Goal: Task Accomplishment & Management: Use online tool/utility

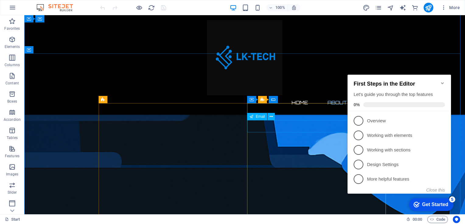
scroll to position [337, 0]
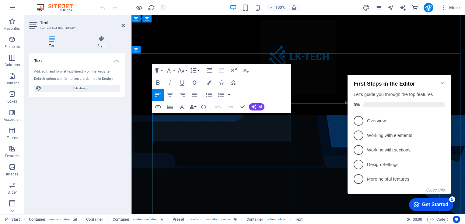
drag, startPoint x: 198, startPoint y: 124, endPoint x: 170, endPoint y: 124, distance: 27.4
copy strong "0822147627"
drag, startPoint x: 207, startPoint y: 132, endPoint x: 178, endPoint y: 132, distance: 29.5
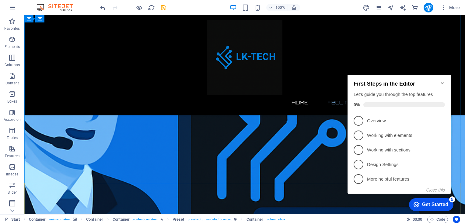
scroll to position [166, 0]
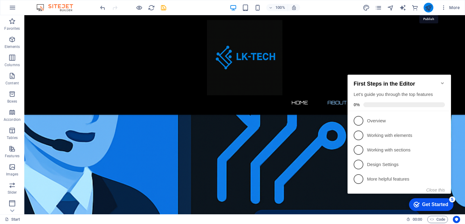
click at [428, 9] on icon "publish" at bounding box center [428, 7] width 7 height 7
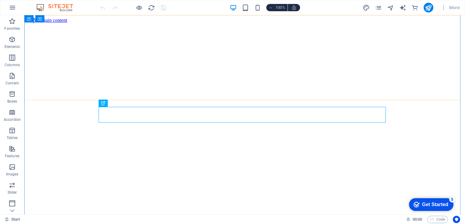
scroll to position [308, 0]
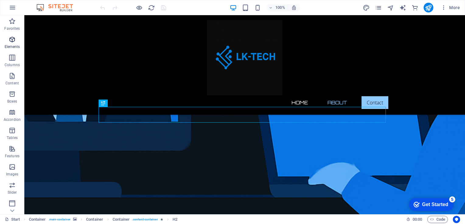
click at [10, 44] on span "Elements" at bounding box center [12, 43] width 24 height 15
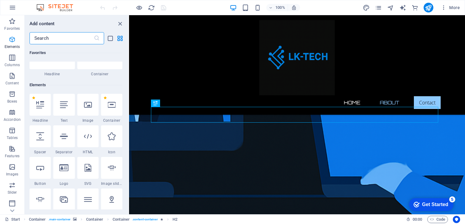
scroll to position [64, 0]
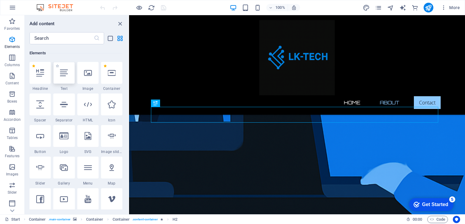
click at [65, 80] on div at bounding box center [63, 73] width 21 height 22
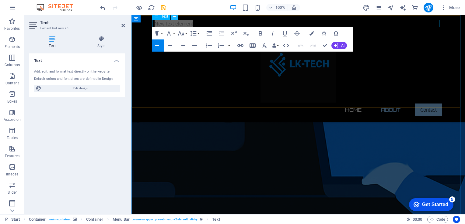
click at [176, 19] on icon at bounding box center [174, 16] width 3 height 6
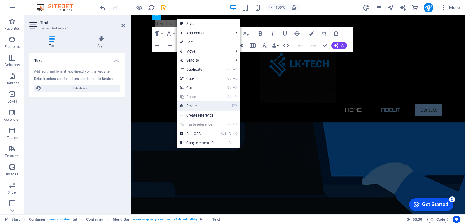
click at [192, 104] on link "⌦ Delete" at bounding box center [196, 106] width 41 height 9
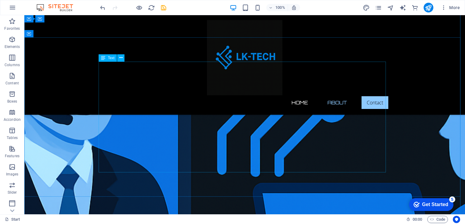
scroll to position [163, 0]
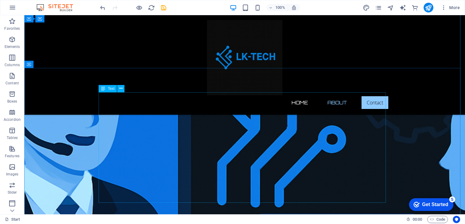
click at [120, 91] on icon at bounding box center [120, 88] width 3 height 6
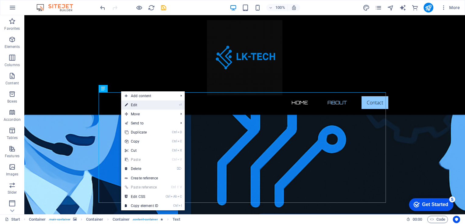
click at [129, 101] on link "⏎ Edit" at bounding box center [141, 105] width 41 height 9
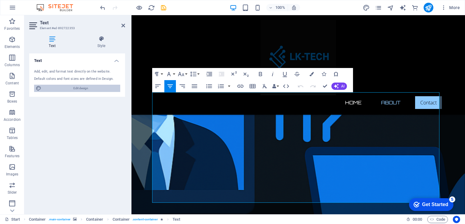
click at [83, 86] on span "Edit design" at bounding box center [80, 88] width 75 height 7
select select "px"
select select "300"
select select "px"
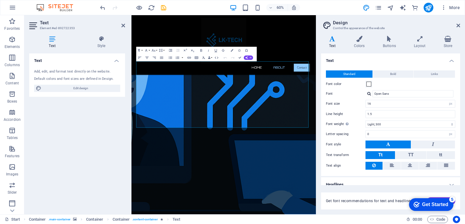
scroll to position [5, 0]
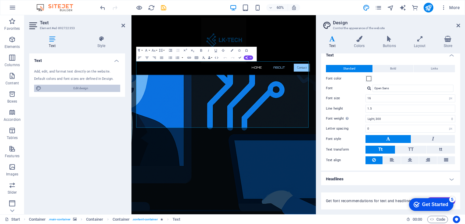
click at [50, 88] on span "Edit design" at bounding box center [80, 88] width 75 height 7
click at [99, 43] on h4 "Style" at bounding box center [101, 42] width 47 height 13
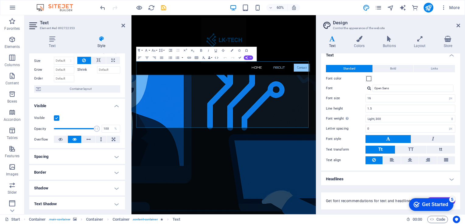
scroll to position [0, 0]
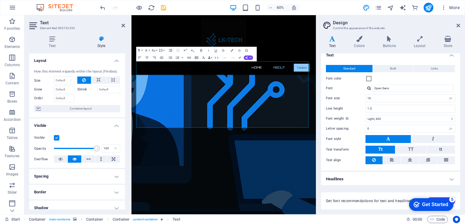
click at [327, 2] on div "60% More" at bounding box center [232, 7] width 464 height 15
click at [457, 24] on icon at bounding box center [458, 25] width 4 height 5
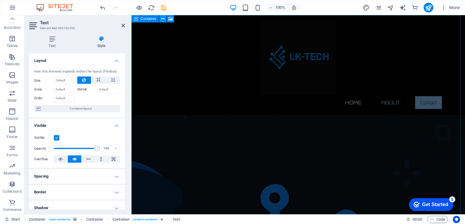
click at [164, 19] on button at bounding box center [162, 18] width 7 height 7
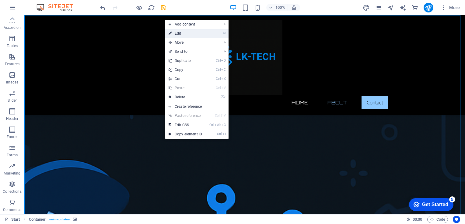
click at [184, 35] on link "⏎ Edit" at bounding box center [185, 33] width 41 height 9
select select "vh"
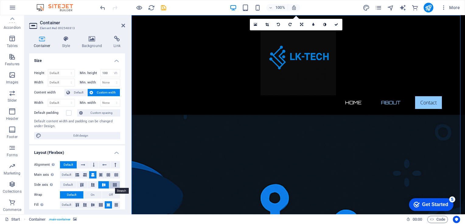
click at [112, 184] on icon at bounding box center [114, 185] width 7 height 4
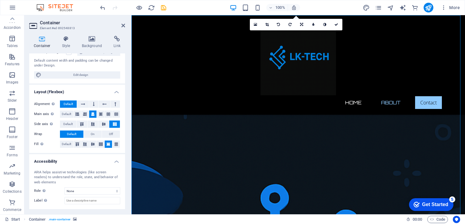
scroll to position [61, 0]
click at [68, 114] on span "Default" at bounding box center [66, 114] width 9 height 7
click at [64, 124] on span "Default" at bounding box center [67, 124] width 9 height 7
click at [89, 44] on h4 "Background" at bounding box center [93, 42] width 32 height 13
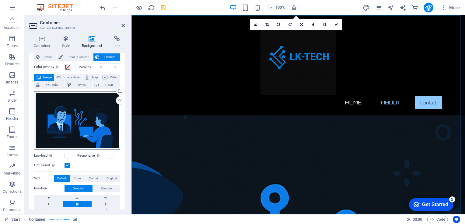
scroll to position [0, 0]
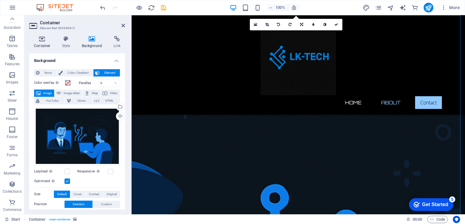
click at [43, 39] on icon at bounding box center [42, 39] width 26 height 6
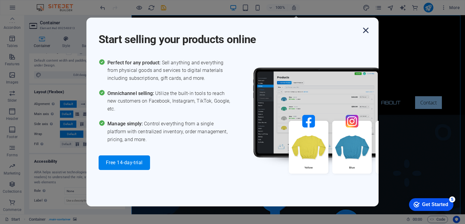
click at [365, 33] on icon "button" at bounding box center [365, 30] width 11 height 11
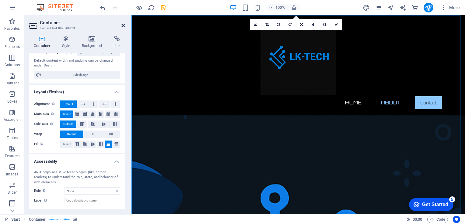
click at [122, 25] on icon at bounding box center [123, 25] width 4 height 5
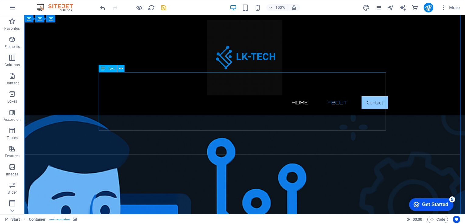
scroll to position [45, 0]
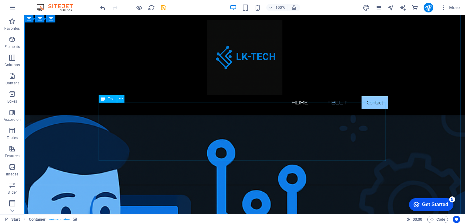
click at [120, 101] on icon at bounding box center [120, 99] width 3 height 6
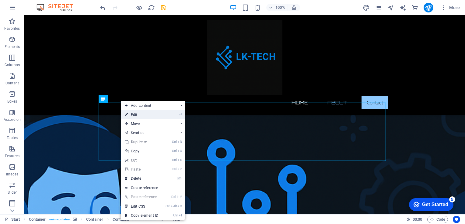
click at [149, 118] on link "⏎ Edit" at bounding box center [141, 114] width 41 height 9
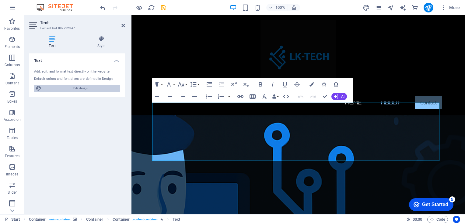
click at [62, 88] on span "Edit design" at bounding box center [80, 88] width 75 height 7
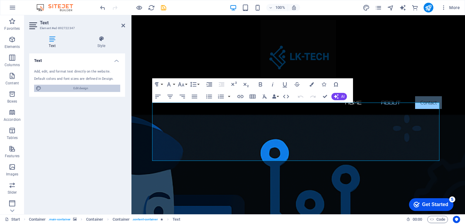
select select "px"
select select "300"
select select "px"
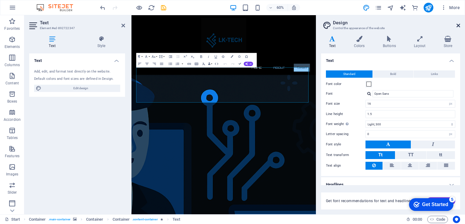
click at [457, 27] on icon at bounding box center [458, 25] width 4 height 5
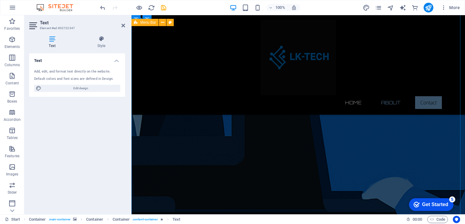
scroll to position [309, 0]
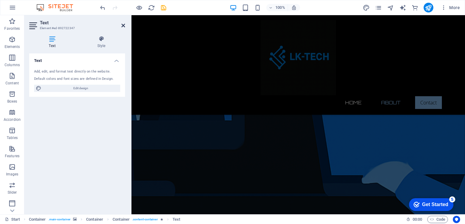
click at [122, 26] on icon at bounding box center [123, 25] width 4 height 5
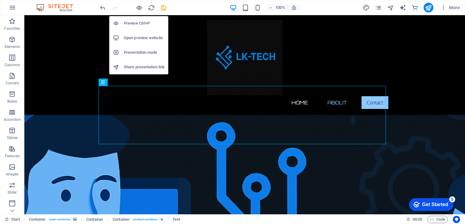
click at [135, 24] on h6 "Preview Ctrl+P" at bounding box center [144, 23] width 41 height 7
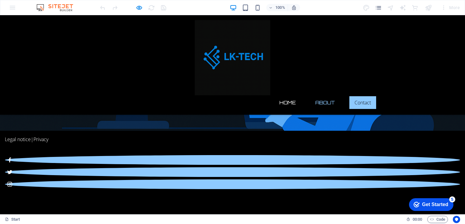
scroll to position [0, 0]
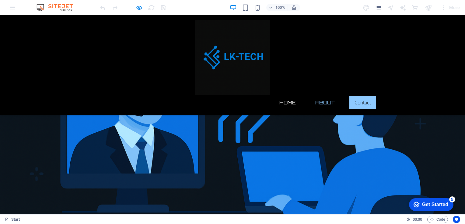
click at [322, 96] on link "About" at bounding box center [324, 103] width 29 height 15
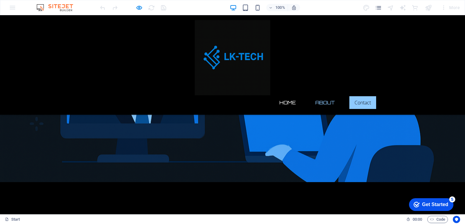
scroll to position [119, 0]
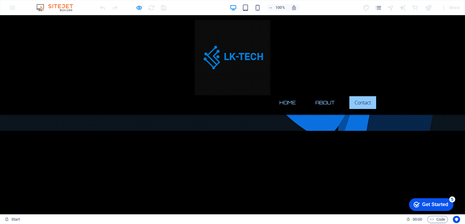
click at [286, 96] on link "Home" at bounding box center [287, 103] width 26 height 15
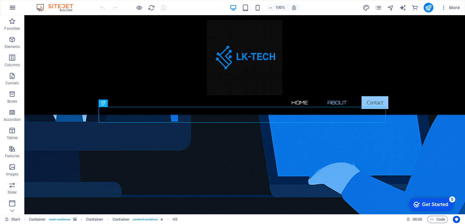
click at [14, 7] on icon "button" at bounding box center [12, 7] width 7 height 7
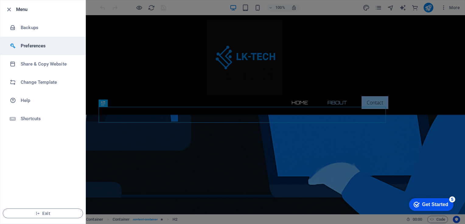
click at [38, 46] on h6 "Preferences" at bounding box center [49, 45] width 56 height 7
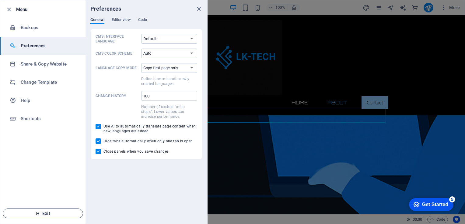
click at [28, 211] on button "Exit" at bounding box center [43, 214] width 80 height 10
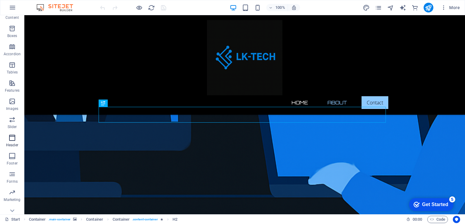
scroll to position [92, 0]
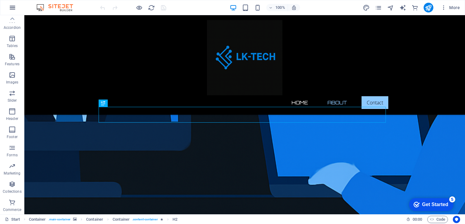
click at [13, 7] on icon "button" at bounding box center [12, 7] width 7 height 7
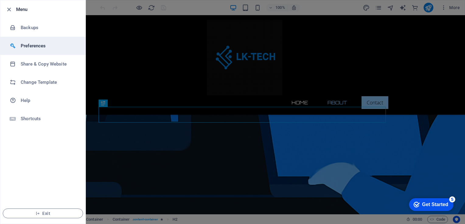
click at [21, 43] on h6 "Preferences" at bounding box center [49, 45] width 56 height 7
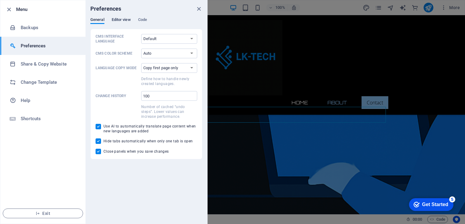
click at [122, 19] on span "Editor view" at bounding box center [121, 20] width 19 height 9
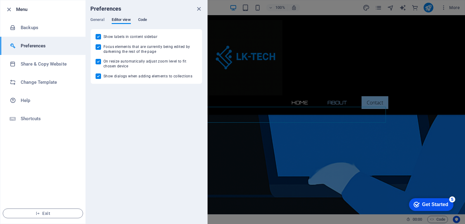
click at [140, 20] on span "Code" at bounding box center [142, 20] width 9 height 9
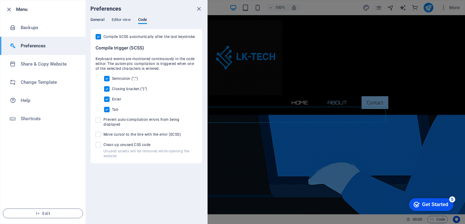
click at [97, 19] on span "General" at bounding box center [97, 20] width 14 height 9
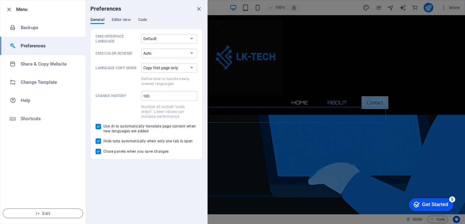
click at [35, 156] on ul "Menu Backups Preferences Share & Copy Website Change Template Help Shortcuts Ex…" at bounding box center [42, 112] width 85 height 224
click at [30, 213] on span "Exit" at bounding box center [43, 213] width 70 height 5
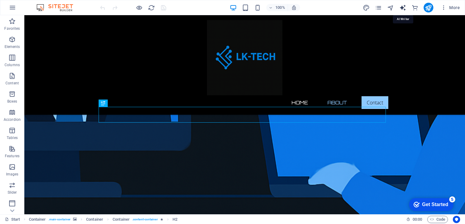
click at [405, 6] on icon "text_generator" at bounding box center [402, 7] width 7 height 7
select select "English"
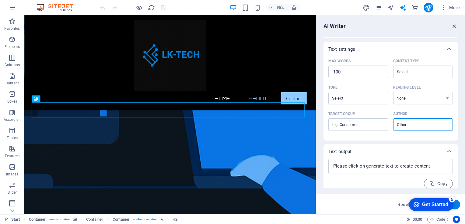
scroll to position [127, 0]
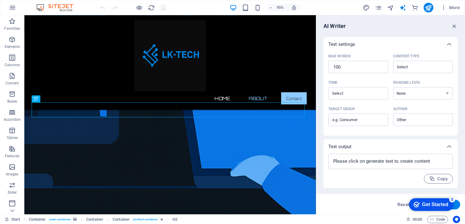
drag, startPoint x: 434, startPoint y: 201, endPoint x: 392, endPoint y: 212, distance: 43.1
click at [404, 212] on html "checkmark Get Started 5 First Steps in the Editor Let's guide you through the t…" at bounding box center [430, 205] width 52 height 18
click at [450, 200] on div "5" at bounding box center [452, 200] width 6 height 6
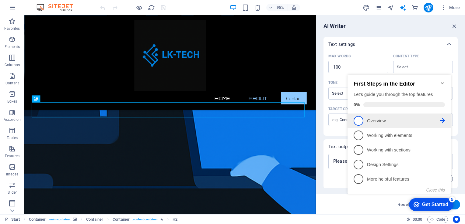
click at [355, 120] on span "1" at bounding box center [358, 121] width 10 height 10
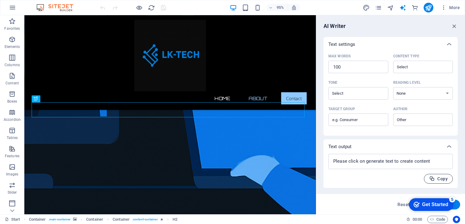
scroll to position [0, 0]
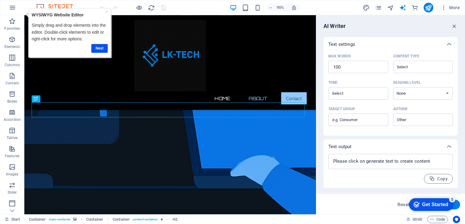
click at [442, 205] on div "Get Started" at bounding box center [435, 204] width 26 height 5
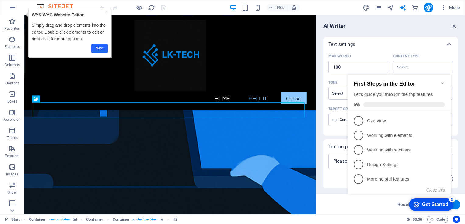
click at [102, 48] on link "Next" at bounding box center [99, 48] width 16 height 9
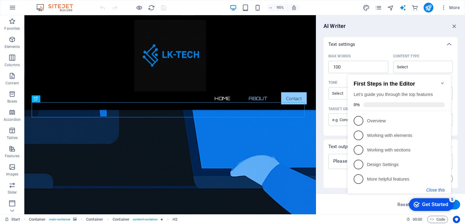
click at [430, 189] on button "Close this" at bounding box center [435, 190] width 19 height 5
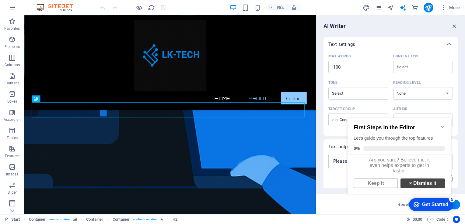
click at [422, 186] on link "× Dismiss it" at bounding box center [422, 184] width 44 height 10
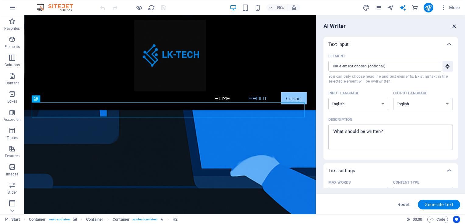
click at [451, 25] on icon "button" at bounding box center [454, 26] width 7 height 7
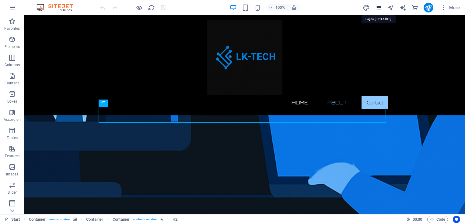
click at [378, 4] on icon "pages" at bounding box center [378, 7] width 7 height 7
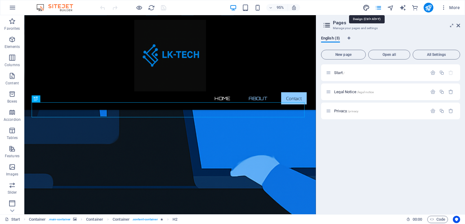
click at [365, 9] on icon "design" at bounding box center [366, 7] width 7 height 7
select select "px"
select select "300"
select select "px"
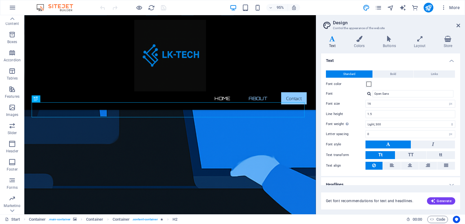
scroll to position [92, 0]
click at [15, 9] on icon "button" at bounding box center [12, 7] width 7 height 7
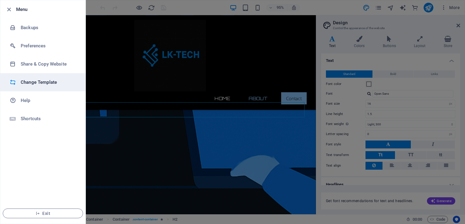
click at [30, 84] on h6 "Change Template" at bounding box center [49, 82] width 56 height 7
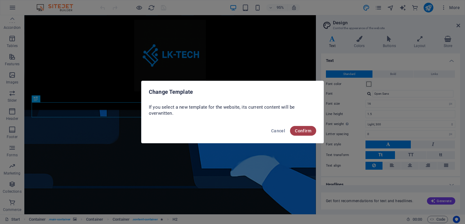
click at [301, 132] on span "Confirm" at bounding box center [303, 131] width 16 height 5
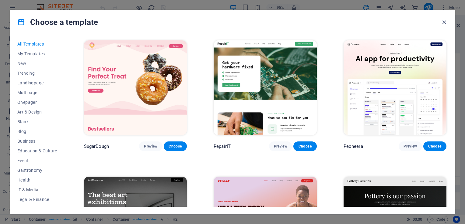
click at [28, 191] on span "IT & Media" at bounding box center [37, 190] width 40 height 5
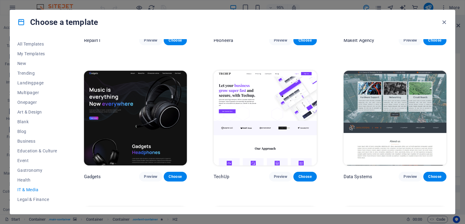
scroll to position [104, 0]
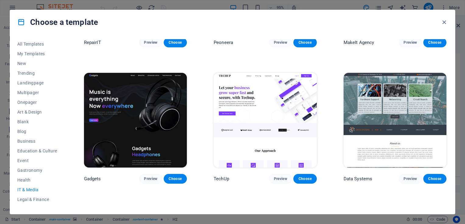
click at [257, 150] on img at bounding box center [265, 120] width 103 height 95
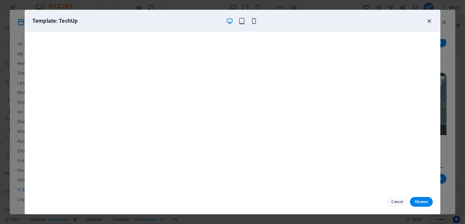
click at [428, 20] on icon "button" at bounding box center [429, 21] width 7 height 7
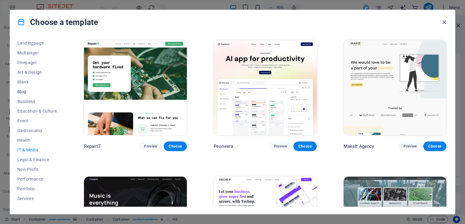
scroll to position [40, 0]
click at [27, 100] on span "Business" at bounding box center [37, 101] width 40 height 5
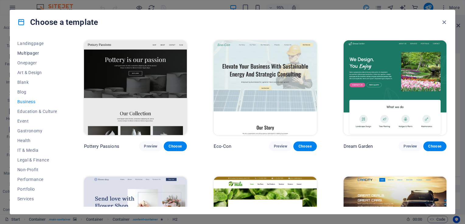
scroll to position [0, 0]
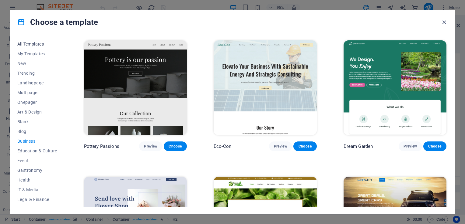
click at [32, 44] on span "All Templates" at bounding box center [37, 44] width 40 height 5
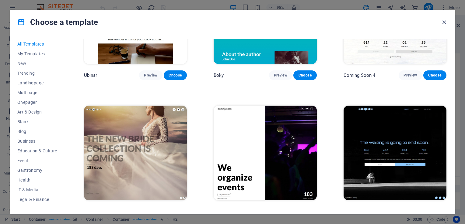
scroll to position [7718, 0]
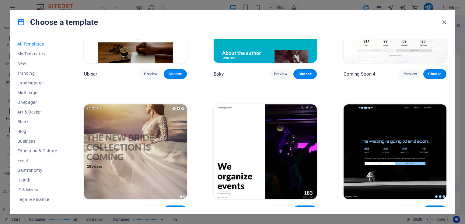
click at [431, 208] on span "Choose" at bounding box center [434, 210] width 13 height 5
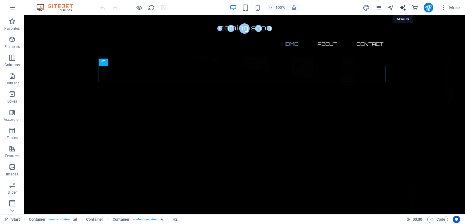
click at [402, 9] on icon "text_generator" at bounding box center [402, 7] width 7 height 7
select select "English"
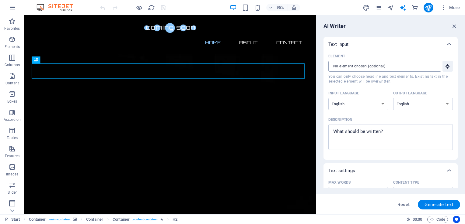
click at [395, 66] on input "Element ​ You can only choose headline and text elements. Existing text in the …" at bounding box center [382, 66] width 109 height 11
type textarea "x"
click at [353, 139] on textarea "Description x ​" at bounding box center [390, 137] width 118 height 20
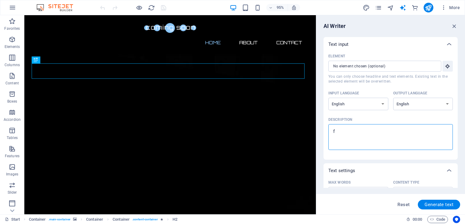
type textarea "fd"
type textarea "x"
type textarea "fda"
type textarea "x"
type textarea "fd"
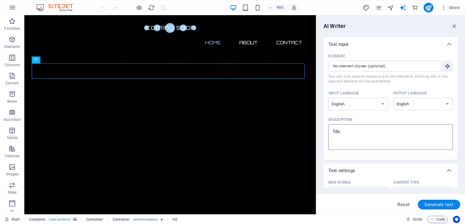
type textarea "x"
type textarea "f"
type textarea "x"
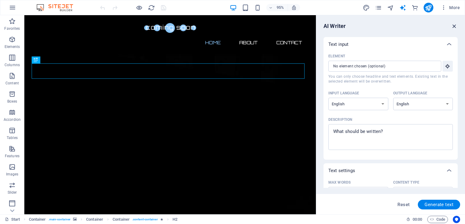
click at [454, 24] on icon "button" at bounding box center [454, 26] width 7 height 7
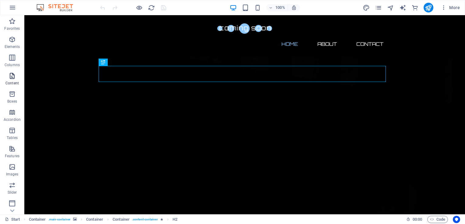
click at [15, 83] on p "Content" at bounding box center [11, 83] width 13 height 5
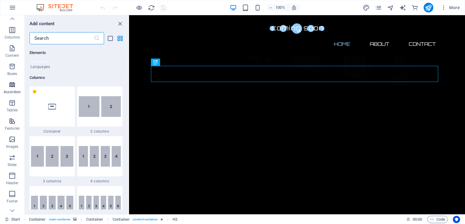
scroll to position [17, 0]
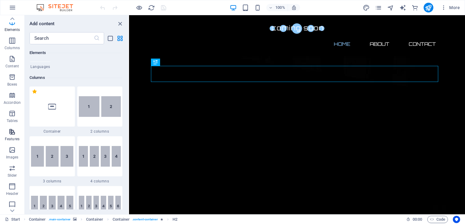
click at [10, 134] on icon "button" at bounding box center [12, 131] width 7 height 7
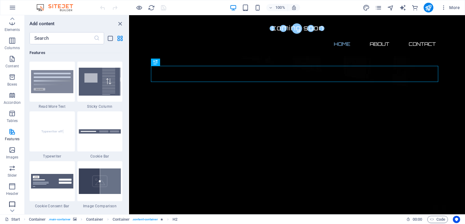
scroll to position [0, 0]
click at [13, 7] on icon "button" at bounding box center [12, 7] width 7 height 7
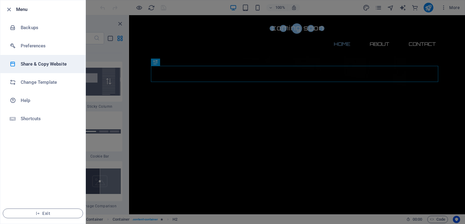
click at [34, 63] on h6 "Share & Copy Website" at bounding box center [49, 64] width 56 height 7
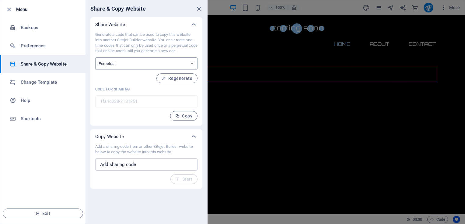
click at [190, 65] on select "One-time Perpetual" at bounding box center [146, 63] width 102 height 12
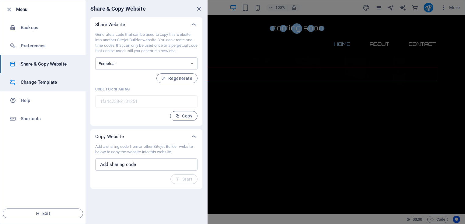
click at [52, 87] on li "Change Template" at bounding box center [42, 82] width 85 height 18
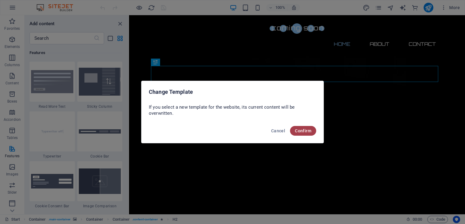
click at [302, 130] on span "Confirm" at bounding box center [303, 131] width 16 height 5
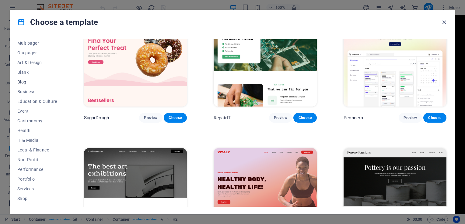
scroll to position [50, 0]
click at [29, 140] on span "IT & Media" at bounding box center [37, 140] width 40 height 5
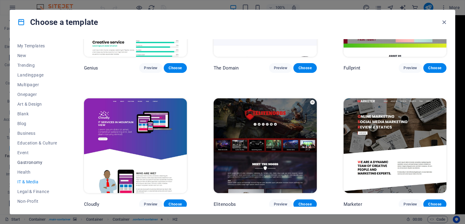
scroll to position [0, 0]
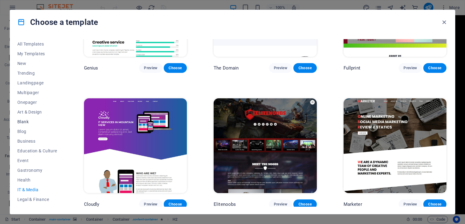
click at [30, 123] on span "Blank" at bounding box center [37, 122] width 40 height 5
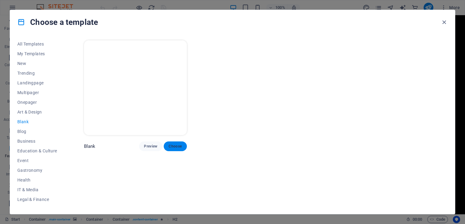
click at [172, 142] on button "Choose" at bounding box center [175, 147] width 23 height 10
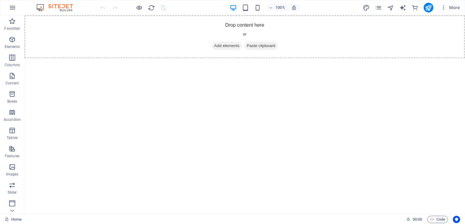
click at [137, 58] on html "Skip to main content Drop content here or Add elements Paste clipboard" at bounding box center [244, 36] width 440 height 43
click at [221, 45] on span "Add elements" at bounding box center [227, 46] width 30 height 9
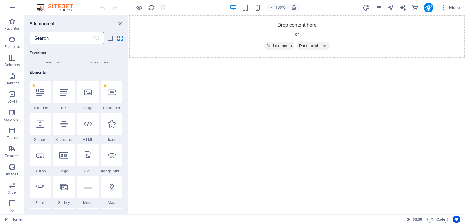
scroll to position [51, 0]
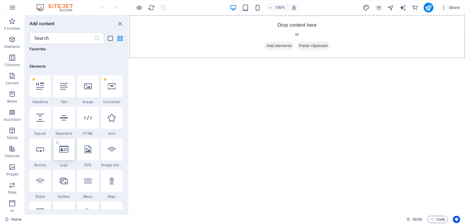
click at [63, 151] on icon at bounding box center [63, 150] width 9 height 8
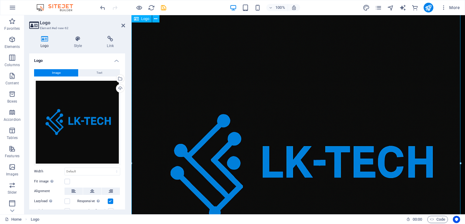
scroll to position [0, 0]
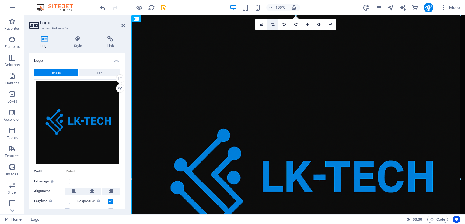
click at [274, 26] on link at bounding box center [273, 25] width 12 height 12
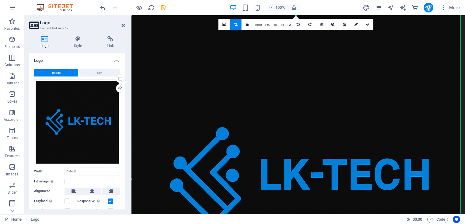
click at [293, 87] on div at bounding box center [295, 179] width 329 height 329
drag, startPoint x: 461, startPoint y: 182, endPoint x: 444, endPoint y: 186, distance: 17.7
drag, startPoint x: 444, startPoint y: 186, endPoint x: 339, endPoint y: 170, distance: 106.6
click at [339, 170] on div at bounding box center [295, 179] width 329 height 329
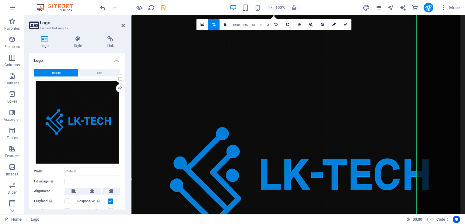
drag, startPoint x: 460, startPoint y: 179, endPoint x: 416, endPoint y: 178, distance: 44.1
click at [416, 178] on div at bounding box center [416, 179] width 2 height 329
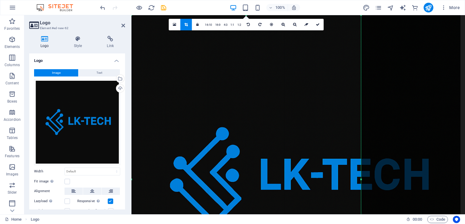
drag, startPoint x: 416, startPoint y: 102, endPoint x: 361, endPoint y: 61, distance: 68.8
click at [361, 61] on div at bounding box center [361, 179] width 2 height 329
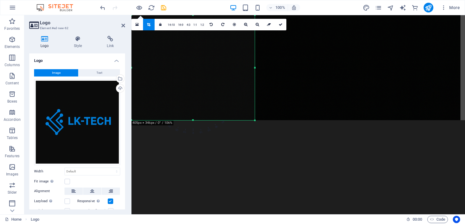
drag, startPoint x: 360, startPoint y: 16, endPoint x: 253, endPoint y: 240, distance: 247.5
click at [253, 224] on html "lk-tech.co.za Home Favorites Elements Columns Content Boxes Accordion Tables Fe…" at bounding box center [232, 112] width 465 height 224
drag, startPoint x: 193, startPoint y: 120, endPoint x: 196, endPoint y: 90, distance: 30.5
click at [196, 90] on div at bounding box center [192, 90] width 123 height 2
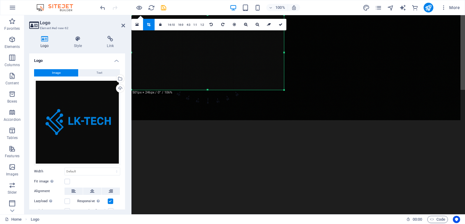
drag, startPoint x: 255, startPoint y: 53, endPoint x: 284, endPoint y: 54, distance: 29.2
click at [284, 54] on div at bounding box center [284, 52] width 2 height 75
click at [261, 90] on html "Skip to main content" at bounding box center [297, 52] width 333 height 75
click at [91, 59] on h4 "Logo" at bounding box center [77, 59] width 96 height 11
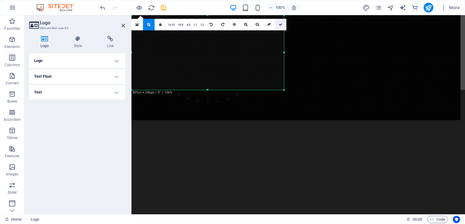
click at [280, 24] on icon at bounding box center [281, 25] width 4 height 4
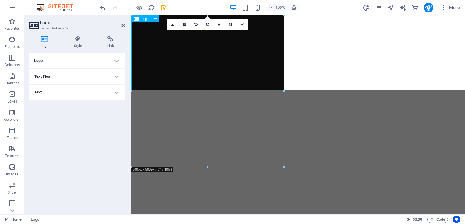
click at [327, 78] on div at bounding box center [297, 52] width 333 height 75
click at [123, 27] on icon at bounding box center [123, 25] width 4 height 5
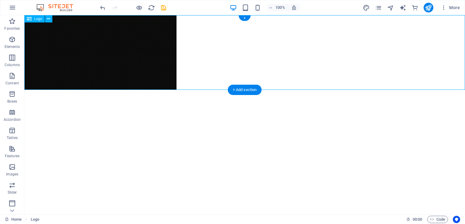
click at [119, 54] on div at bounding box center [244, 52] width 440 height 75
click at [49, 20] on icon at bounding box center [48, 19] width 3 height 6
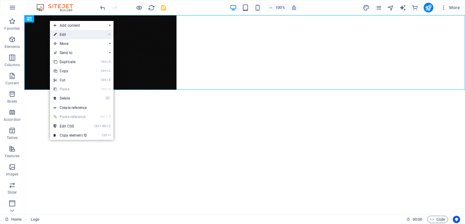
click at [64, 34] on link "⏎ Edit" at bounding box center [70, 34] width 41 height 9
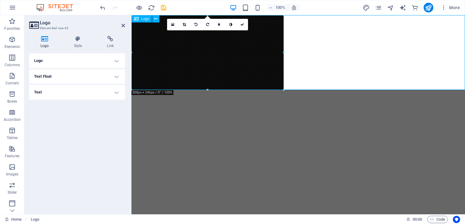
drag, startPoint x: 416, startPoint y: 68, endPoint x: 368, endPoint y: 68, distance: 47.5
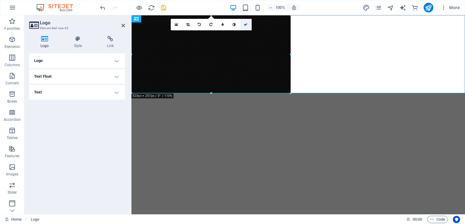
click at [246, 23] on icon at bounding box center [246, 25] width 4 height 4
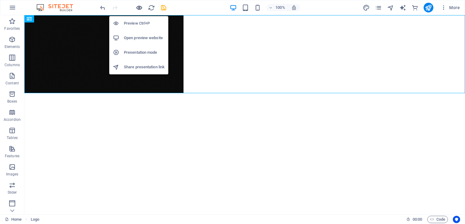
click at [139, 9] on icon "button" at bounding box center [139, 7] width 7 height 7
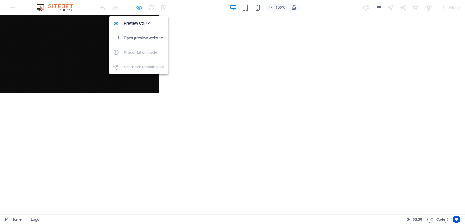
click at [139, 9] on icon "button" at bounding box center [139, 7] width 7 height 7
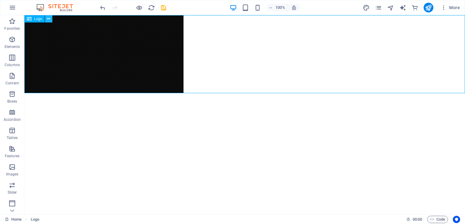
click at [50, 20] on icon at bounding box center [48, 19] width 3 height 6
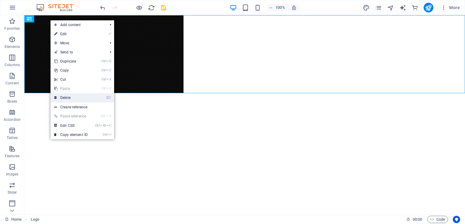
click at [75, 97] on link "⌦ Delete" at bounding box center [70, 97] width 41 height 9
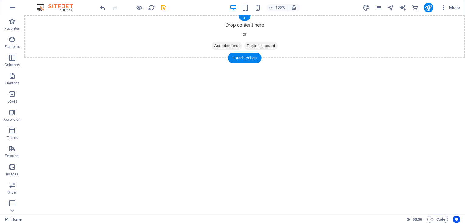
click at [248, 32] on div "Drop content here or Add elements Paste clipboard" at bounding box center [244, 36] width 440 height 43
click at [222, 47] on span "Add elements" at bounding box center [227, 46] width 30 height 9
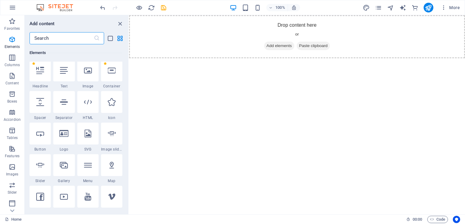
scroll to position [71, 0]
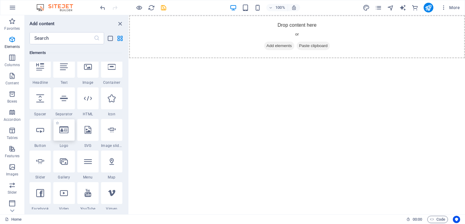
click at [64, 134] on icon at bounding box center [63, 130] width 9 height 8
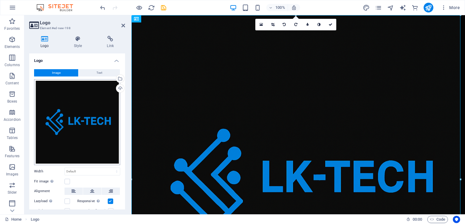
scroll to position [50, 0]
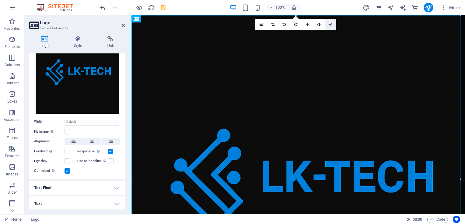
click at [330, 23] on icon at bounding box center [331, 25] width 4 height 4
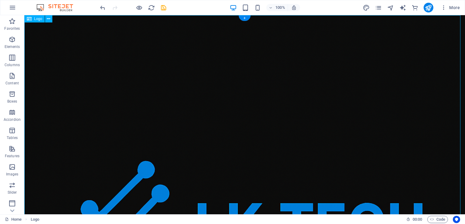
scroll to position [0, 0]
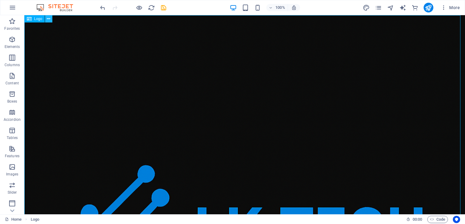
click at [47, 21] on icon at bounding box center [48, 19] width 3 height 6
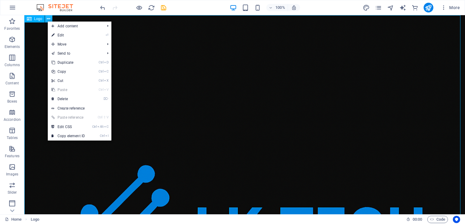
click at [47, 21] on icon at bounding box center [48, 19] width 3 height 6
click at [70, 102] on link "⌦ Delete" at bounding box center [68, 99] width 41 height 9
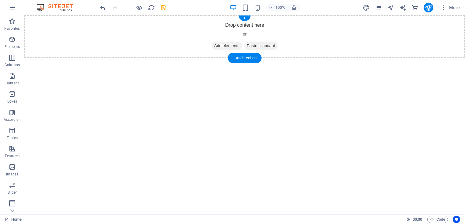
click at [218, 45] on span "Add elements" at bounding box center [227, 46] width 30 height 9
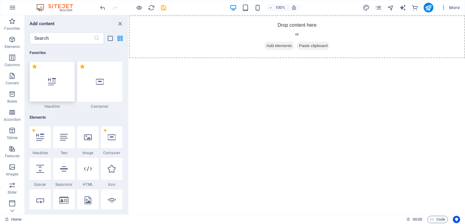
click at [51, 90] on div at bounding box center [52, 82] width 45 height 40
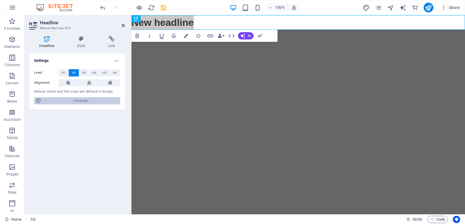
click at [64, 100] on span "Edit design" at bounding box center [80, 100] width 75 height 7
select select "px"
select select "400"
select select "px"
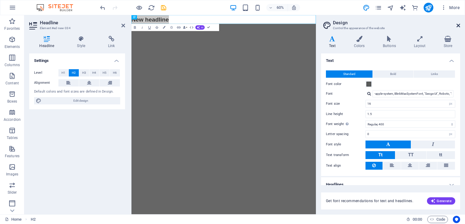
click at [458, 25] on icon at bounding box center [458, 25] width 4 height 5
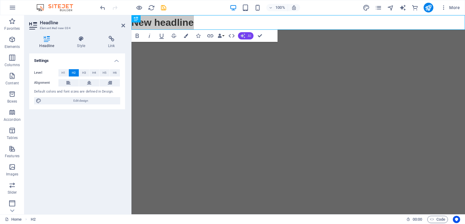
click at [247, 37] on button "AI" at bounding box center [246, 35] width 16 height 7
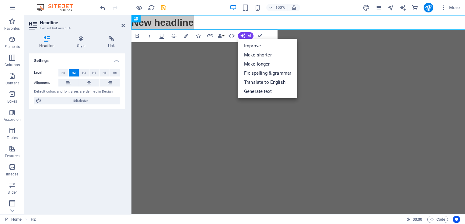
click at [77, 127] on div "Settings Level H1 H2 H3 H4 H5 H6 Alignment Default colors and font sizes are de…" at bounding box center [77, 132] width 96 height 156
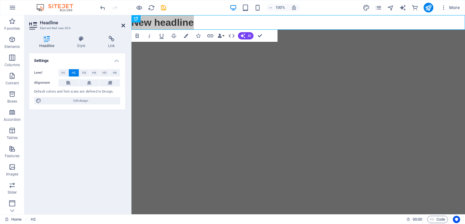
click at [123, 25] on icon at bounding box center [123, 25] width 4 height 5
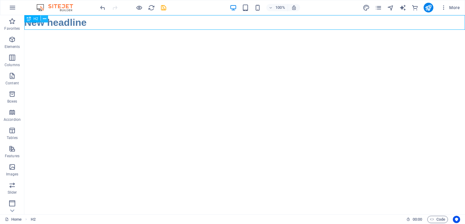
click at [44, 20] on icon at bounding box center [44, 19] width 3 height 6
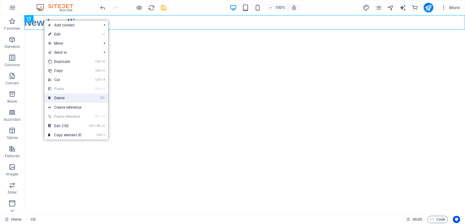
click at [69, 101] on link "⌦ Delete" at bounding box center [64, 98] width 41 height 9
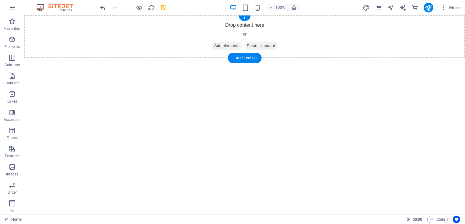
click at [216, 43] on span "Add elements" at bounding box center [227, 46] width 30 height 9
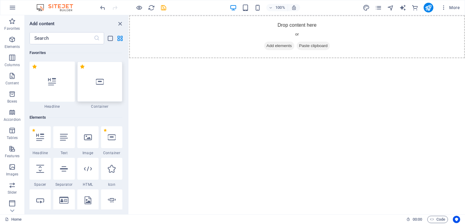
click at [102, 85] on icon at bounding box center [100, 82] width 8 height 8
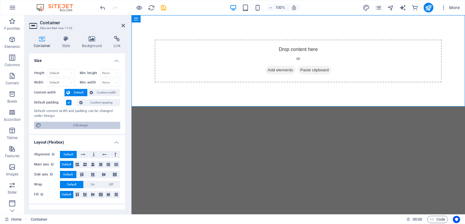
click at [92, 126] on span "Edit design" at bounding box center [80, 125] width 75 height 7
select select "rem"
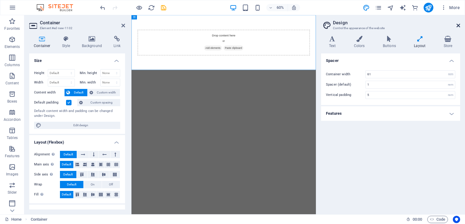
click at [458, 24] on icon at bounding box center [458, 25] width 4 height 5
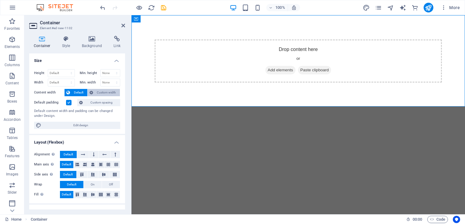
click at [99, 92] on span "Custom width" at bounding box center [106, 92] width 23 height 7
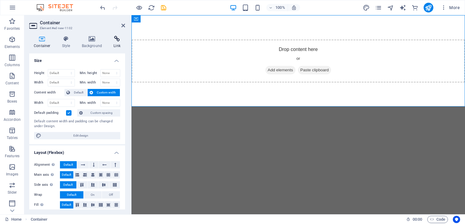
click at [115, 41] on icon at bounding box center [117, 39] width 16 height 6
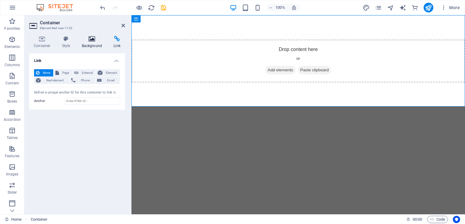
click at [97, 43] on h4 "Background" at bounding box center [93, 42] width 32 height 13
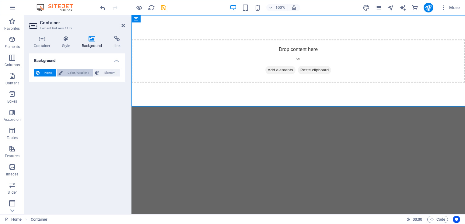
click at [74, 75] on span "Color / Gradient" at bounding box center [77, 72] width 27 height 7
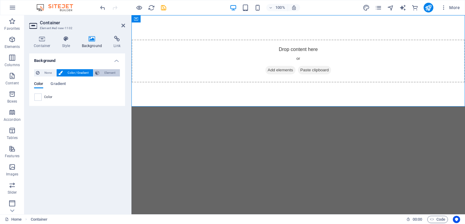
click at [103, 72] on span "Element" at bounding box center [109, 72] width 17 height 7
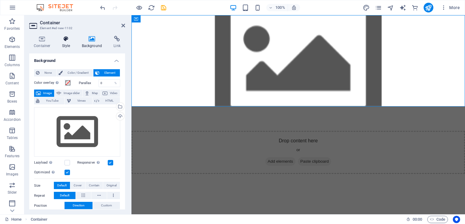
click at [71, 44] on h4 "Style" at bounding box center [67, 42] width 20 height 13
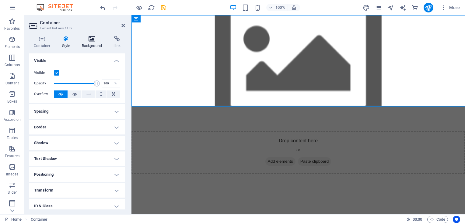
click at [95, 44] on h4 "Background" at bounding box center [93, 42] width 32 height 13
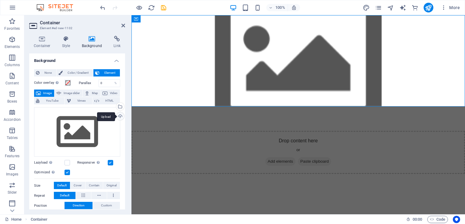
click at [118, 116] on div "Upload" at bounding box center [119, 117] width 9 height 9
click at [120, 106] on div "Select files from the file manager, stock photos, or upload file(s)" at bounding box center [119, 107] width 9 height 9
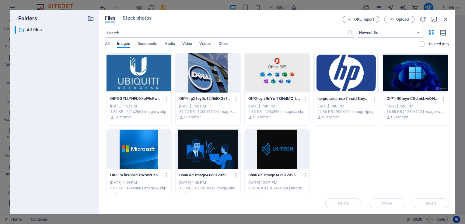
click at [120, 106] on div "Aug 31, 2025 1:52 PM" at bounding box center [138, 106] width 57 height 5
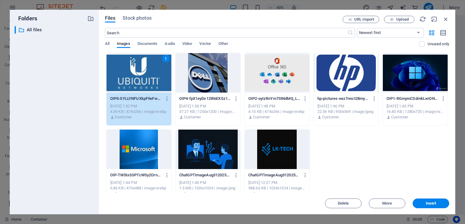
click at [287, 155] on div at bounding box center [277, 150] width 65 height 40
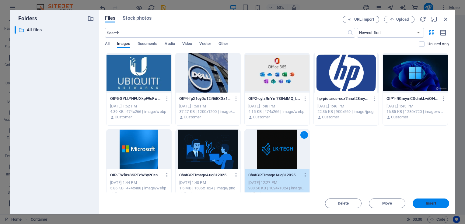
click at [426, 205] on span "Insert" at bounding box center [431, 204] width 11 height 4
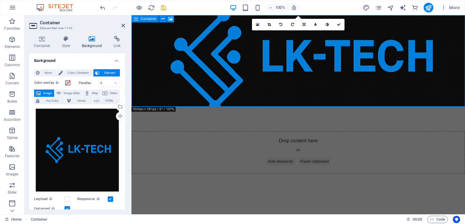
click at [210, 131] on div "Drop content here or Add elements Paste clipboard" at bounding box center [297, 152] width 333 height 43
click at [164, 131] on div "Drop content here or Add elements Paste clipboard" at bounding box center [297, 152] width 333 height 43
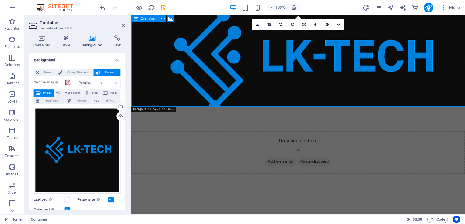
click at [164, 131] on div "Drop content here or Add elements Paste clipboard" at bounding box center [297, 152] width 333 height 43
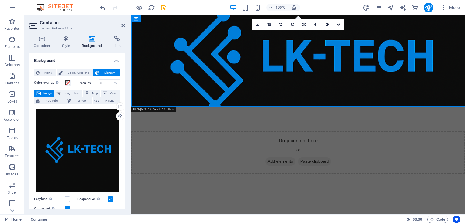
click at [269, 171] on html "Skip to main content Drop content here or Add elements Paste clipboard" at bounding box center [297, 106] width 333 height 183
click at [122, 24] on icon at bounding box center [123, 25] width 4 height 5
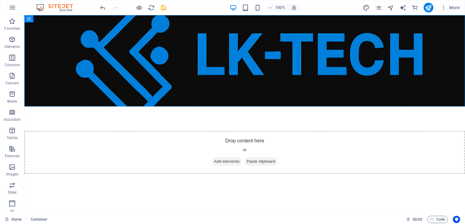
click at [258, 150] on html "Skip to main content Drop content here or Add elements Paste clipboard" at bounding box center [244, 106] width 440 height 183
click at [61, 131] on div "Drop content here or Add elements Paste clipboard" at bounding box center [244, 152] width 440 height 43
click at [281, 94] on figure at bounding box center [244, 61] width 440 height 92
click at [56, 20] on icon at bounding box center [55, 19] width 3 height 6
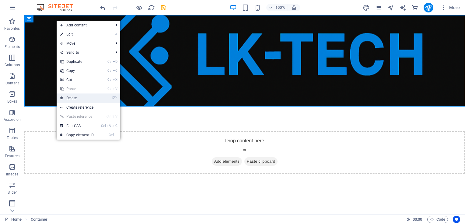
click at [72, 97] on link "⌦ Delete" at bounding box center [77, 98] width 41 height 9
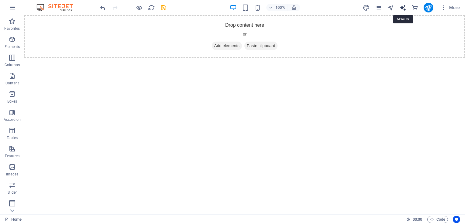
click at [402, 6] on icon "text_generator" at bounding box center [402, 7] width 7 height 7
select select "English"
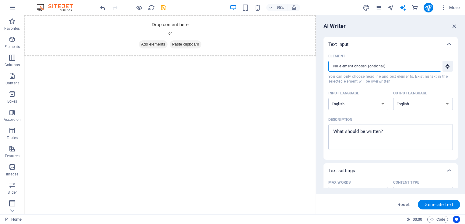
click at [406, 67] on input "Element ​ You can only choose headline and text elements. Existing text in the …" at bounding box center [382, 66] width 109 height 11
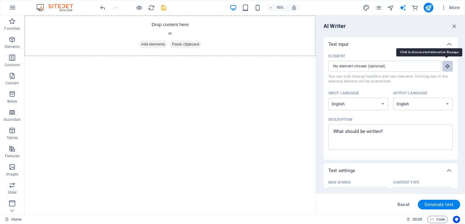
click at [445, 69] on icon "button" at bounding box center [447, 66] width 5 height 5
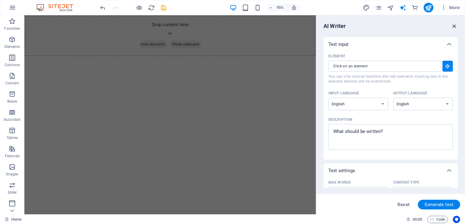
click at [453, 26] on icon "button" at bounding box center [454, 26] width 7 height 7
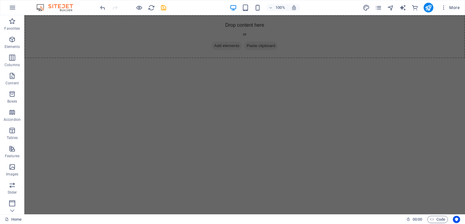
click at [376, 58] on html "Skip to main content Drop content here or Add elements Paste clipboard" at bounding box center [244, 36] width 440 height 43
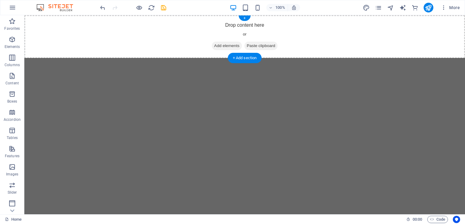
click at [183, 34] on div "Drop content here or Add elements Paste clipboard" at bounding box center [244, 36] width 440 height 43
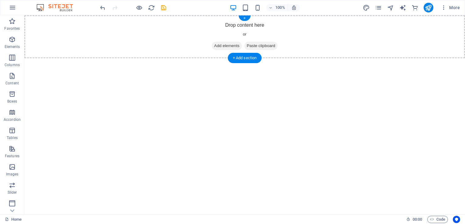
click at [183, 34] on div "Drop content here or Add elements Paste clipboard" at bounding box center [244, 36] width 440 height 43
click at [245, 19] on div "+" at bounding box center [244, 18] width 12 height 5
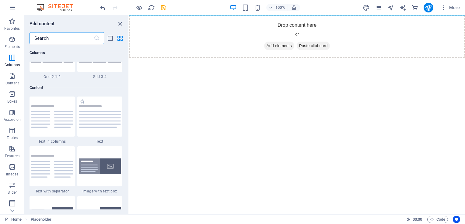
scroll to position [1037, 0]
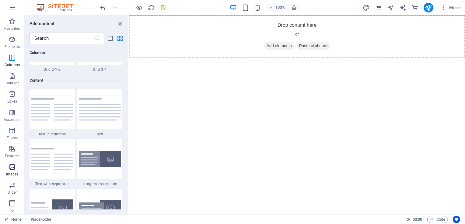
click at [15, 167] on icon "button" at bounding box center [12, 167] width 7 height 7
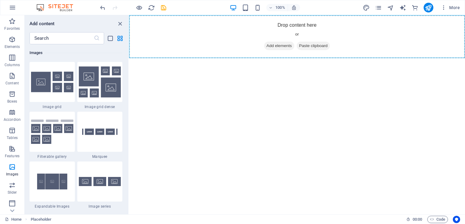
scroll to position [3184, 0]
click at [106, 140] on img at bounding box center [100, 132] width 42 height 28
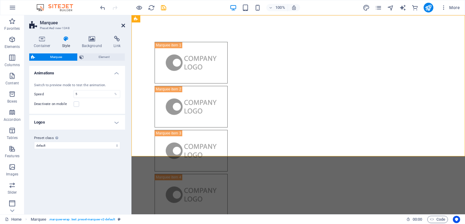
click at [122, 27] on icon at bounding box center [123, 25] width 4 height 5
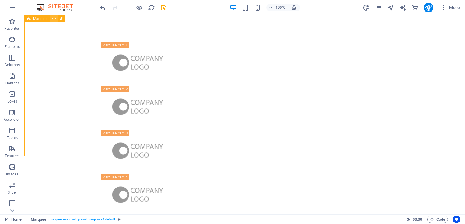
click at [55, 19] on icon at bounding box center [53, 19] width 3 height 6
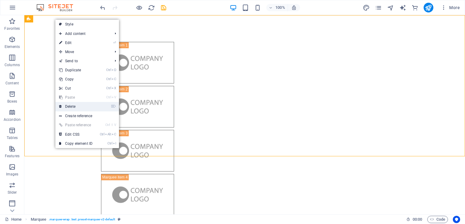
click at [71, 109] on link "⌦ Delete" at bounding box center [75, 106] width 41 height 9
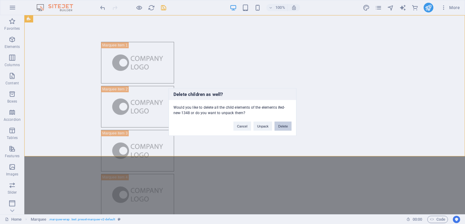
click at [282, 124] on button "Delete" at bounding box center [282, 126] width 17 height 9
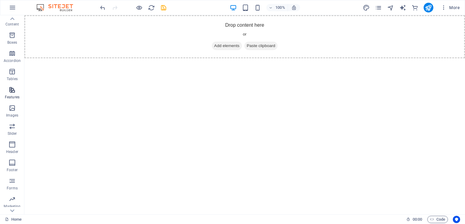
scroll to position [59, 0]
click at [13, 146] on icon "button" at bounding box center [12, 144] width 7 height 7
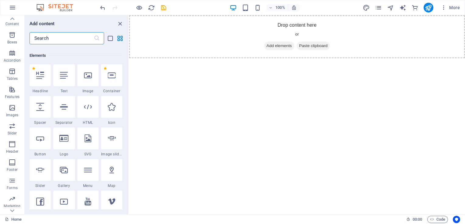
scroll to position [63, 0]
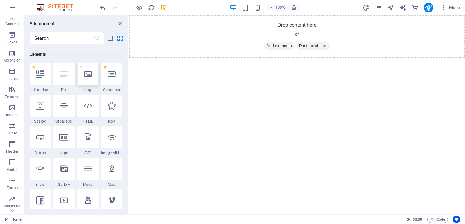
click at [89, 79] on div at bounding box center [87, 74] width 21 height 22
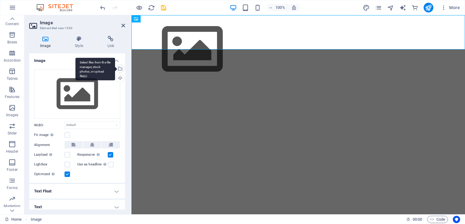
click at [115, 70] on div "Select files from the file manager, stock photos, or upload file(s)" at bounding box center [95, 69] width 40 height 23
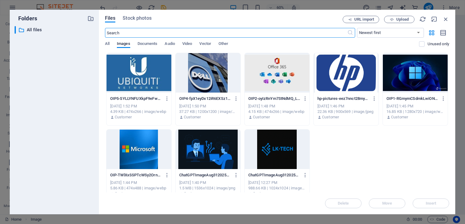
click at [269, 157] on div at bounding box center [277, 150] width 65 height 40
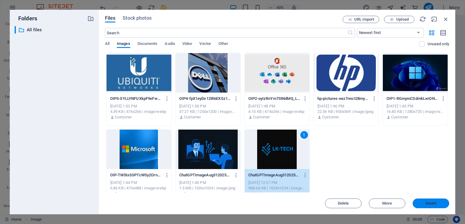
click at [421, 200] on button "Insert" at bounding box center [430, 204] width 37 height 10
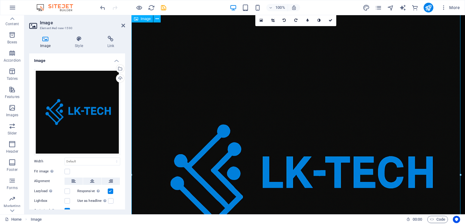
scroll to position [0, 0]
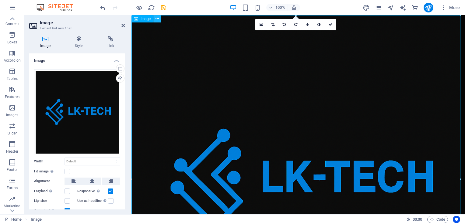
click at [158, 19] on icon at bounding box center [156, 19] width 3 height 6
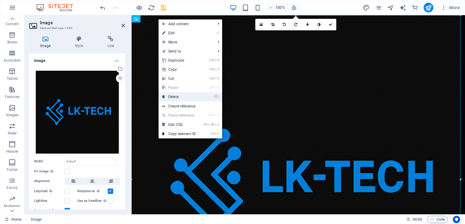
click at [185, 100] on link "⌦ Delete" at bounding box center [178, 96] width 41 height 9
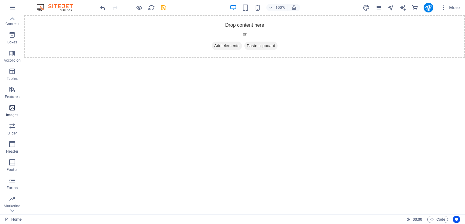
click at [13, 113] on p "Images" at bounding box center [12, 115] width 12 height 5
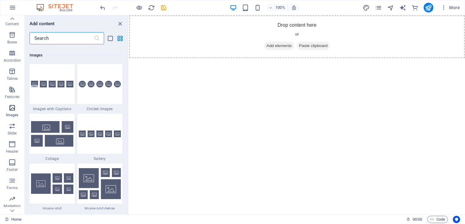
scroll to position [3085, 0]
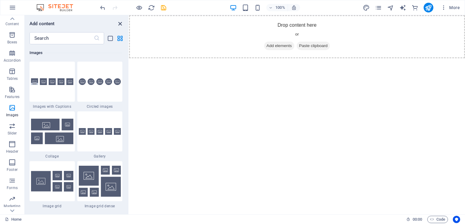
click at [119, 25] on icon "close panel" at bounding box center [120, 23] width 7 height 7
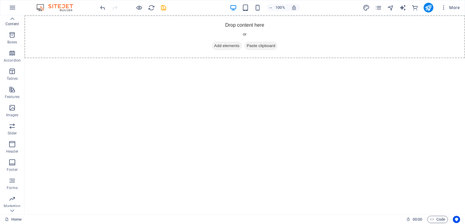
click at [13, 23] on p "Content" at bounding box center [11, 24] width 13 height 5
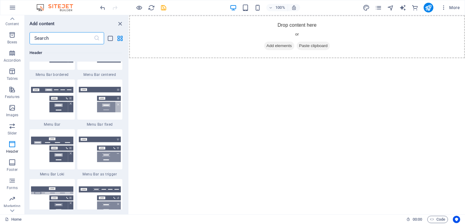
scroll to position [3700, 0]
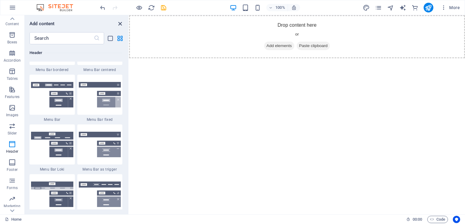
click at [119, 21] on icon "close panel" at bounding box center [120, 23] width 7 height 7
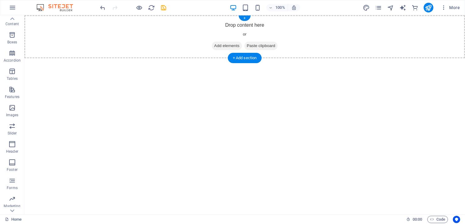
click at [116, 30] on div "Drop content here or Add elements Paste clipboard" at bounding box center [244, 36] width 440 height 43
click at [217, 42] on span "Add elements" at bounding box center [227, 46] width 30 height 9
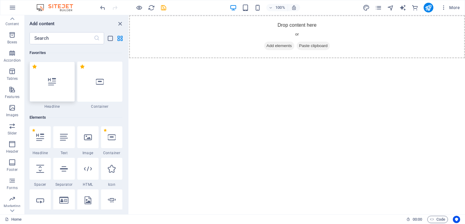
click at [64, 76] on div at bounding box center [52, 82] width 45 height 40
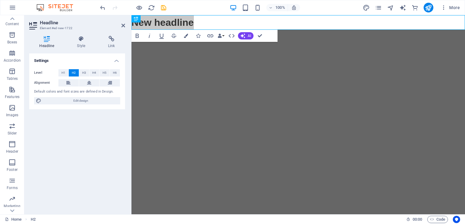
click at [64, 76] on span "H1" at bounding box center [63, 72] width 4 height 7
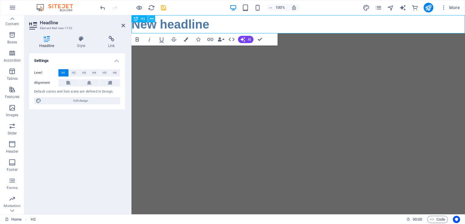
click at [151, 19] on icon at bounding box center [151, 19] width 3 height 6
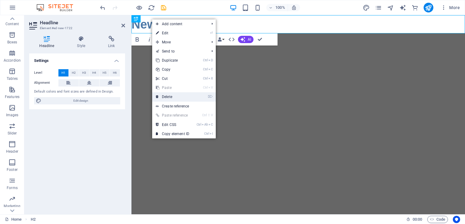
click at [174, 96] on link "⌦ Delete" at bounding box center [172, 96] width 41 height 9
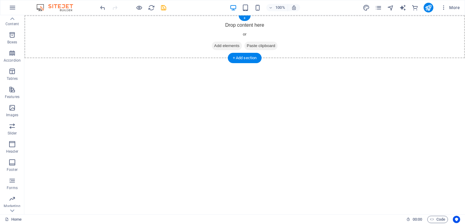
click at [222, 43] on span "Add elements" at bounding box center [227, 46] width 30 height 9
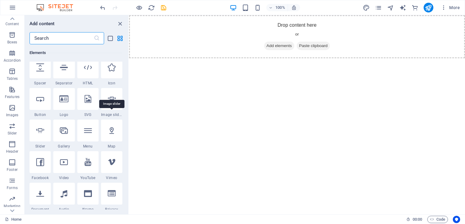
scroll to position [97, 0]
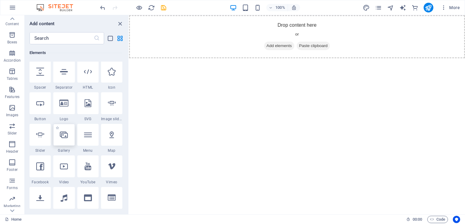
click at [60, 139] on div at bounding box center [63, 135] width 21 height 22
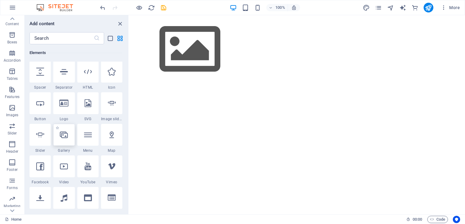
select select "4"
select select "%"
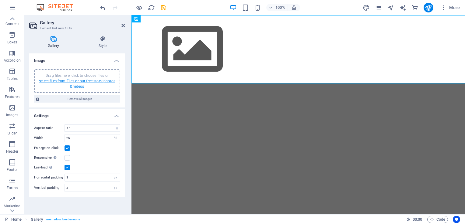
click at [89, 82] on link "select files from Files or our free stock photos & videos" at bounding box center [77, 84] width 76 height 10
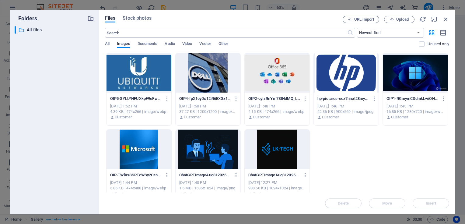
click at [271, 143] on div at bounding box center [277, 150] width 65 height 40
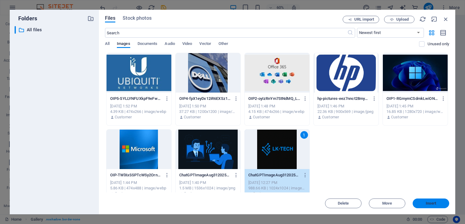
click at [430, 203] on span "Insert" at bounding box center [431, 204] width 11 height 4
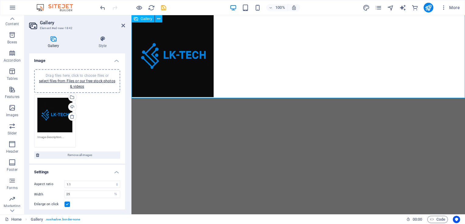
click at [281, 58] on div at bounding box center [297, 56] width 333 height 84
click at [242, 52] on div at bounding box center [297, 56] width 333 height 84
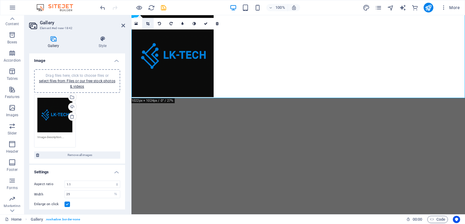
click at [148, 23] on icon at bounding box center [147, 24] width 3 height 4
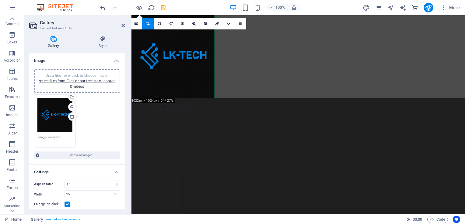
click at [216, 57] on div at bounding box center [172, 56] width 96 height 96
drag, startPoint x: 216, startPoint y: 57, endPoint x: 228, endPoint y: 57, distance: 12.5
click at [228, 57] on div "Drag and drop a file to add it Placeholder Logo Logo H2 Container Placeholder M…" at bounding box center [297, 115] width 333 height 200
click at [240, 26] on link at bounding box center [241, 24] width 12 height 12
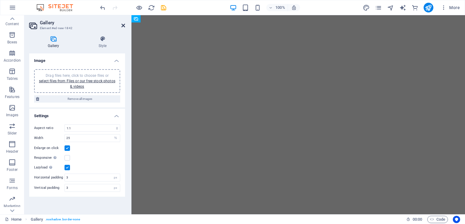
click at [123, 23] on icon at bounding box center [123, 25] width 4 height 5
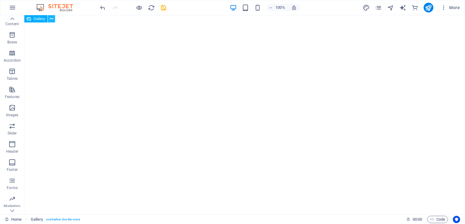
click at [51, 19] on icon at bounding box center [51, 19] width 3 height 6
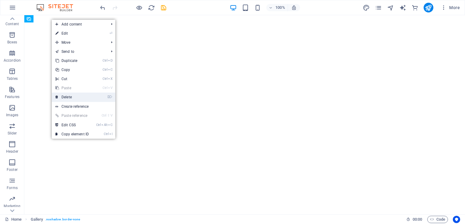
click at [78, 97] on link "⌦ Delete" at bounding box center [72, 97] width 41 height 9
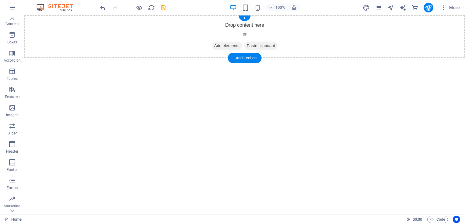
click at [229, 43] on span "Add elements" at bounding box center [227, 46] width 30 height 9
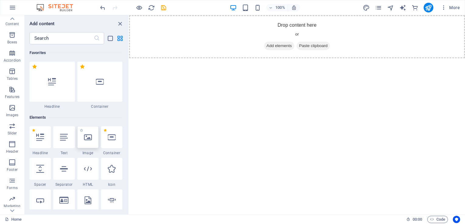
click at [90, 140] on icon at bounding box center [88, 138] width 8 height 8
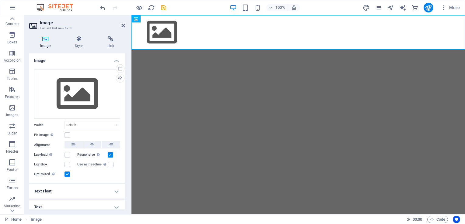
click at [90, 140] on div "Drag files here, click to choose files or select files from Files or our free s…" at bounding box center [77, 123] width 96 height 119
click at [121, 69] on div "Select files from the file manager, stock photos, or upload file(s)" at bounding box center [119, 69] width 9 height 9
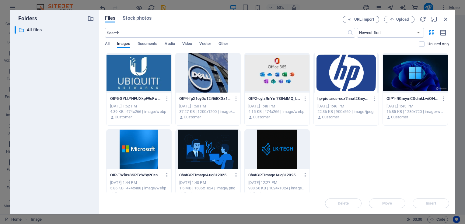
click at [269, 142] on div at bounding box center [277, 150] width 65 height 40
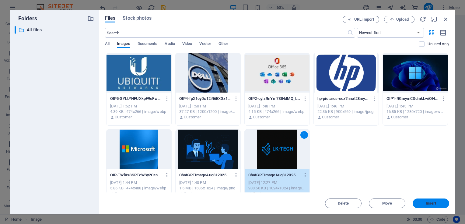
click at [426, 207] on button "Insert" at bounding box center [430, 204] width 37 height 10
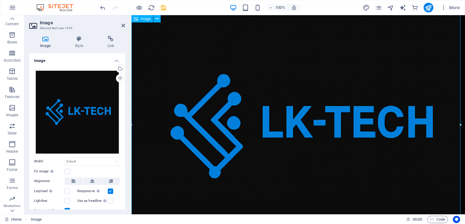
scroll to position [0, 0]
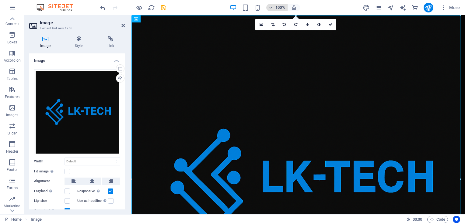
click at [271, 8] on icon "button" at bounding box center [271, 8] width 4 height 4
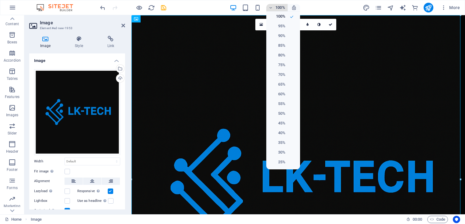
click at [271, 8] on div at bounding box center [232, 112] width 465 height 224
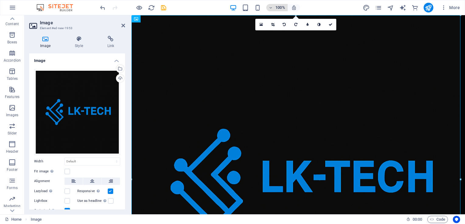
click at [271, 8] on icon "button" at bounding box center [271, 8] width 4 height 4
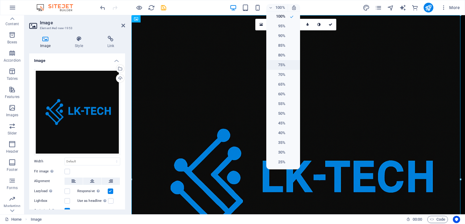
click at [282, 64] on h6 "75%" at bounding box center [278, 64] width 16 height 7
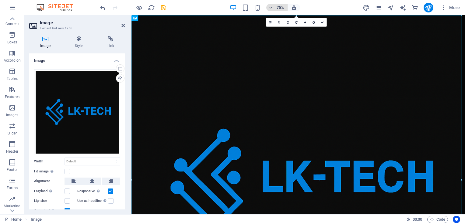
click at [284, 8] on h6 "75%" at bounding box center [280, 7] width 10 height 7
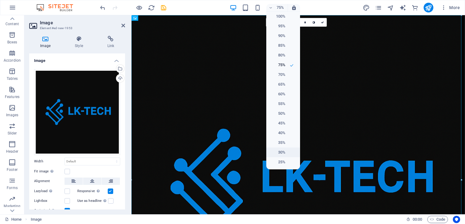
click at [279, 149] on h6 "30%" at bounding box center [278, 152] width 16 height 7
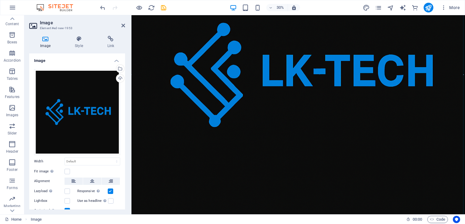
scroll to position [441, 0]
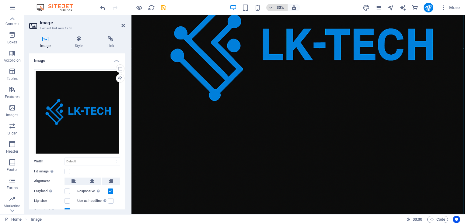
click at [272, 9] on icon "button" at bounding box center [271, 8] width 4 height 4
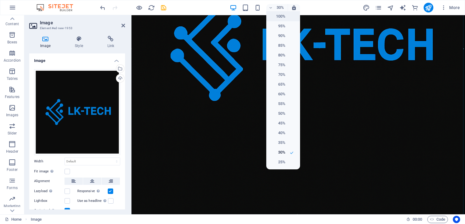
click at [286, 17] on li "100%" at bounding box center [283, 17] width 34 height 10
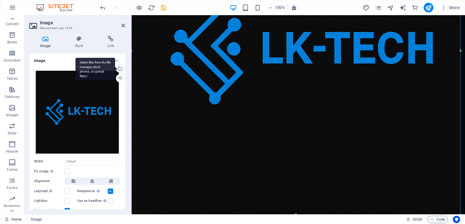
click at [120, 69] on div "Select files from the file manager, stock photos, or upload file(s)" at bounding box center [119, 69] width 9 height 9
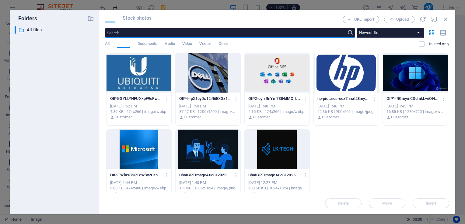
scroll to position [0, 0]
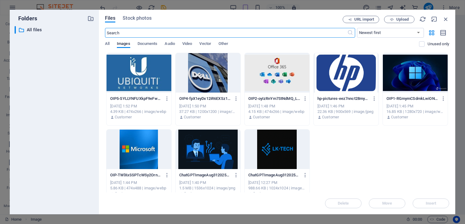
click at [197, 159] on div at bounding box center [208, 150] width 65 height 40
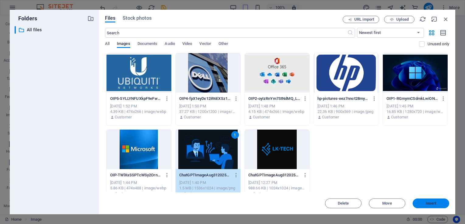
click at [430, 203] on span "Insert" at bounding box center [431, 204] width 11 height 4
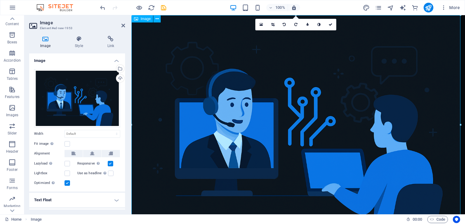
click at [364, 32] on figure at bounding box center [297, 126] width 333 height 222
click at [172, 25] on figure at bounding box center [297, 126] width 333 height 222
click at [123, 26] on icon at bounding box center [123, 25] width 4 height 5
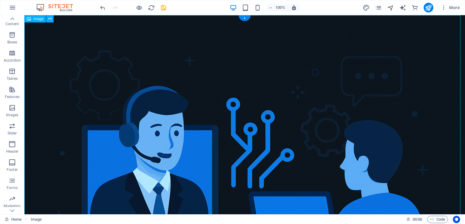
click at [154, 29] on figure at bounding box center [244, 162] width 440 height 294
click at [50, 19] on icon at bounding box center [49, 19] width 3 height 6
click at [241, 68] on figure at bounding box center [244, 162] width 440 height 294
click at [245, 19] on div "+" at bounding box center [244, 18] width 12 height 5
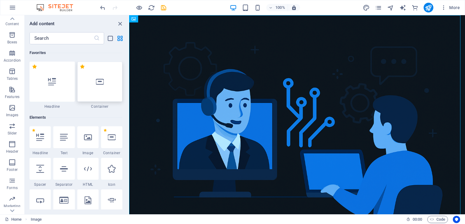
click at [100, 92] on div at bounding box center [99, 82] width 45 height 40
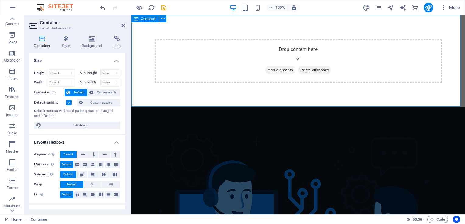
click at [269, 68] on span "Add elements" at bounding box center [280, 70] width 30 height 9
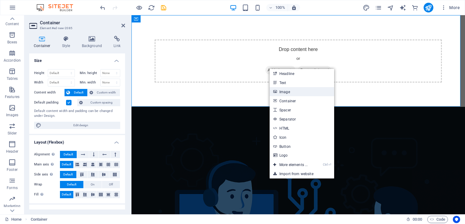
click at [281, 92] on link "Image" at bounding box center [302, 91] width 64 height 9
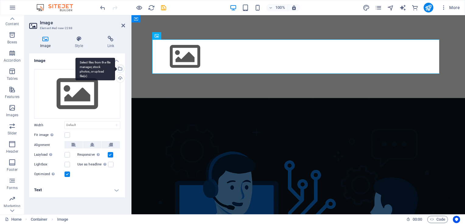
click at [122, 70] on div "Select files from the file manager, stock photos, or upload file(s)" at bounding box center [119, 69] width 9 height 9
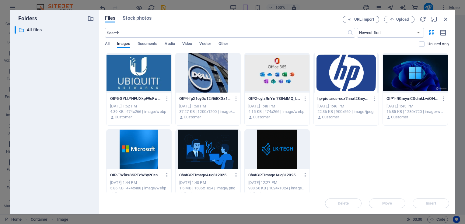
click at [265, 146] on div at bounding box center [277, 150] width 65 height 40
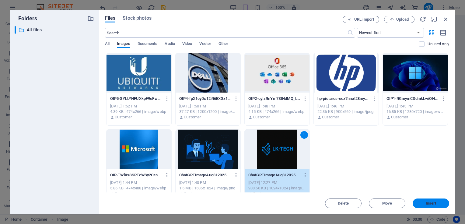
click at [425, 203] on span "Insert" at bounding box center [431, 204] width 32 height 4
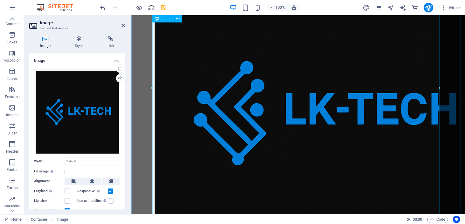
scroll to position [90, 0]
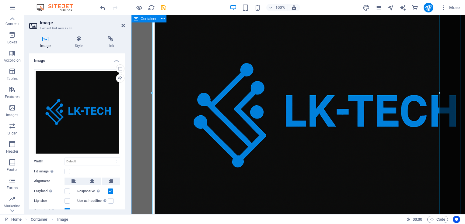
drag, startPoint x: 572, startPoint y: 108, endPoint x: 458, endPoint y: 94, distance: 114.9
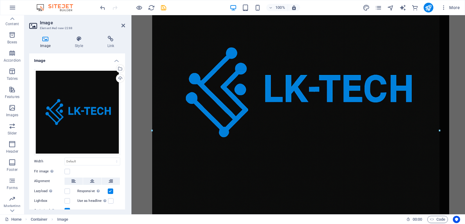
drag, startPoint x: 438, startPoint y: 92, endPoint x: 448, endPoint y: 94, distance: 10.2
click at [448, 94] on div "Drag here to replace the existing content. Press “Ctrl” if you want to create a…" at bounding box center [297, 70] width 333 height 290
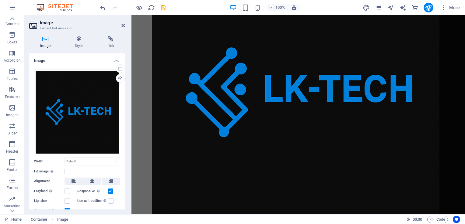
drag, startPoint x: 439, startPoint y: 93, endPoint x: 331, endPoint y: 82, distance: 108.8
click at [462, 97] on div "Drag here to replace the existing content. Press “Ctrl” if you want to create a…" at bounding box center [297, 70] width 333 height 290
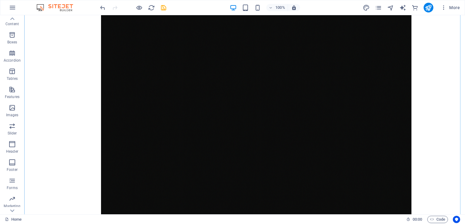
scroll to position [0, 0]
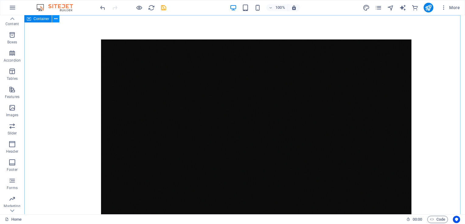
click at [57, 19] on icon at bounding box center [55, 19] width 3 height 6
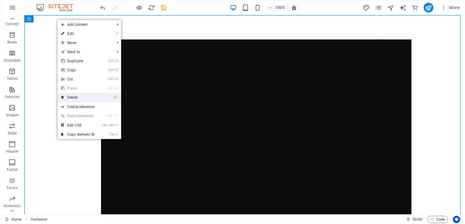
click at [78, 101] on link "⌦ Delete" at bounding box center [77, 97] width 41 height 9
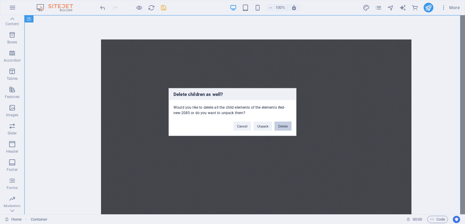
click at [280, 128] on button "Delete" at bounding box center [282, 126] width 17 height 9
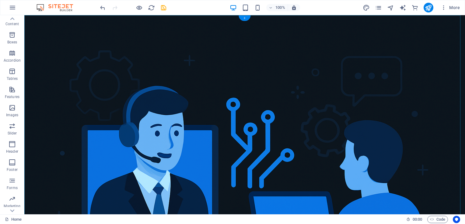
click at [244, 18] on div "+" at bounding box center [244, 18] width 12 height 5
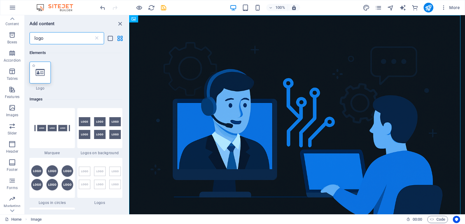
type input "logo"
click at [45, 72] on div at bounding box center [40, 73] width 21 height 22
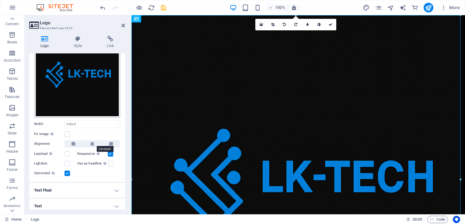
scroll to position [50, 0]
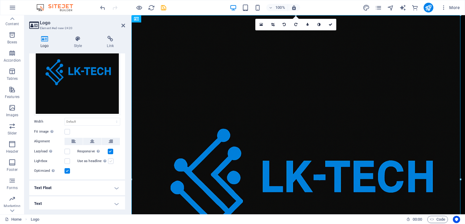
click at [108, 160] on label at bounding box center [110, 161] width 5 height 5
click at [0, 0] on input "Use as headline The image will be wrapped in an H1 headline tag. Useful for giv…" at bounding box center [0, 0] width 0 height 0
click at [84, 119] on select "Default auto px rem % em vh vw" at bounding box center [92, 121] width 55 height 7
click at [100, 121] on select "Default auto px rem % em vh vw" at bounding box center [92, 121] width 55 height 7
click at [123, 24] on icon at bounding box center [123, 25] width 4 height 5
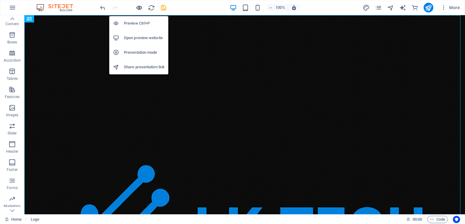
click at [137, 5] on icon "button" at bounding box center [139, 7] width 7 height 7
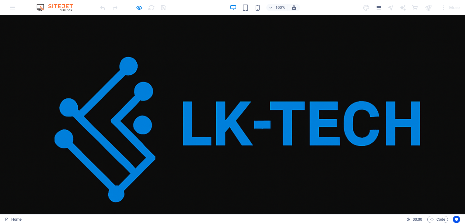
scroll to position [119, 0]
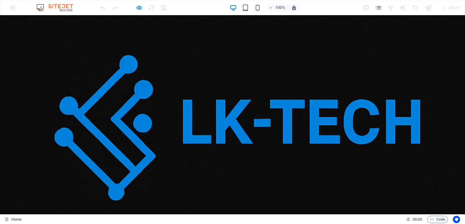
click at [256, 98] on img at bounding box center [232, 129] width 465 height 465
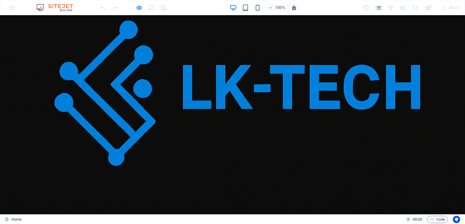
scroll to position [155, 0]
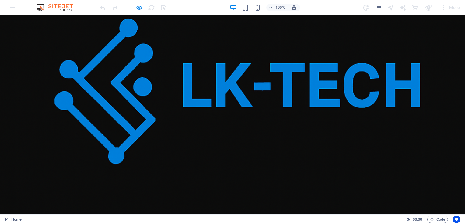
click at [138, 59] on img at bounding box center [232, 92] width 465 height 465
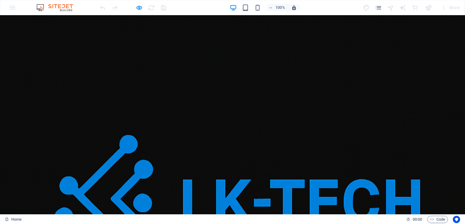
scroll to position [34, 0]
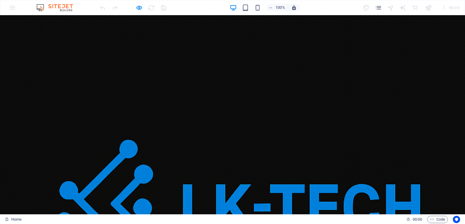
click at [116, 120] on img at bounding box center [232, 213] width 465 height 465
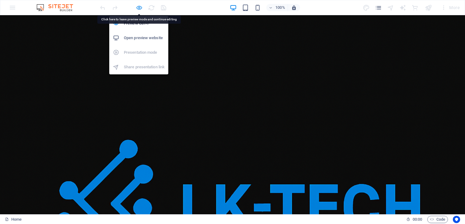
click at [139, 8] on icon "button" at bounding box center [139, 7] width 7 height 7
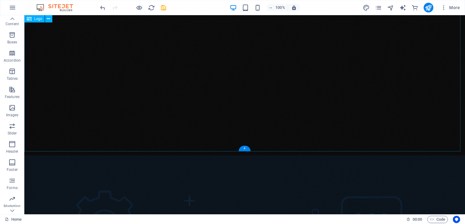
scroll to position [304, 0]
click at [51, 19] on button at bounding box center [48, 18] width 7 height 7
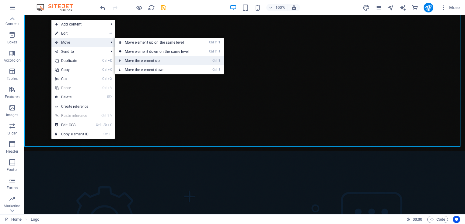
click at [142, 61] on link "Ctrl ⬆ Move the element up" at bounding box center [158, 60] width 86 height 9
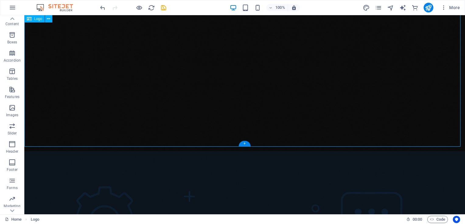
drag, startPoint x: 175, startPoint y: 145, endPoint x: 180, endPoint y: 133, distance: 13.5
drag, startPoint x: 172, startPoint y: 123, endPoint x: 173, endPoint y: 64, distance: 58.7
click at [49, 19] on icon at bounding box center [48, 19] width 3 height 6
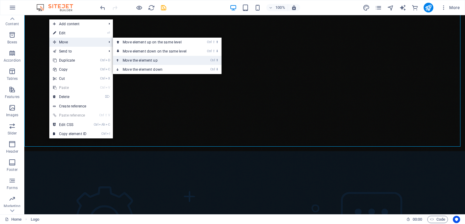
click at [146, 62] on link "Ctrl ⬆ Move the element up" at bounding box center [156, 60] width 86 height 9
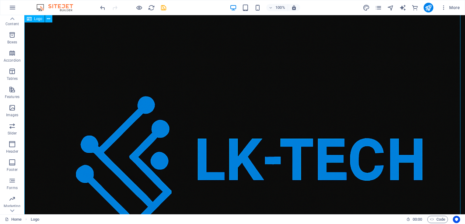
scroll to position [66, 0]
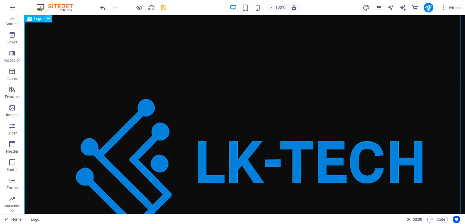
click at [49, 19] on icon at bounding box center [48, 19] width 3 height 6
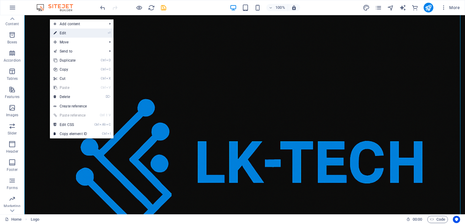
click at [75, 32] on link "⏎ Edit" at bounding box center [70, 33] width 41 height 9
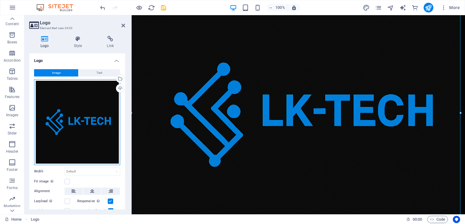
click at [82, 127] on div "Drag files here, click to choose files or select files from Files or our free s…" at bounding box center [77, 122] width 86 height 86
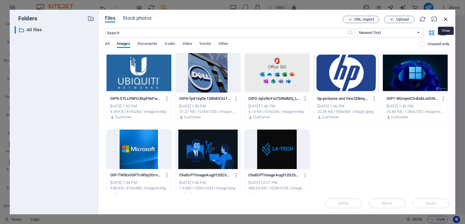
click at [447, 21] on icon "button" at bounding box center [445, 19] width 7 height 7
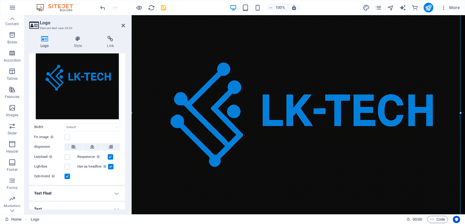
scroll to position [50, 0]
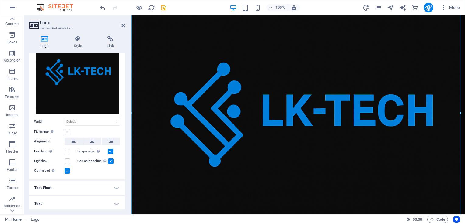
click at [67, 131] on label at bounding box center [66, 131] width 5 height 5
click at [0, 0] on input "Fit image Automatically fit image to a fixed width and height" at bounding box center [0, 0] width 0 height 0
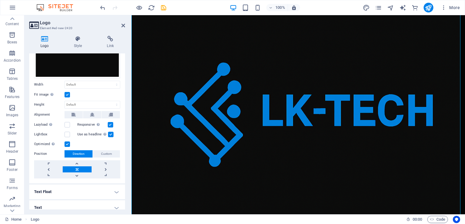
scroll to position [91, 0]
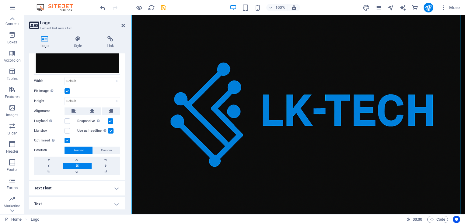
click at [67, 165] on link at bounding box center [77, 166] width 29 height 6
click at [76, 158] on link at bounding box center [77, 160] width 29 height 6
click at [107, 150] on span "Custom" at bounding box center [106, 150] width 11 height 7
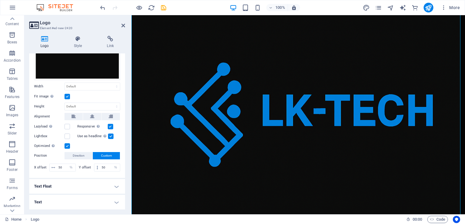
scroll to position [83, 0]
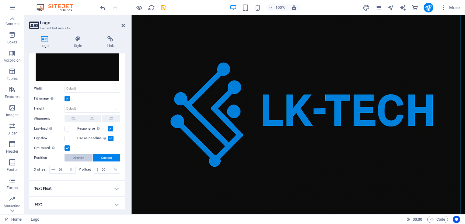
click at [81, 155] on span "Direction" at bounding box center [79, 158] width 12 height 7
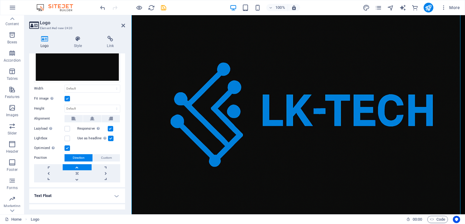
click at [77, 165] on link at bounding box center [77, 168] width 29 height 6
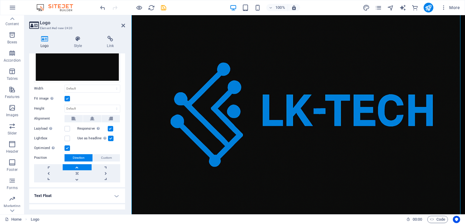
click at [77, 165] on link at bounding box center [77, 168] width 29 height 6
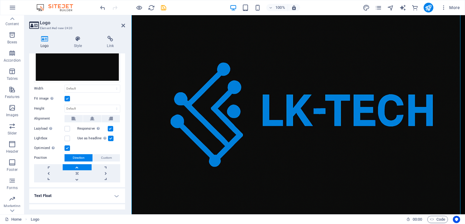
click at [77, 165] on link at bounding box center [77, 168] width 29 height 6
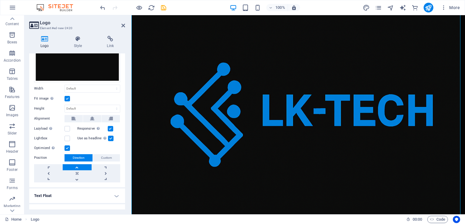
click at [77, 165] on link at bounding box center [77, 168] width 29 height 6
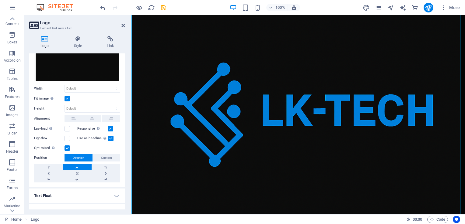
click at [77, 165] on link at bounding box center [77, 168] width 29 height 6
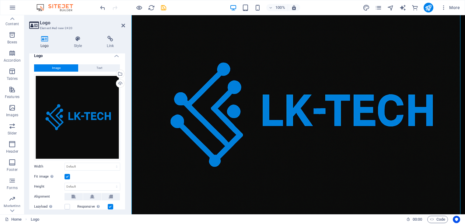
scroll to position [0, 0]
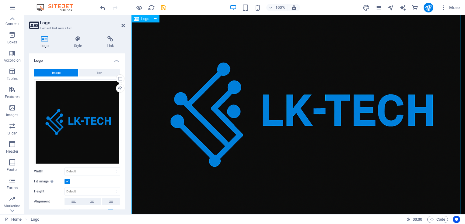
click at [195, 88] on div at bounding box center [297, 115] width 333 height 333
click at [122, 24] on icon at bounding box center [123, 25] width 4 height 5
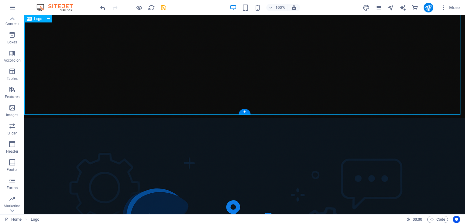
scroll to position [340, 0]
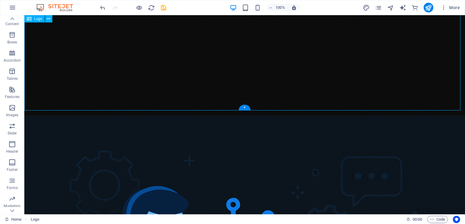
drag, startPoint x: 268, startPoint y: 122, endPoint x: 241, endPoint y: 71, distance: 57.6
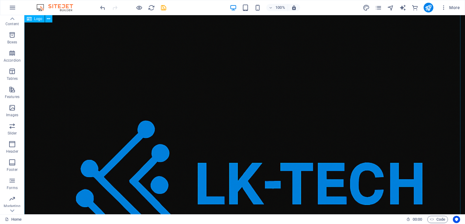
scroll to position [45, 0]
click at [47, 21] on icon at bounding box center [48, 19] width 3 height 6
click at [279, 72] on div at bounding box center [244, 190] width 440 height 440
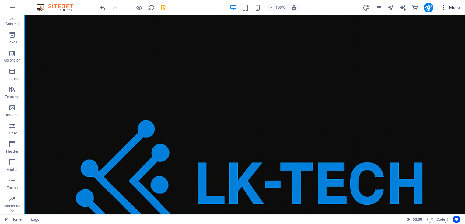
click at [442, 7] on icon "button" at bounding box center [443, 8] width 6 height 6
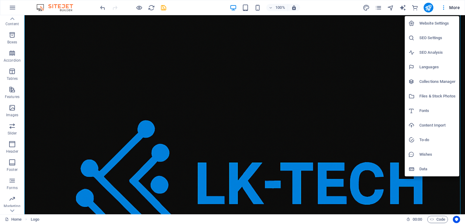
click at [431, 25] on h6 "Website Settings" at bounding box center [437, 23] width 36 height 7
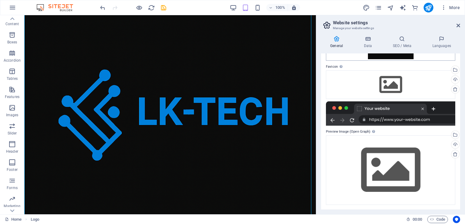
scroll to position [0, 0]
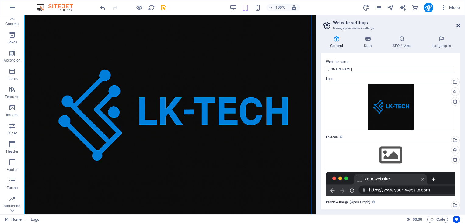
click at [458, 24] on icon at bounding box center [458, 25] width 4 height 5
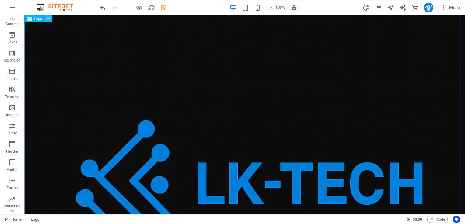
click at [50, 21] on icon at bounding box center [48, 19] width 3 height 6
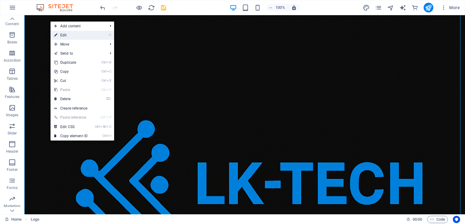
click at [79, 33] on link "⏎ Edit" at bounding box center [70, 35] width 41 height 9
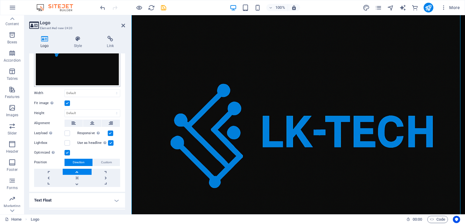
scroll to position [91, 0]
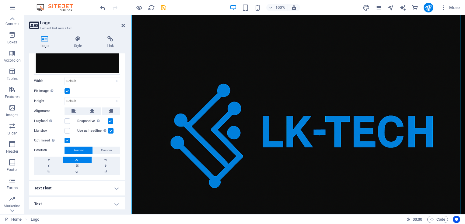
click at [75, 158] on link at bounding box center [77, 160] width 29 height 6
click at [76, 171] on link at bounding box center [77, 172] width 29 height 6
click at [77, 165] on link at bounding box center [77, 166] width 29 height 6
click at [77, 158] on link at bounding box center [77, 160] width 29 height 6
click at [103, 157] on link at bounding box center [106, 160] width 29 height 6
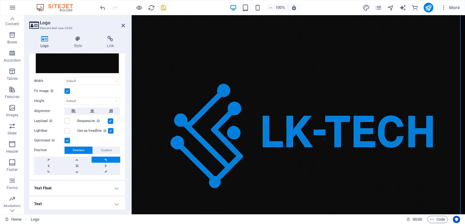
click at [69, 154] on div "Position Direction Custom X offset 50 px rem % vh vw Y offset 50 px rem % vh vw" at bounding box center [77, 161] width 86 height 28
click at [74, 157] on link at bounding box center [77, 160] width 29 height 6
click at [77, 42] on h4 "Style" at bounding box center [79, 42] width 33 height 13
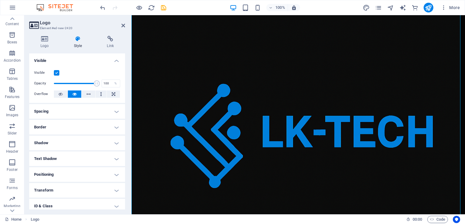
click at [115, 113] on h4 "Spacing" at bounding box center [77, 111] width 96 height 15
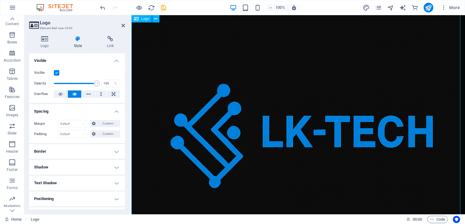
click at [219, 106] on div at bounding box center [297, 136] width 333 height 333
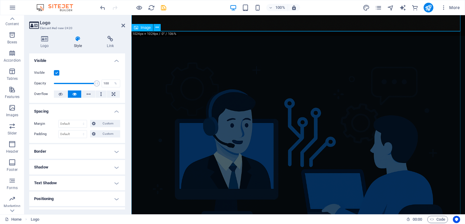
scroll to position [313, 0]
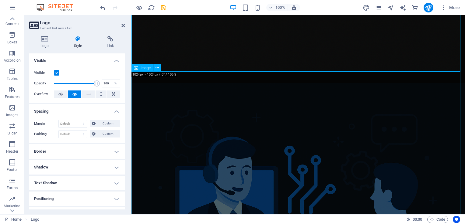
scroll to position [255, 0]
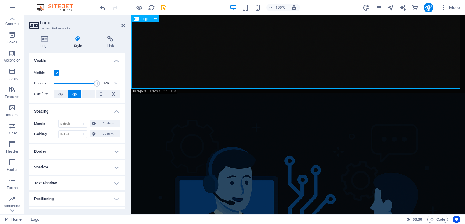
click at [322, 94] on figure at bounding box center [297, 205] width 333 height 222
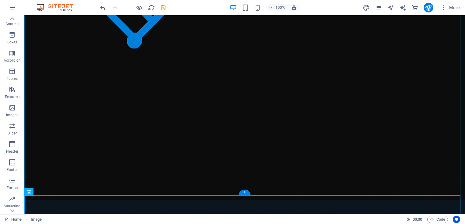
click at [246, 190] on div "+" at bounding box center [244, 192] width 12 height 5
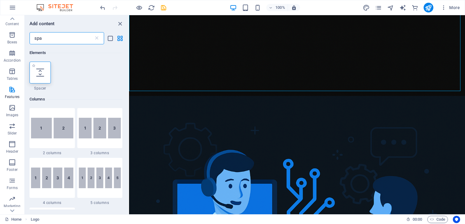
type input "spa"
click at [39, 80] on div at bounding box center [40, 73] width 21 height 22
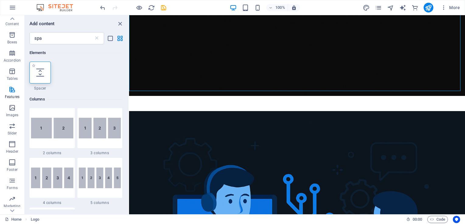
select select "px"
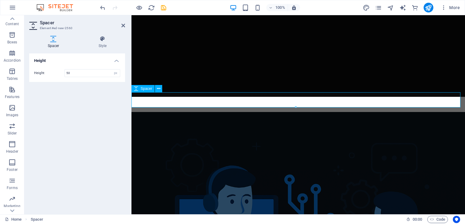
scroll to position [248, 0]
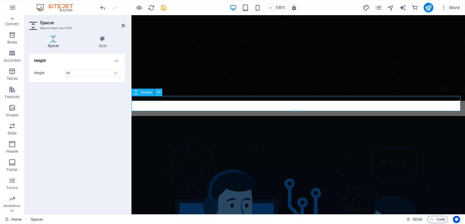
click at [159, 93] on icon at bounding box center [158, 92] width 3 height 6
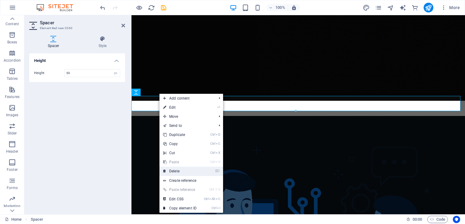
click at [184, 170] on link "⌦ Delete" at bounding box center [179, 171] width 41 height 9
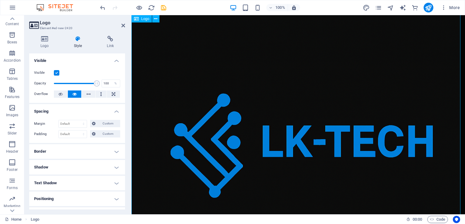
scroll to position [0, 0]
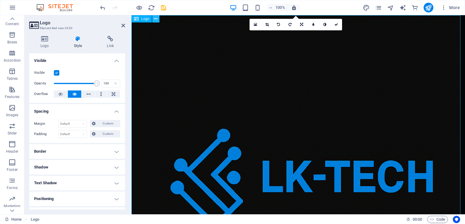
click at [157, 20] on icon at bounding box center [155, 19] width 3 height 6
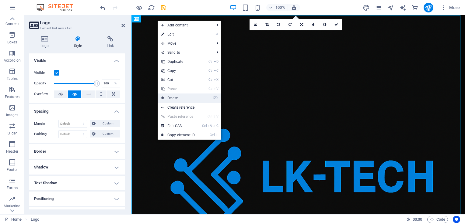
click at [177, 97] on link "⌦ Delete" at bounding box center [178, 98] width 41 height 9
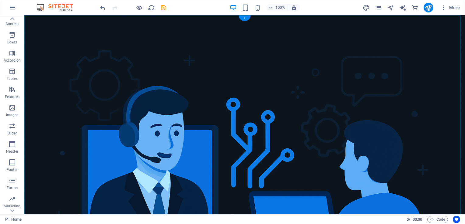
click at [242, 19] on div "+" at bounding box center [244, 18] width 12 height 5
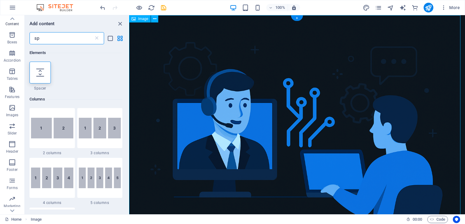
type input "s"
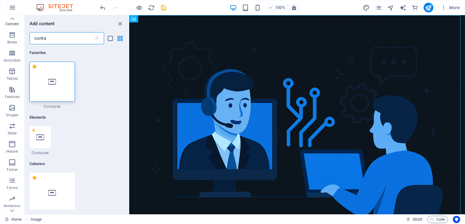
type input "conta"
click at [47, 73] on div at bounding box center [52, 82] width 45 height 40
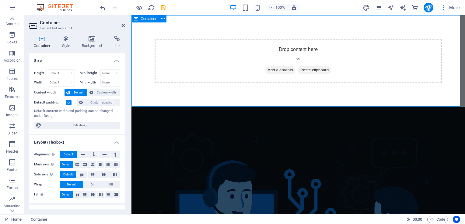
click at [273, 70] on span "Add elements" at bounding box center [280, 70] width 30 height 9
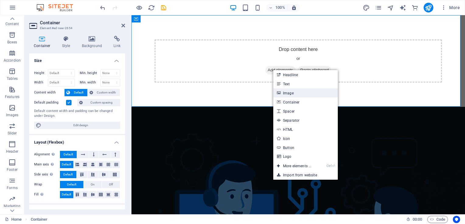
click at [291, 92] on link "Image" at bounding box center [305, 93] width 64 height 9
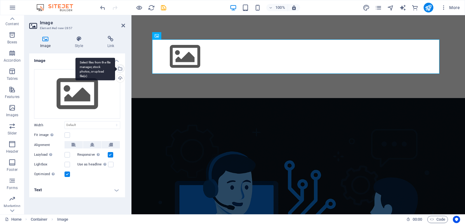
click at [120, 67] on div "Select files from the file manager, stock photos, or upload file(s)" at bounding box center [119, 69] width 9 height 9
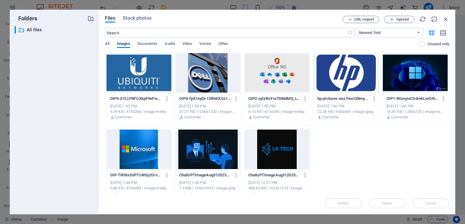
click at [266, 141] on div at bounding box center [277, 150] width 65 height 40
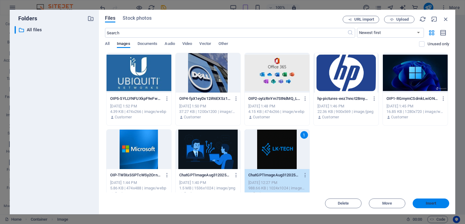
click at [428, 206] on span "Insert" at bounding box center [431, 204] width 11 height 4
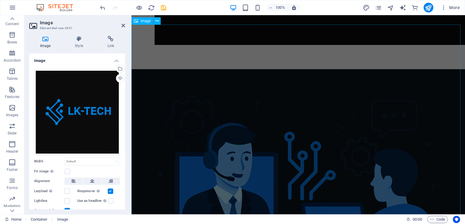
scroll to position [328, 0]
click at [124, 27] on icon at bounding box center [123, 25] width 4 height 5
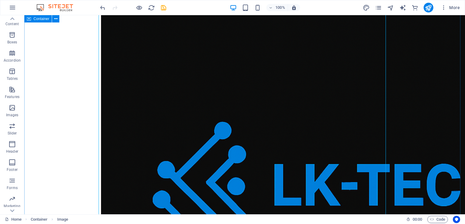
click at [414, 100] on div at bounding box center [244, 191] width 440 height 489
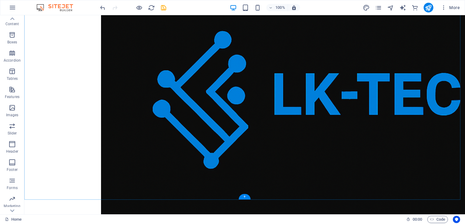
scroll to position [159, 0]
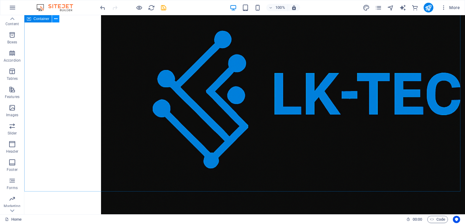
click at [56, 19] on icon at bounding box center [55, 19] width 3 height 6
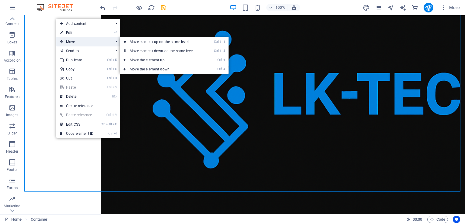
click at [68, 40] on span "Move" at bounding box center [83, 41] width 54 height 9
click at [142, 60] on link "Ctrl ⬆ Move the element up" at bounding box center [163, 60] width 86 height 9
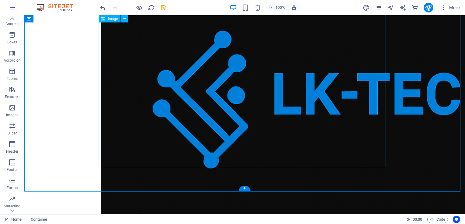
click at [101, 112] on figure at bounding box center [244, 100] width 287 height 440
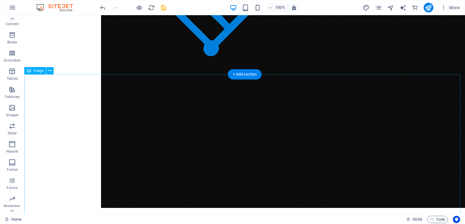
scroll to position [269, 0]
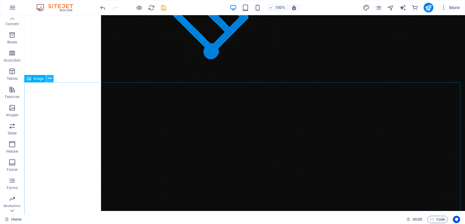
click at [51, 81] on icon at bounding box center [49, 78] width 3 height 6
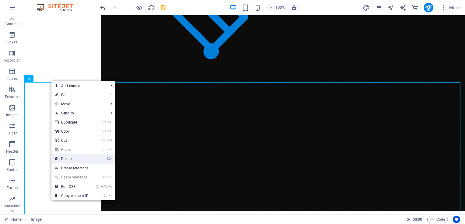
click at [73, 159] on link "⌦ Delete" at bounding box center [71, 159] width 41 height 9
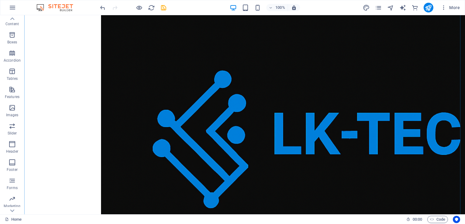
scroll to position [136, 0]
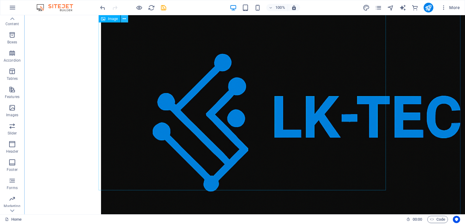
click at [125, 20] on icon at bounding box center [124, 19] width 3 height 6
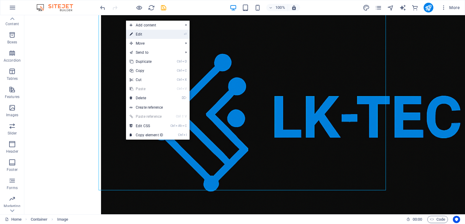
click at [136, 35] on link "⏎ Edit" at bounding box center [146, 34] width 41 height 9
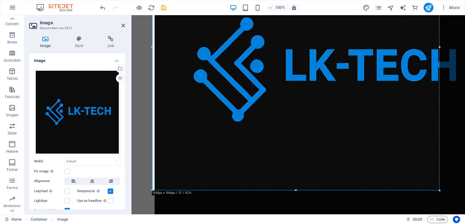
scroll to position [23, 0]
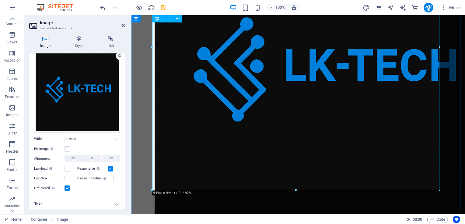
drag, startPoint x: 428, startPoint y: 205, endPoint x: 296, endPoint y: 169, distance: 137.3
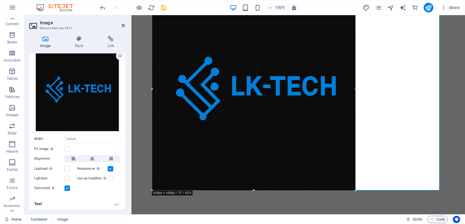
scroll to position [27, 0]
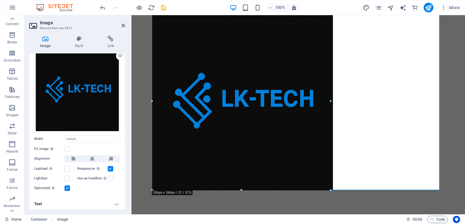
drag, startPoint x: 296, startPoint y: 190, endPoint x: 322, endPoint y: 81, distance: 113.0
type input "586"
select select "px"
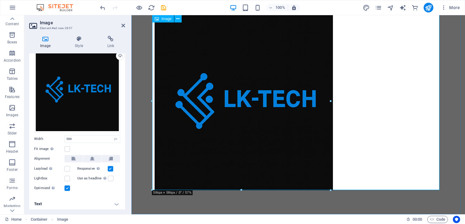
drag, startPoint x: 462, startPoint y: 115, endPoint x: 339, endPoint y: 101, distance: 123.8
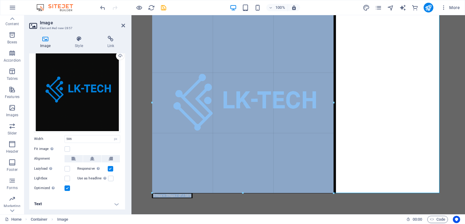
type input "596"
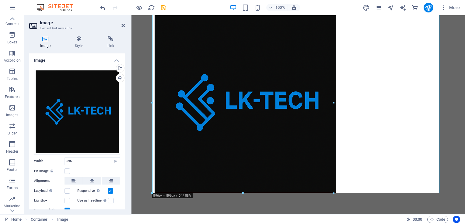
scroll to position [0, 0]
click at [123, 25] on icon at bounding box center [123, 25] width 4 height 5
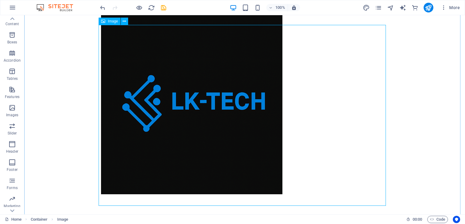
scroll to position [30, 0]
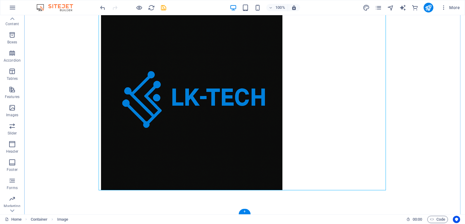
click at [245, 214] on div "+" at bounding box center [244, 211] width 12 height 5
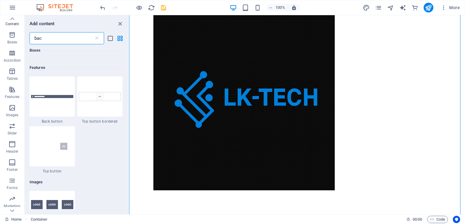
scroll to position [0, 0]
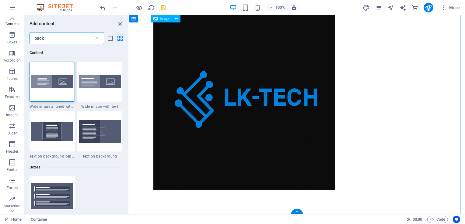
type input "back"
click at [206, 86] on figure at bounding box center [296, 99] width 287 height 181
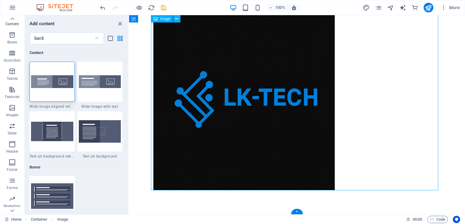
click at [186, 46] on figure at bounding box center [296, 99] width 287 height 181
click at [177, 20] on icon at bounding box center [176, 19] width 3 height 6
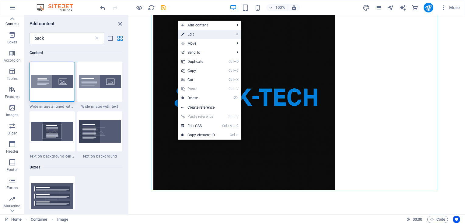
click at [186, 34] on link "⏎ Edit" at bounding box center [198, 34] width 41 height 9
select select "px"
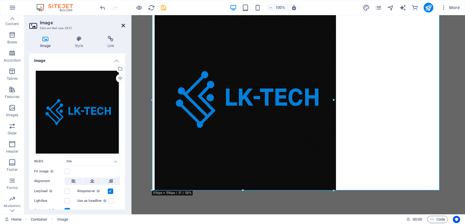
click at [124, 27] on icon at bounding box center [123, 25] width 4 height 5
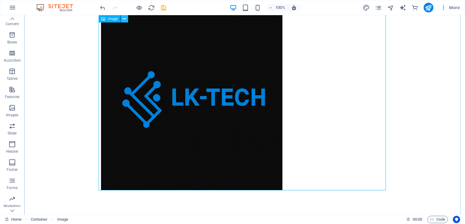
click at [124, 21] on icon at bounding box center [124, 19] width 3 height 6
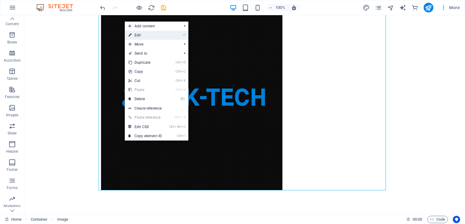
click at [133, 34] on link "⏎ Edit" at bounding box center [145, 35] width 41 height 9
select select "px"
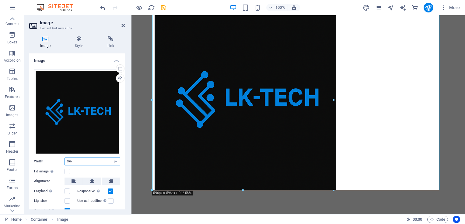
click at [89, 162] on input "596" at bounding box center [92, 161] width 55 height 7
click at [17, 26] on p "Content" at bounding box center [11, 24] width 13 height 5
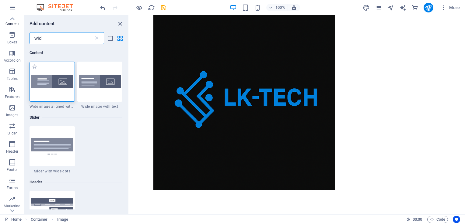
type input "wid"
click at [56, 84] on img at bounding box center [52, 81] width 42 height 13
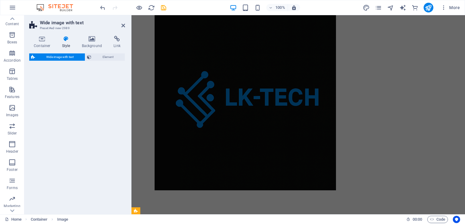
select select "%"
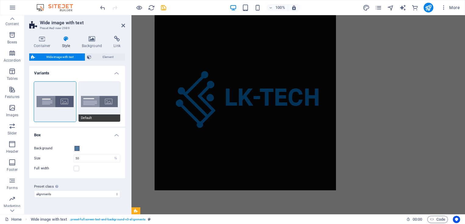
click at [94, 98] on button "Default" at bounding box center [99, 102] width 42 height 40
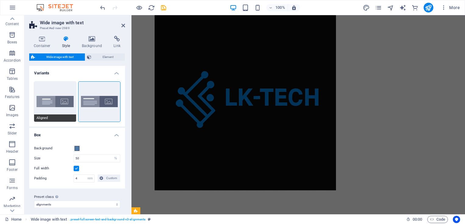
click at [62, 104] on button "Aligned" at bounding box center [55, 102] width 42 height 40
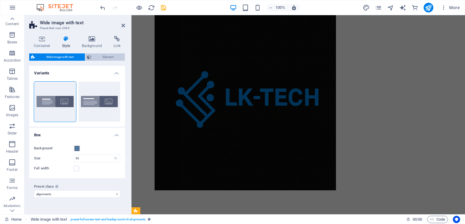
click at [112, 55] on span "Element" at bounding box center [108, 57] width 30 height 7
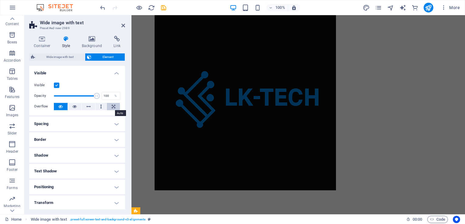
click at [110, 108] on button at bounding box center [113, 106] width 13 height 7
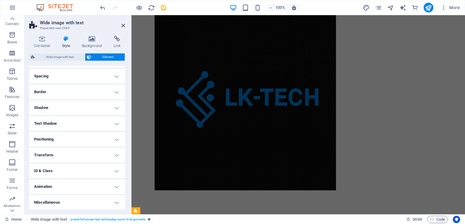
click at [116, 139] on h4 "Positioning" at bounding box center [77, 139] width 96 height 15
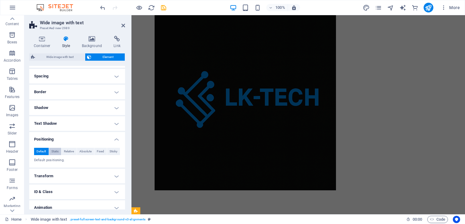
click at [60, 151] on button "Static" at bounding box center [55, 151] width 12 height 7
click at [69, 151] on span "Relative" at bounding box center [69, 151] width 10 height 7
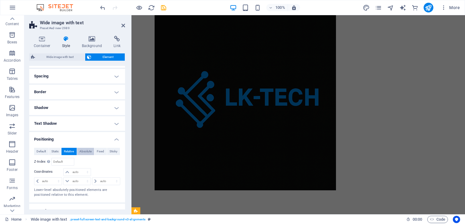
click at [80, 150] on span "Absolute" at bounding box center [85, 151] width 12 height 7
click at [86, 150] on span "Absolute" at bounding box center [85, 151] width 12 height 7
click at [97, 151] on span "Fixed" at bounding box center [100, 151] width 7 height 7
click at [40, 152] on span "Default" at bounding box center [41, 151] width 9 height 7
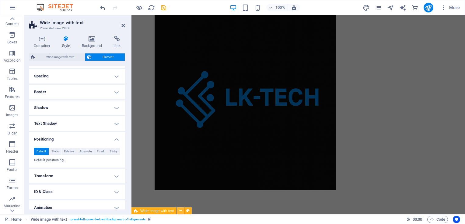
click at [180, 212] on icon at bounding box center [180, 211] width 3 height 6
click at [352, 135] on figure at bounding box center [298, 99] width 287 height 181
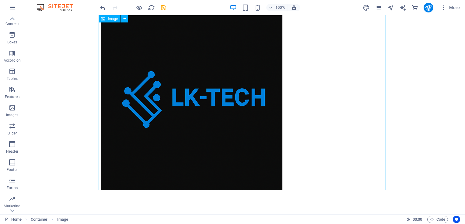
click at [292, 167] on figure at bounding box center [244, 99] width 287 height 181
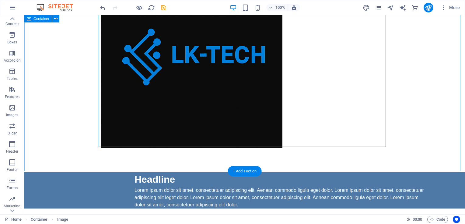
scroll to position [59, 0]
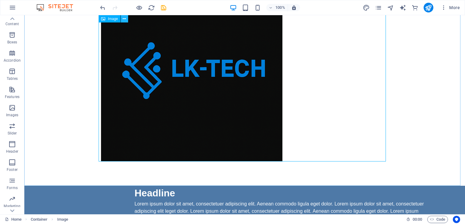
click at [125, 20] on icon at bounding box center [124, 19] width 3 height 6
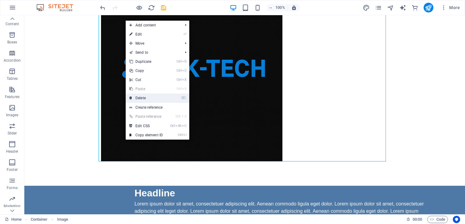
click at [142, 98] on link "⌦ Delete" at bounding box center [146, 98] width 41 height 9
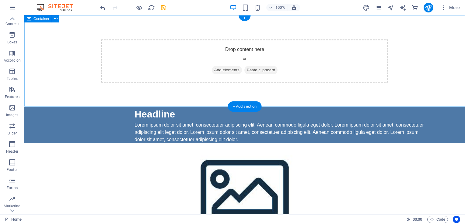
click at [215, 68] on span "Add elements" at bounding box center [227, 70] width 30 height 9
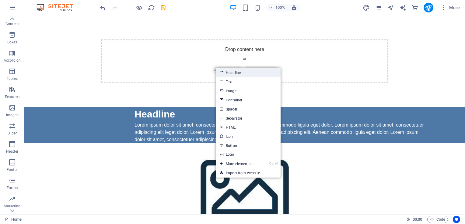
click at [231, 75] on link "Headline" at bounding box center [248, 72] width 64 height 9
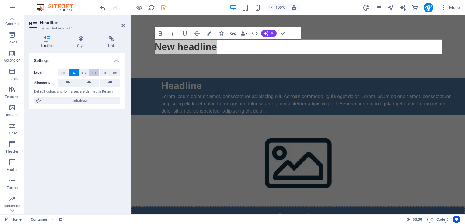
click at [94, 72] on span "H4" at bounding box center [94, 72] width 4 height 7
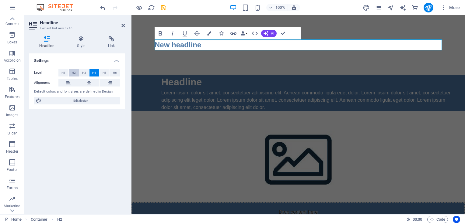
click at [75, 71] on span "H2" at bounding box center [74, 72] width 4 height 7
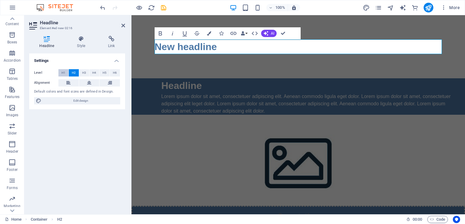
click at [64, 75] on span "H1" at bounding box center [63, 72] width 4 height 7
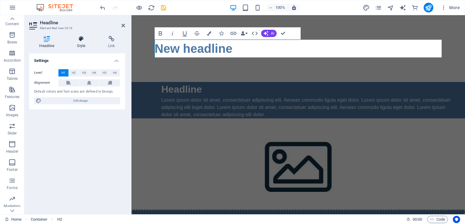
click at [83, 44] on h4 "Style" at bounding box center [82, 42] width 31 height 13
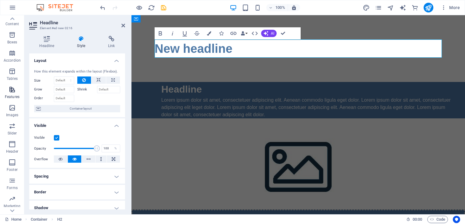
scroll to position [92, 0]
click at [13, 185] on icon "button" at bounding box center [12, 184] width 7 height 7
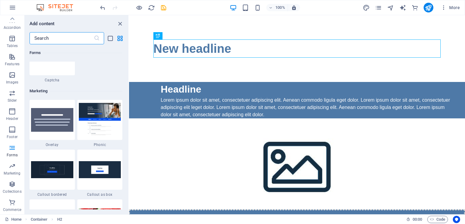
scroll to position [4916, 0]
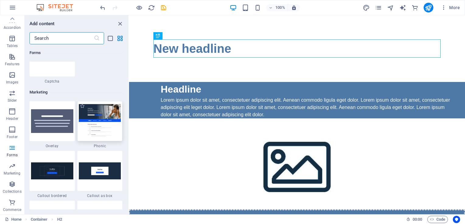
click at [96, 114] on img at bounding box center [100, 121] width 42 height 34
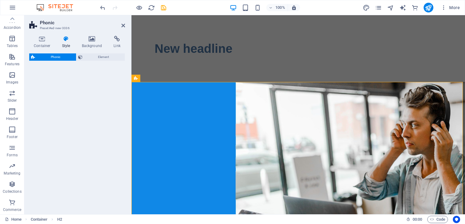
select select "%"
select select "rem"
select select "px"
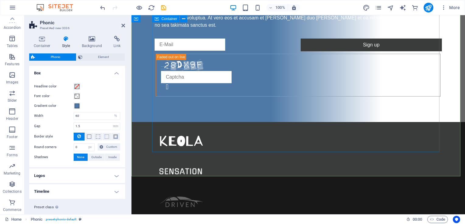
scroll to position [462, 0]
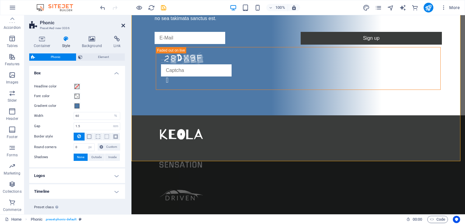
click at [122, 26] on icon at bounding box center [123, 25] width 4 height 5
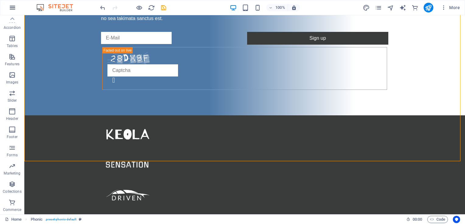
click at [14, 10] on icon "button" at bounding box center [12, 7] width 7 height 7
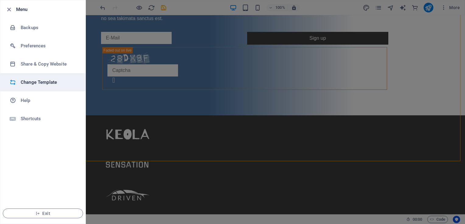
click at [33, 83] on h6 "Change Template" at bounding box center [49, 82] width 56 height 7
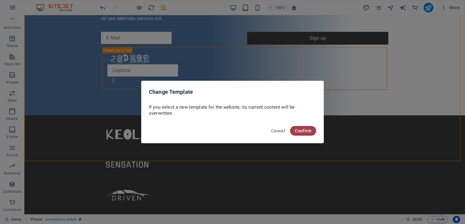
click at [305, 129] on span "Confirm" at bounding box center [303, 131] width 16 height 5
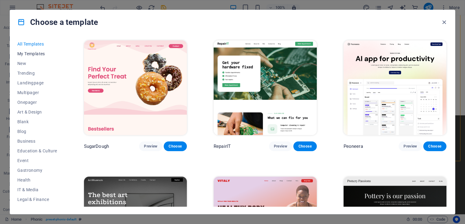
click at [39, 52] on span "My Templates" at bounding box center [37, 53] width 40 height 5
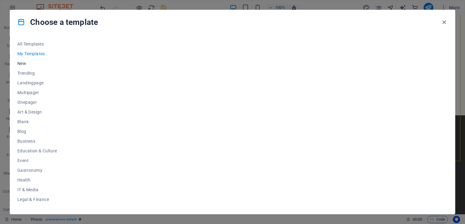
click at [28, 59] on button "New" at bounding box center [37, 64] width 40 height 10
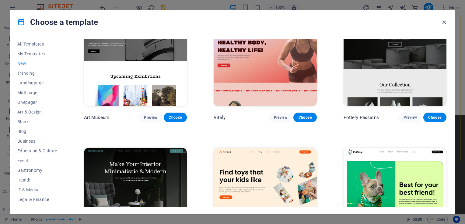
scroll to position [166, 0]
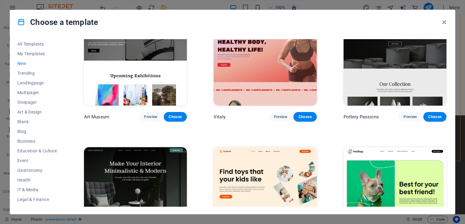
drag, startPoint x: 153, startPoint y: 86, endPoint x: 129, endPoint y: 72, distance: 27.8
click at [129, 72] on img at bounding box center [135, 58] width 103 height 95
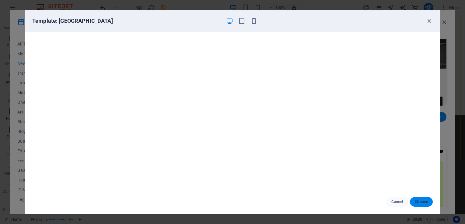
click at [419, 205] on span "Choose" at bounding box center [421, 202] width 13 height 5
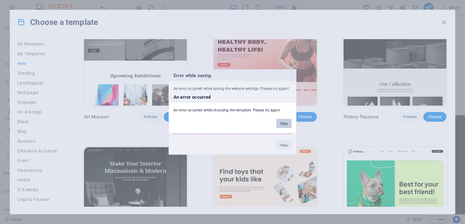
click at [288, 121] on button "Okay" at bounding box center [283, 123] width 15 height 9
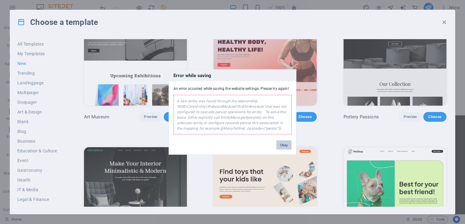
click at [284, 144] on button "Okay" at bounding box center [283, 145] width 15 height 9
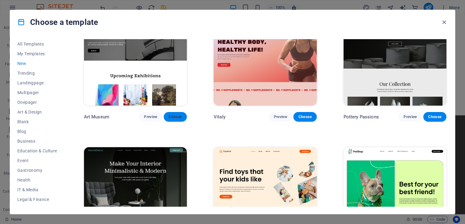
click at [183, 114] on button "Choose" at bounding box center [175, 117] width 23 height 10
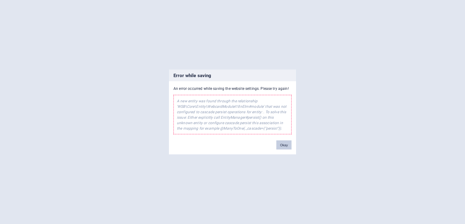
click at [282, 146] on button "Okay" at bounding box center [283, 145] width 15 height 9
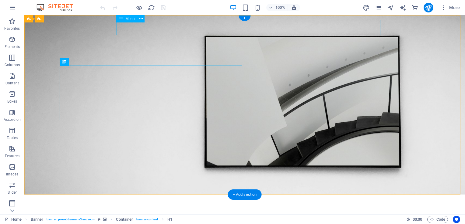
click at [335, 207] on nav "About Us Exhibitions Events Contact" at bounding box center [244, 214] width 365 height 15
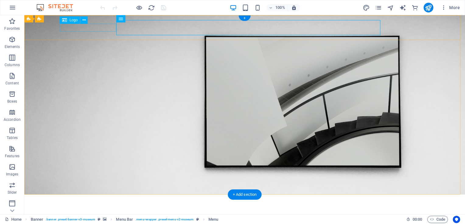
click at [98, 200] on div at bounding box center [244, 204] width 365 height 8
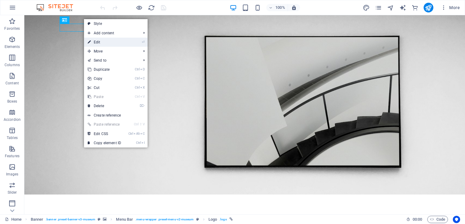
select select "px"
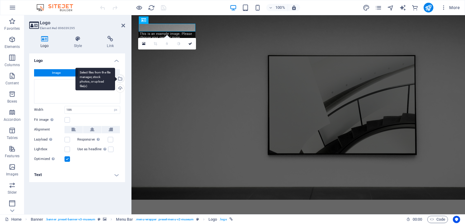
click at [115, 78] on div "Select files from the file manager, stock photos, or upload file(s)" at bounding box center [95, 79] width 40 height 23
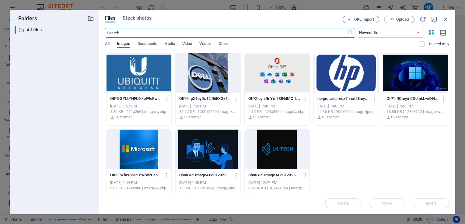
click at [277, 157] on div at bounding box center [277, 150] width 65 height 40
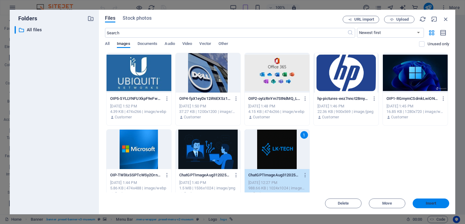
click at [432, 202] on span "Insert" at bounding box center [431, 204] width 11 height 4
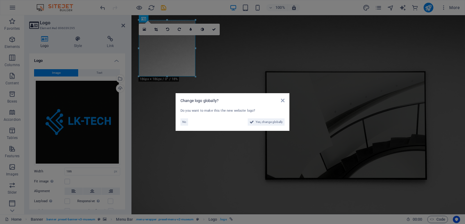
click at [196, 48] on aside "Change logo globally? Do you want to make this the new website logo? No Yes, ch…" at bounding box center [232, 112] width 465 height 224
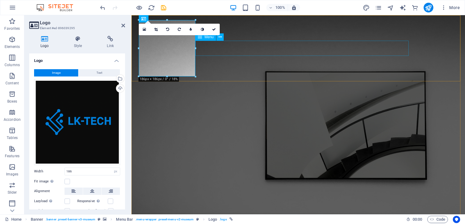
drag, startPoint x: 327, startPoint y: 63, endPoint x: 217, endPoint y: 51, distance: 111.4
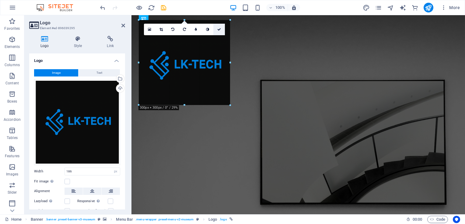
drag, startPoint x: 195, startPoint y: 49, endPoint x: 224, endPoint y: 32, distance: 33.7
type input "280"
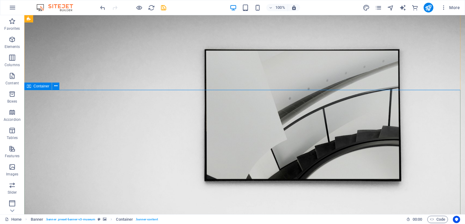
scroll to position [5, 0]
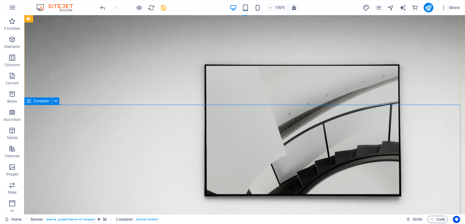
click at [169, 48] on icon at bounding box center [169, 46] width 3 height 6
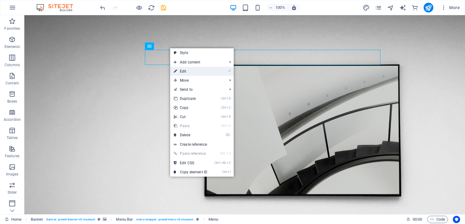
click at [190, 70] on link "⏎ Edit" at bounding box center [190, 71] width 41 height 9
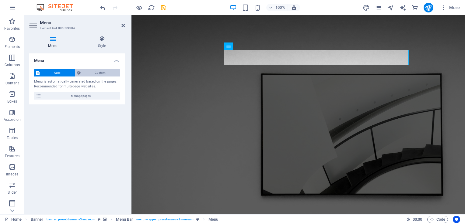
click at [98, 74] on span "Custom" at bounding box center [100, 72] width 36 height 7
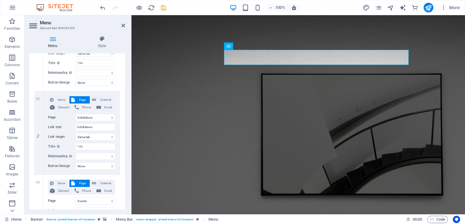
scroll to position [104, 0]
click at [39, 132] on icon at bounding box center [38, 133] width 3 height 4
select select
select select "3"
type input "Events"
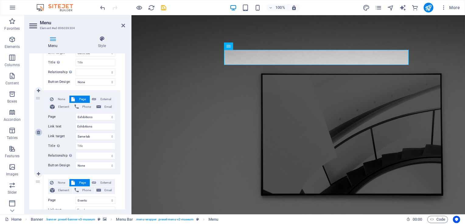
select select
select select "4"
type input "Contact"
select select
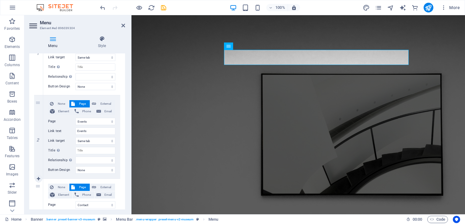
scroll to position [99, 0]
click at [38, 139] on icon at bounding box center [38, 137] width 3 height 4
select select
select select "4"
type input "Contact"
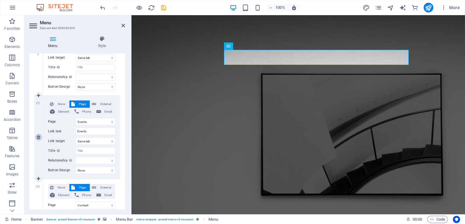
select select
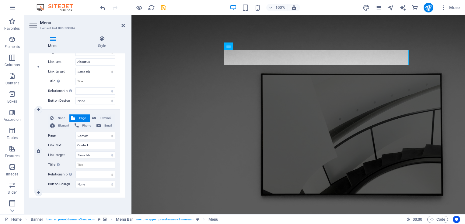
scroll to position [0, 0]
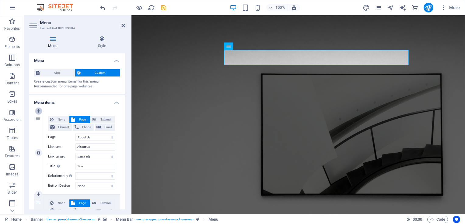
click at [39, 109] on icon at bounding box center [38, 111] width 3 height 4
select select "4"
select select
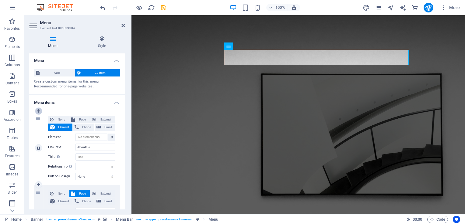
select select
select select "1"
type input "About Us"
select select
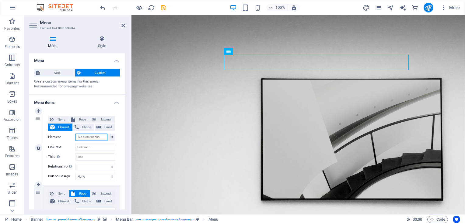
click at [85, 137] on input "Element" at bounding box center [91, 137] width 32 height 7
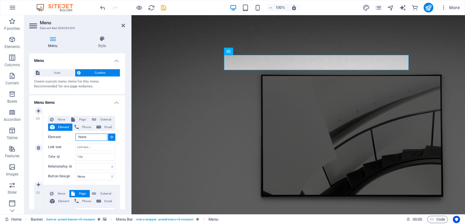
scroll to position [5, 0]
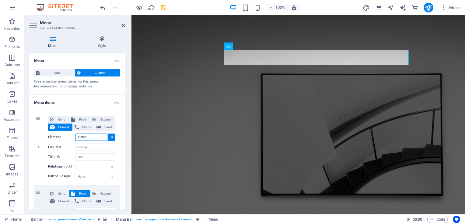
type input "Home"
click at [96, 104] on h4 "Menu items" at bounding box center [77, 101] width 96 height 11
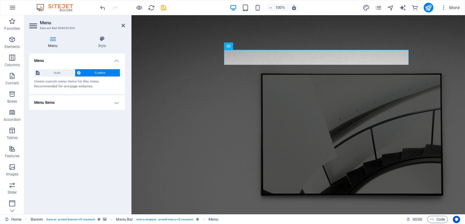
click at [117, 104] on h4 "Menu items" at bounding box center [77, 103] width 96 height 15
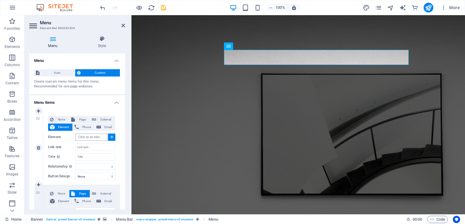
scroll to position [0, 0]
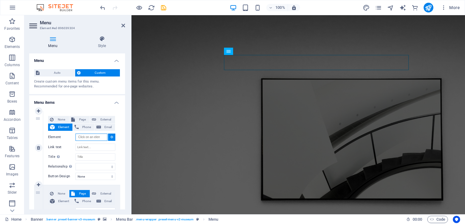
click at [85, 136] on input "Element" at bounding box center [91, 137] width 32 height 7
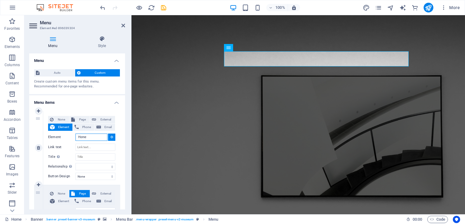
scroll to position [5, 0]
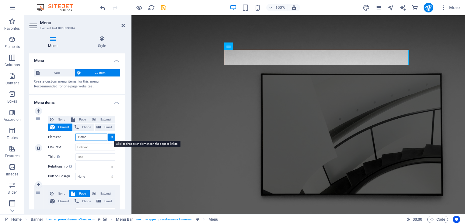
type input "Home"
click at [109, 138] on button at bounding box center [111, 137] width 7 height 7
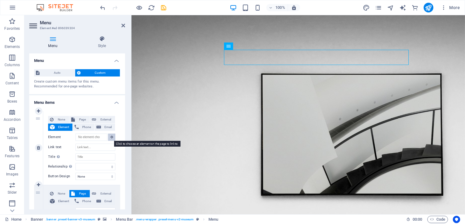
click at [110, 137] on icon at bounding box center [111, 137] width 3 height 3
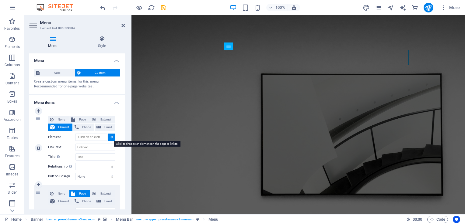
click at [110, 137] on icon at bounding box center [111, 137] width 3 height 3
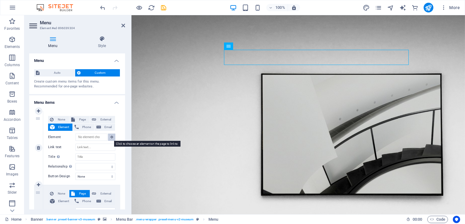
click at [110, 137] on icon at bounding box center [111, 137] width 3 height 3
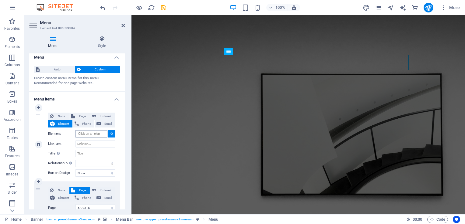
scroll to position [0, 0]
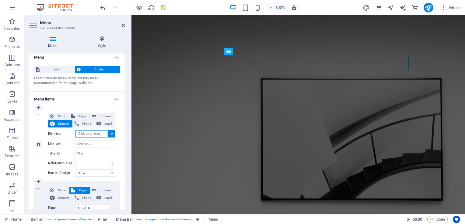
click at [89, 137] on input "Element" at bounding box center [91, 134] width 32 height 7
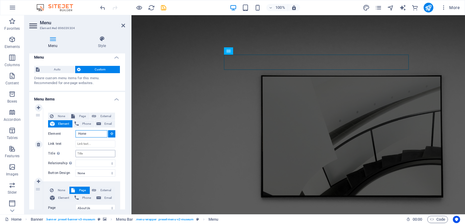
scroll to position [5, 0]
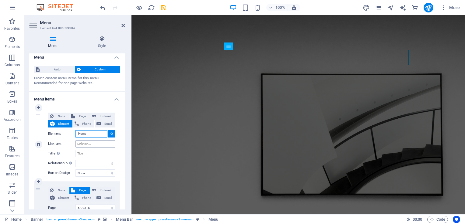
type input "Home"
click at [87, 144] on input "Link text" at bounding box center [95, 144] width 40 height 7
type input "H"
select select
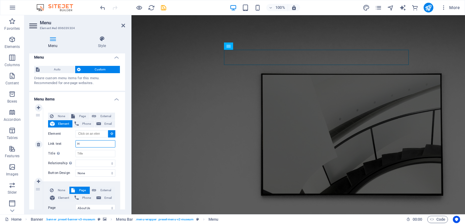
select select
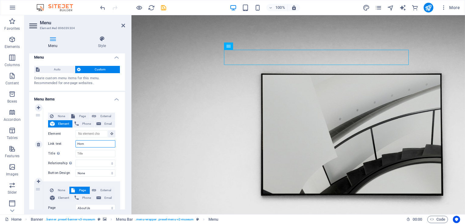
type input "Home"
select select
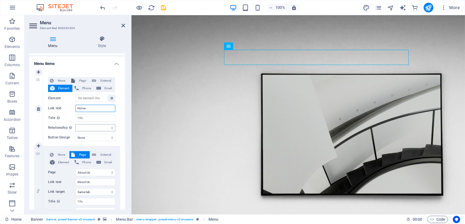
scroll to position [37, 0]
type input "Home"
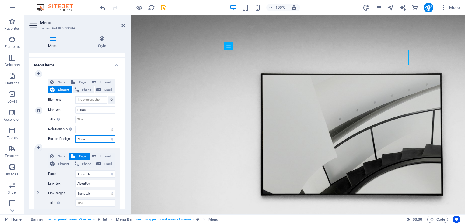
click at [86, 139] on select "None Default Primary Secondary" at bounding box center [95, 139] width 40 height 7
click at [38, 128] on div "1" at bounding box center [38, 111] width 9 height 74
select select
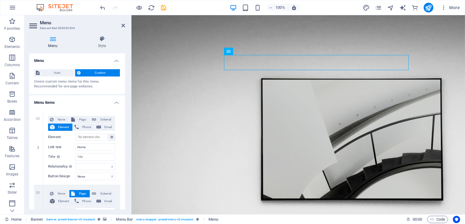
scroll to position [5, 0]
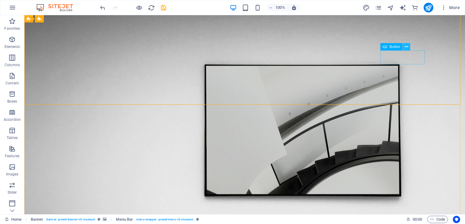
click at [405, 47] on icon at bounding box center [406, 47] width 3 height 6
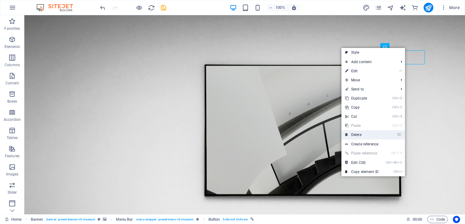
click at [358, 136] on link "⌦ Delete" at bounding box center [361, 135] width 41 height 9
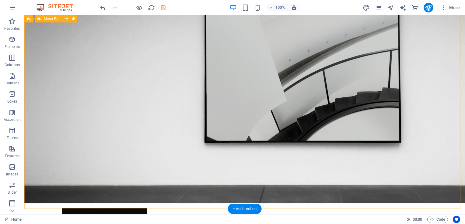
scroll to position [31, 0]
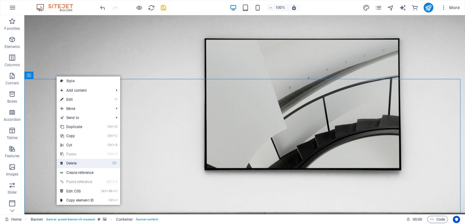
click at [79, 162] on link "⌦ Delete" at bounding box center [77, 163] width 41 height 9
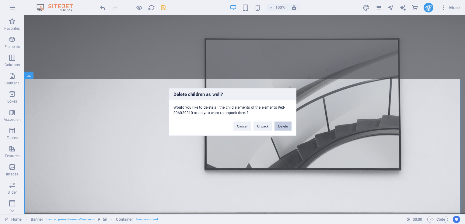
click at [281, 127] on button "Delete" at bounding box center [282, 126] width 17 height 9
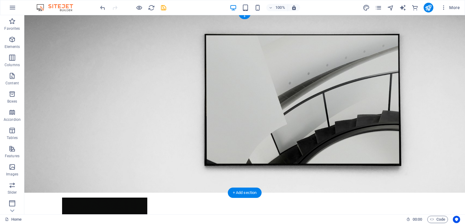
scroll to position [0, 0]
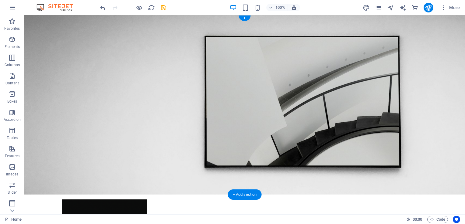
click at [361, 150] on figure at bounding box center [244, 105] width 440 height 180
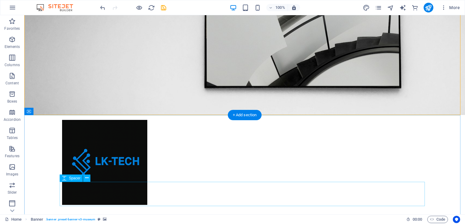
scroll to position [78, 0]
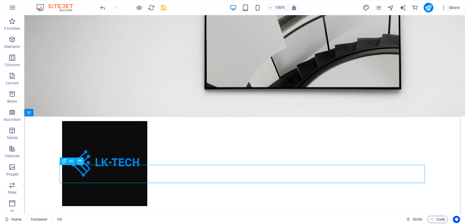
click at [81, 162] on icon at bounding box center [79, 161] width 3 height 6
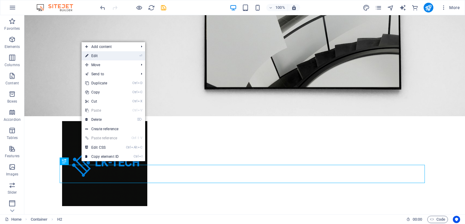
click at [114, 57] on link "⏎ Edit" at bounding box center [102, 55] width 41 height 9
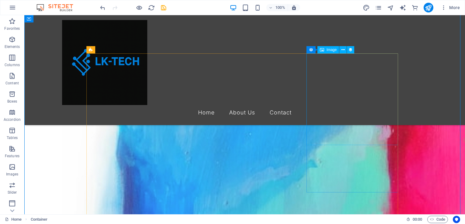
scroll to position [232, 0]
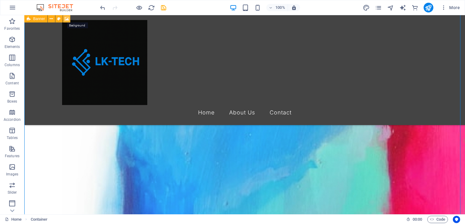
click at [66, 19] on icon at bounding box center [66, 19] width 5 height 6
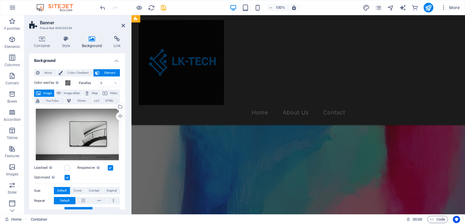
scroll to position [0, 0]
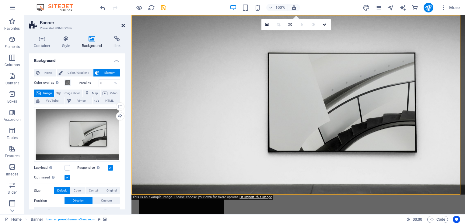
click at [122, 26] on icon at bounding box center [123, 25] width 4 height 5
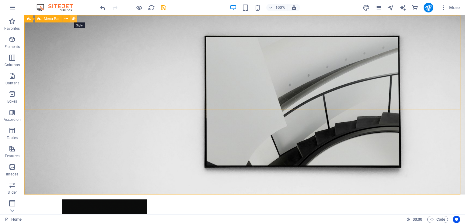
click at [72, 18] on icon at bounding box center [73, 19] width 3 height 6
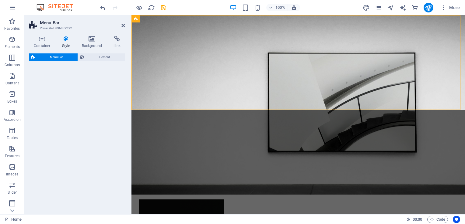
select select "rem"
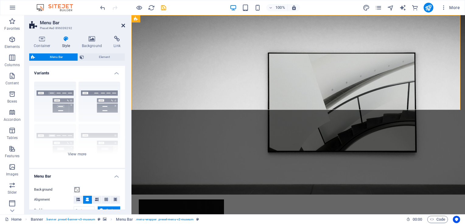
click at [122, 26] on icon at bounding box center [123, 25] width 4 height 5
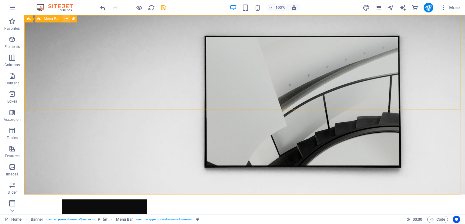
click at [65, 19] on icon at bounding box center [65, 19] width 3 height 6
click at [73, 18] on icon at bounding box center [73, 19] width 3 height 6
select select "rem"
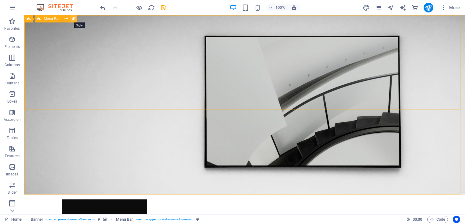
select select "rem"
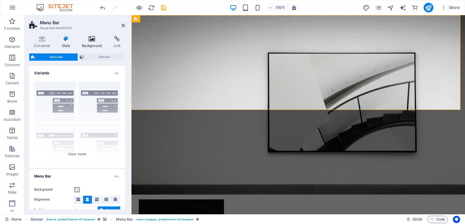
click at [93, 41] on icon at bounding box center [92, 39] width 30 height 6
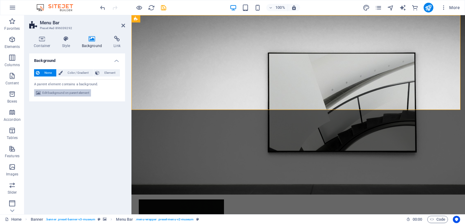
click at [69, 91] on span "Edit background on parent element" at bounding box center [65, 92] width 47 height 7
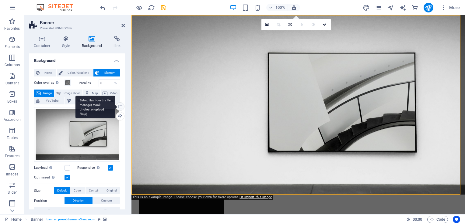
click at [115, 106] on div "Select files from the file manager, stock photos, or upload file(s)" at bounding box center [95, 107] width 40 height 23
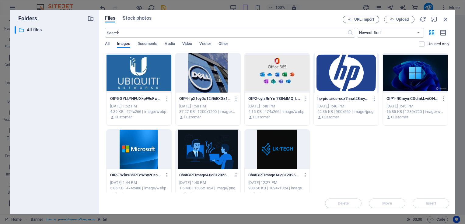
click at [277, 144] on div at bounding box center [277, 150] width 65 height 40
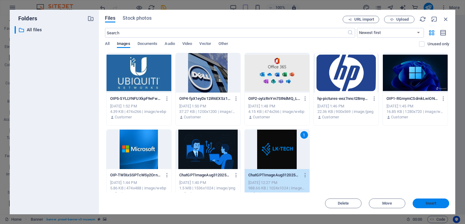
click at [430, 204] on span "Insert" at bounding box center [431, 204] width 11 height 4
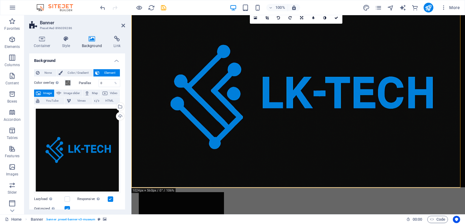
scroll to position [5, 0]
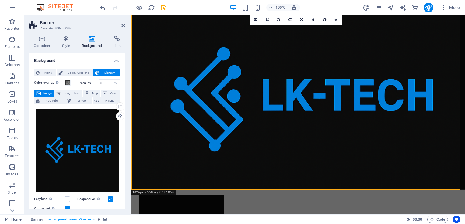
click at [366, 161] on figure at bounding box center [297, 100] width 333 height 180
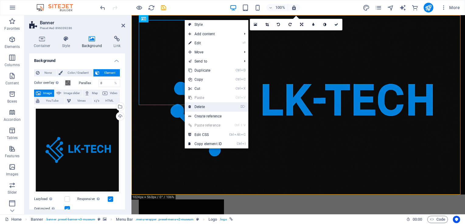
click at [198, 105] on link "⌦ Delete" at bounding box center [205, 107] width 41 height 9
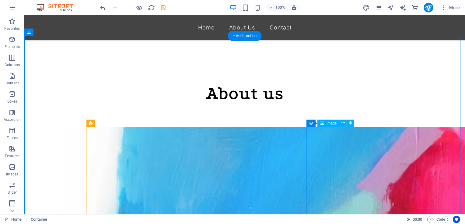
scroll to position [159, 0]
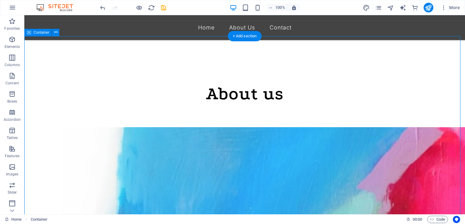
click at [363, 97] on div "About us" at bounding box center [244, 94] width 365 height 18
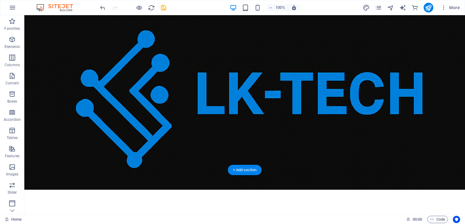
scroll to position [0, 0]
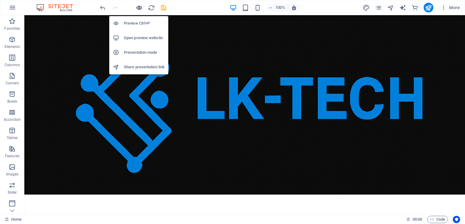
click at [140, 9] on icon "button" at bounding box center [139, 7] width 7 height 7
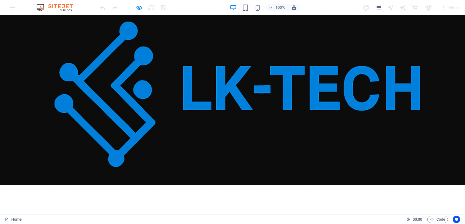
scroll to position [2, 0]
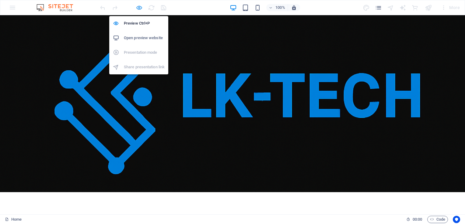
click at [139, 7] on icon "button" at bounding box center [139, 7] width 7 height 7
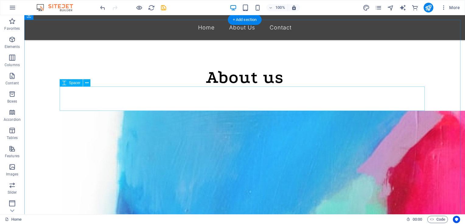
scroll to position [175, 0]
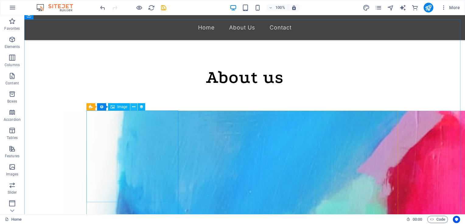
click at [133, 109] on icon at bounding box center [133, 107] width 3 height 6
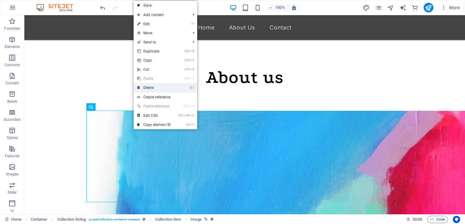
click at [158, 89] on link "⌦ Delete" at bounding box center [154, 87] width 41 height 9
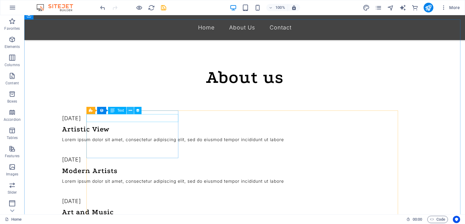
click at [131, 110] on icon at bounding box center [130, 111] width 3 height 6
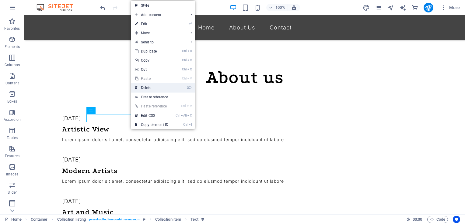
click at [152, 91] on link "⌦ Delete" at bounding box center [151, 87] width 41 height 9
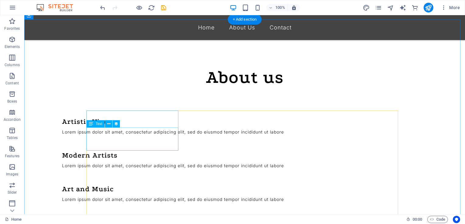
click at [139, 136] on div "Lorem ipsum dolor sit amet, consectetur adipiscing elit, sed do eiusmod tempor …" at bounding box center [217, 132] width 311 height 8
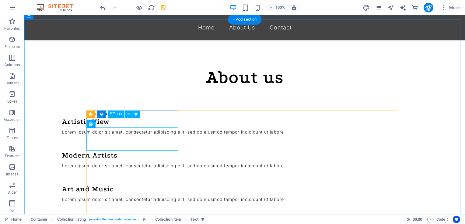
click at [137, 120] on div "Artistic View" at bounding box center [217, 121] width 311 height 7
click at [128, 114] on icon at bounding box center [128, 114] width 3 height 6
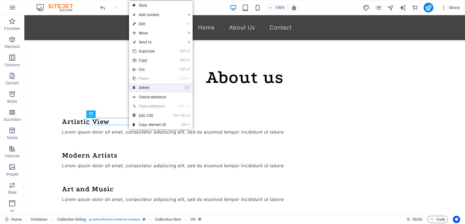
click at [153, 88] on link "⌦ Delete" at bounding box center [149, 87] width 41 height 9
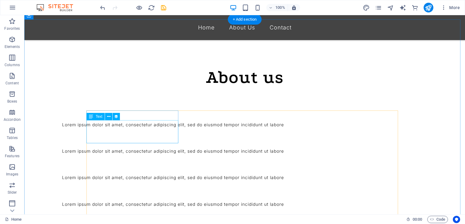
click at [131, 127] on div "Lorem ipsum dolor sit amet, consectetur adipiscing elit, sed do eiusmod tempor …" at bounding box center [217, 125] width 311 height 8
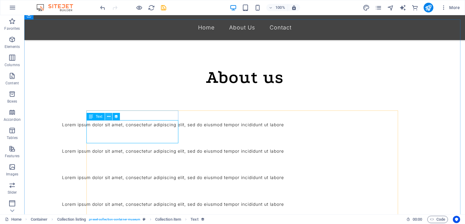
click at [109, 117] on icon at bounding box center [108, 117] width 3 height 6
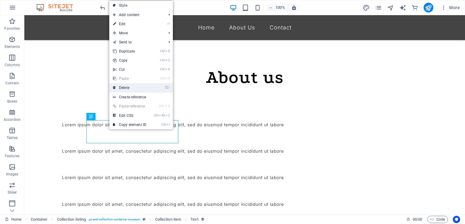
click at [131, 89] on link "⌦ Delete" at bounding box center [129, 87] width 41 height 9
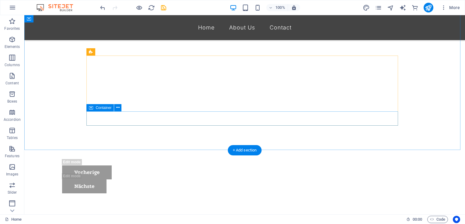
scroll to position [243, 0]
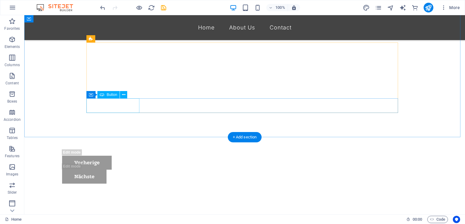
click at [133, 101] on div "Vorherige" at bounding box center [269, 130] width 440 height 200
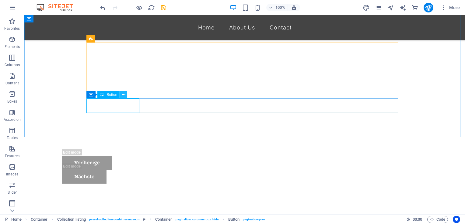
click at [123, 95] on icon at bounding box center [123, 95] width 3 height 6
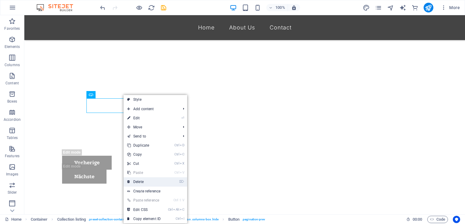
click at [140, 179] on link "⌦ Delete" at bounding box center [144, 182] width 41 height 9
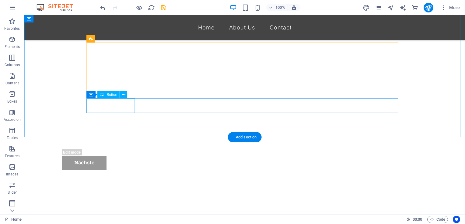
click at [122, 156] on div "Nächste" at bounding box center [217, 163] width 311 height 14
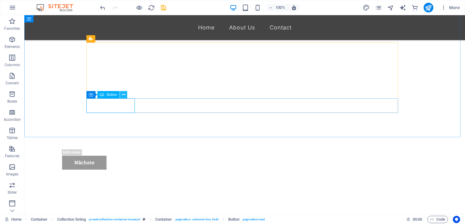
click at [124, 97] on icon at bounding box center [123, 95] width 3 height 6
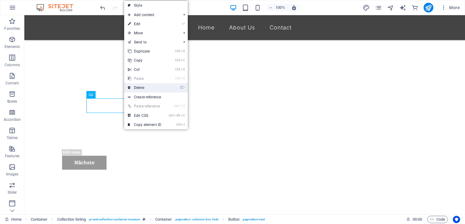
click at [140, 89] on link "⌦ Delete" at bounding box center [144, 87] width 41 height 9
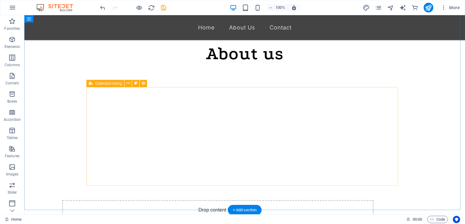
scroll to position [199, 0]
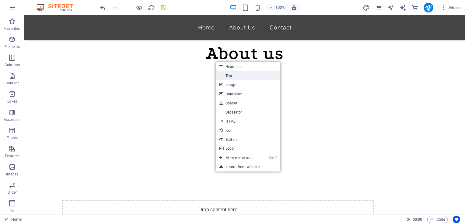
click at [243, 77] on link "Text" at bounding box center [248, 75] width 64 height 9
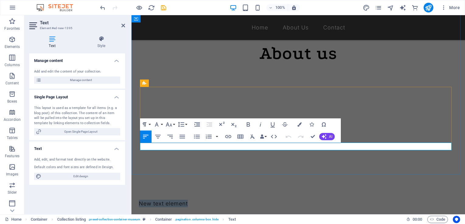
click at [213, 200] on p "New text element" at bounding box center [294, 204] width 311 height 8
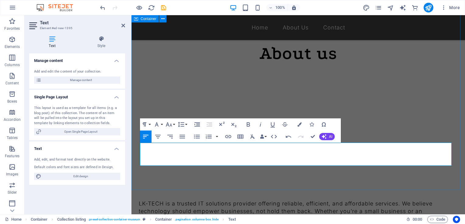
click at [264, 183] on div "About us LK-TECH is a trusted IT solutions provider offering reliable, efficien…" at bounding box center [297, 122] width 333 height 252
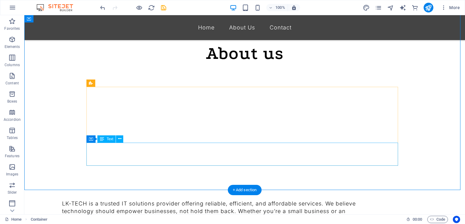
click at [88, 200] on div "LK-TECH is a trusted IT solutions provider offering reliable, efficient, and af…" at bounding box center [217, 211] width 311 height 23
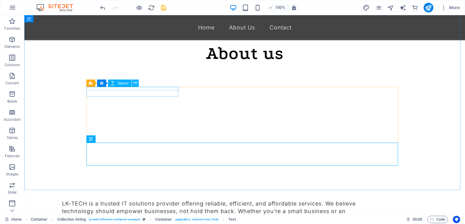
click at [135, 85] on icon at bounding box center [135, 83] width 3 height 6
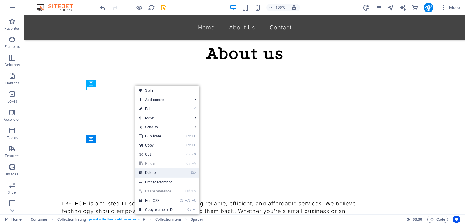
click at [151, 171] on link "⌦ Delete" at bounding box center [155, 173] width 41 height 9
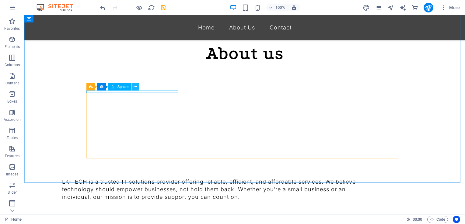
click at [135, 88] on icon at bounding box center [135, 87] width 3 height 6
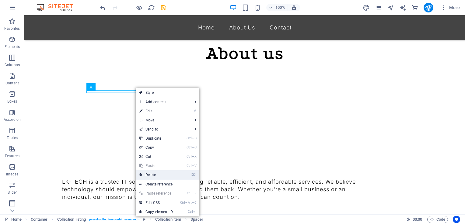
click at [152, 176] on link "⌦ Delete" at bounding box center [156, 175] width 41 height 9
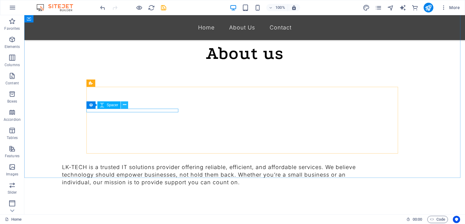
click at [124, 105] on icon at bounding box center [124, 105] width 3 height 6
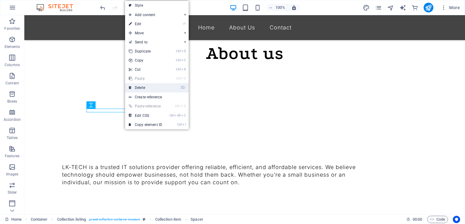
click at [136, 89] on link "⌦ Delete" at bounding box center [145, 87] width 41 height 9
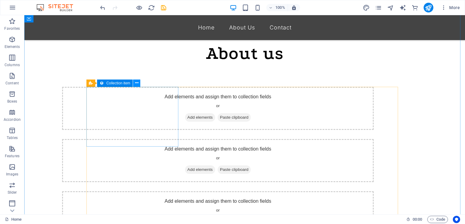
click at [136, 83] on icon at bounding box center [136, 83] width 3 height 6
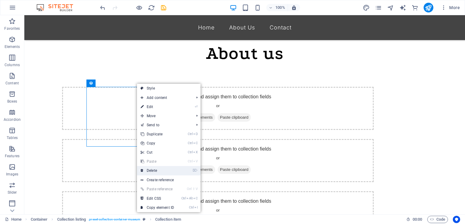
click at [152, 175] on link "⌦ Delete" at bounding box center [157, 170] width 41 height 9
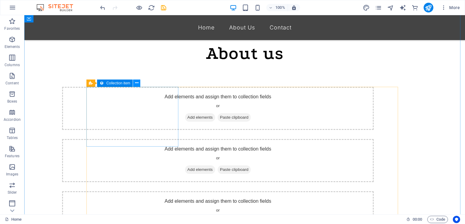
click at [139, 82] on button at bounding box center [136, 83] width 7 height 7
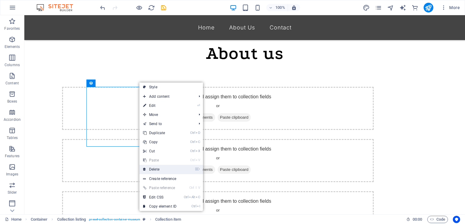
click at [153, 165] on link "⌦ Delete" at bounding box center [159, 169] width 41 height 9
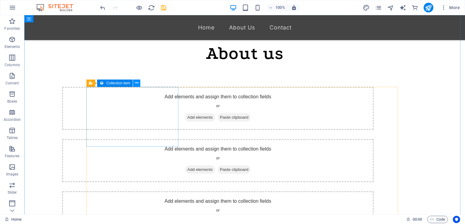
click at [138, 84] on icon at bounding box center [136, 83] width 3 height 6
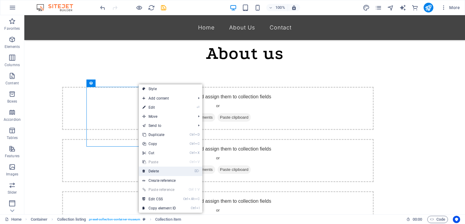
click at [152, 171] on link "⌦ Delete" at bounding box center [159, 171] width 41 height 9
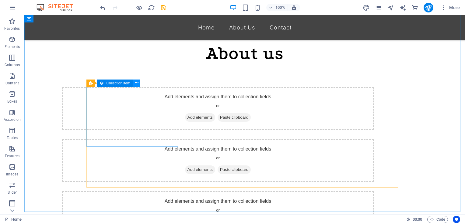
click at [138, 86] on icon at bounding box center [136, 83] width 3 height 6
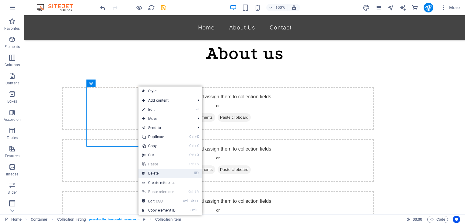
click at [155, 170] on link "⌦ Delete" at bounding box center [158, 173] width 41 height 9
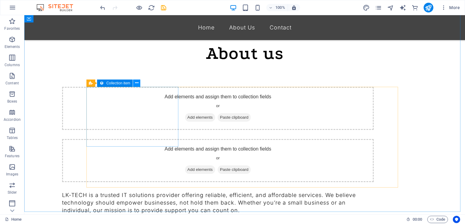
click at [137, 84] on icon at bounding box center [136, 83] width 3 height 6
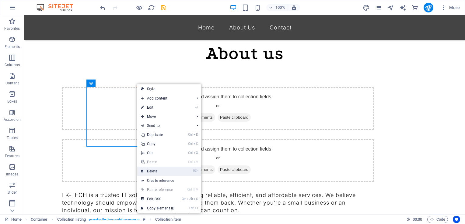
click at [153, 172] on link "⌦ Delete" at bounding box center [157, 171] width 41 height 9
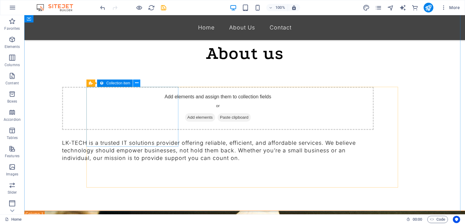
click at [137, 83] on icon at bounding box center [136, 83] width 3 height 6
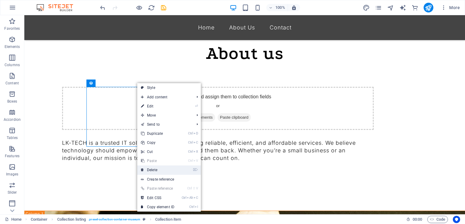
click at [155, 169] on link "⌦ Delete" at bounding box center [157, 170] width 41 height 9
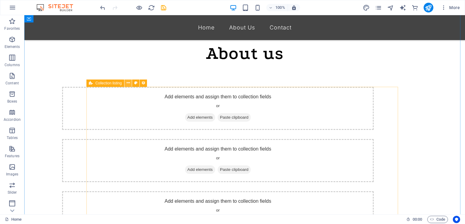
click at [128, 83] on icon at bounding box center [128, 83] width 3 height 6
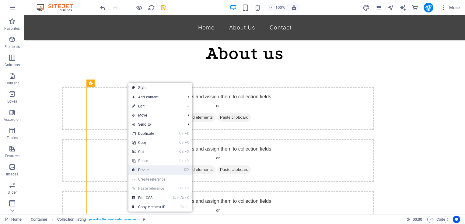
click at [146, 170] on link "⌦ Delete" at bounding box center [148, 170] width 41 height 9
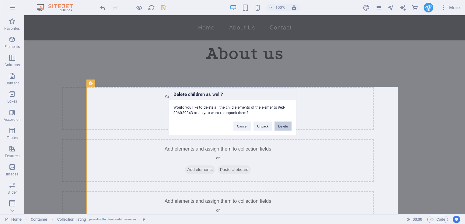
click at [283, 128] on button "Delete" at bounding box center [282, 126] width 17 height 9
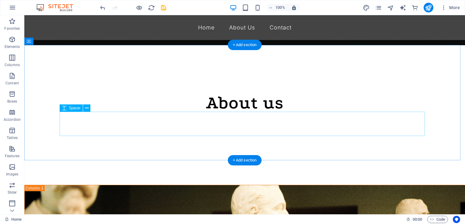
scroll to position [150, 0]
click at [235, 159] on div "+ Add section" at bounding box center [245, 161] width 34 height 10
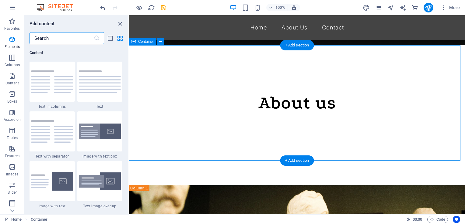
scroll to position [1064, 0]
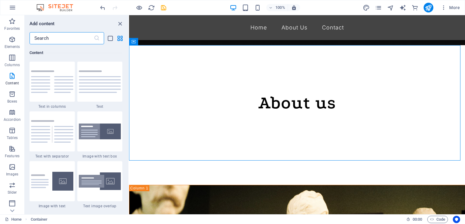
click at [63, 37] on input "text" at bounding box center [62, 38] width 64 height 12
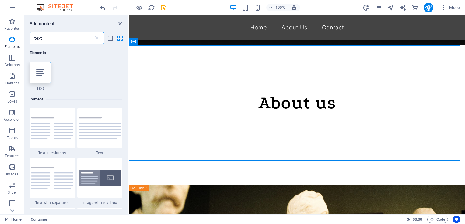
scroll to position [0, 0]
type input "text"
click at [37, 65] on div at bounding box center [40, 73] width 21 height 22
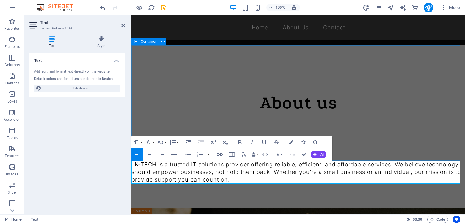
click at [372, 147] on div "About us" at bounding box center [297, 103] width 333 height 116
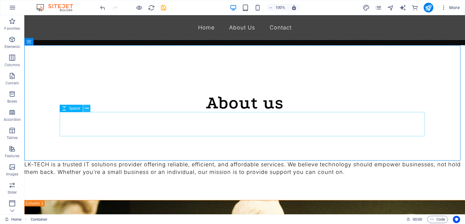
click at [88, 110] on icon at bounding box center [86, 109] width 3 height 6
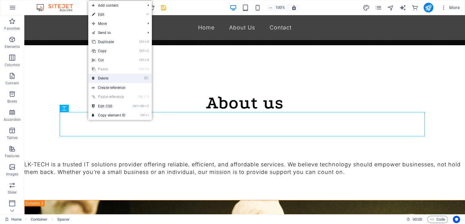
click at [109, 77] on link "⌦ Delete" at bounding box center [108, 78] width 41 height 9
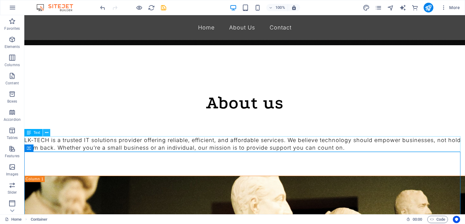
click at [47, 133] on icon at bounding box center [46, 133] width 3 height 6
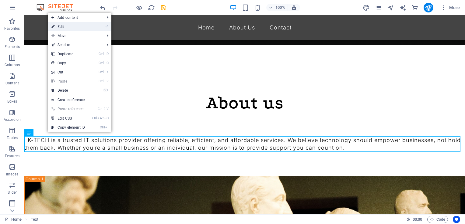
click at [85, 27] on link "⏎ Edit" at bounding box center [68, 26] width 41 height 9
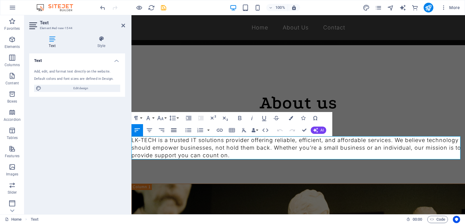
click at [172, 131] on icon "button" at bounding box center [173, 131] width 5 height 4
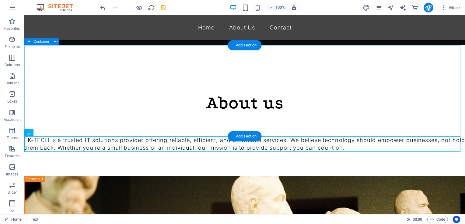
click at [337, 92] on div "About us" at bounding box center [244, 90] width 440 height 91
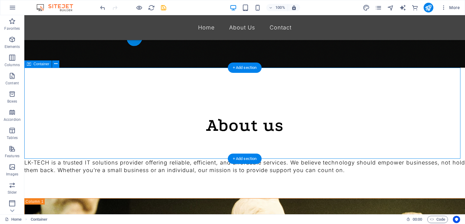
scroll to position [127, 0]
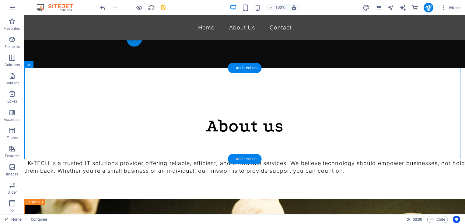
click at [247, 158] on div "+ Add section" at bounding box center [245, 159] width 34 height 10
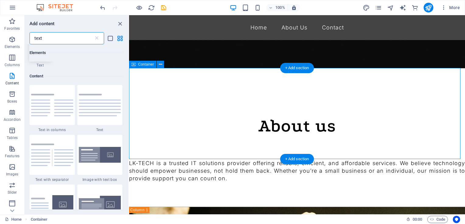
scroll to position [46, 0]
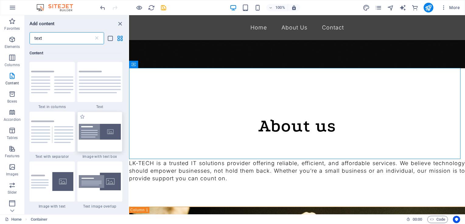
click at [101, 132] on img at bounding box center [100, 132] width 42 height 16
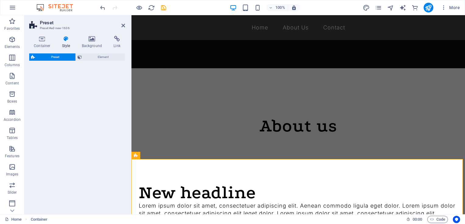
select select "rem"
select select "px"
select select "preset-text-with-image-v4-boxed"
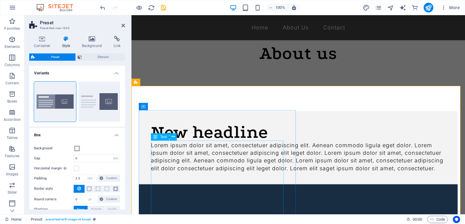
scroll to position [198, 0]
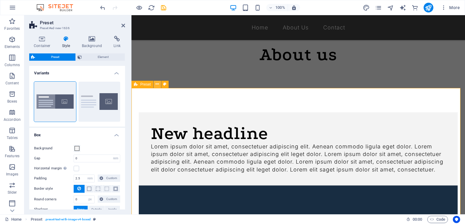
click at [157, 83] on icon at bounding box center [156, 84] width 3 height 6
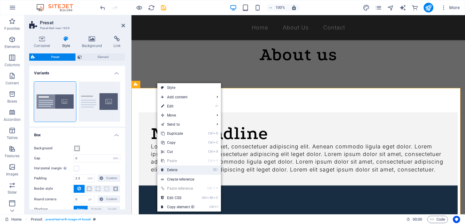
click at [179, 172] on link "⌦ Delete" at bounding box center [177, 170] width 41 height 9
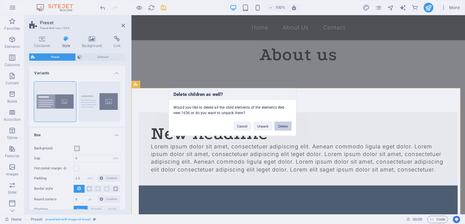
click at [284, 124] on button "Delete" at bounding box center [282, 126] width 17 height 9
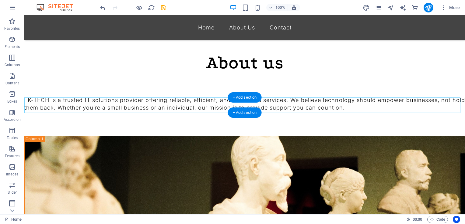
scroll to position [189, 0]
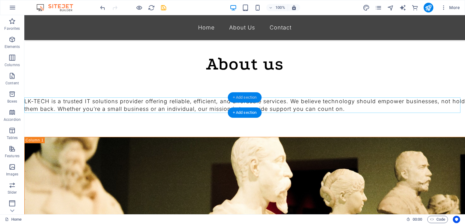
click at [245, 97] on div "+ Add section" at bounding box center [245, 97] width 34 height 10
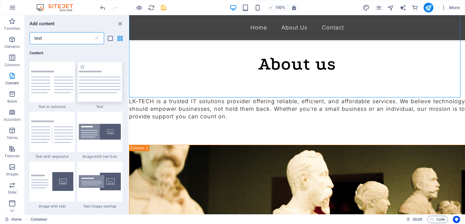
scroll to position [0, 0]
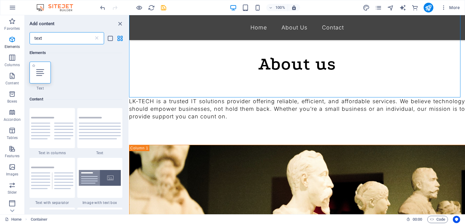
click at [40, 75] on icon at bounding box center [40, 73] width 8 height 8
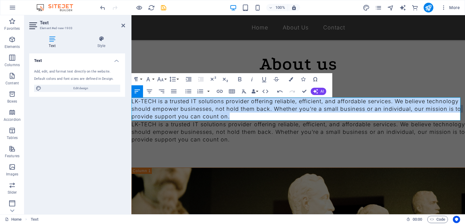
drag, startPoint x: 269, startPoint y: 116, endPoint x: 130, endPoint y: 102, distance: 139.5
click at [174, 92] on icon "button" at bounding box center [173, 91] width 7 height 7
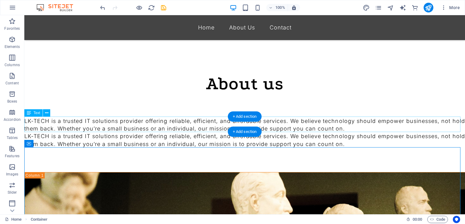
scroll to position [169, 0]
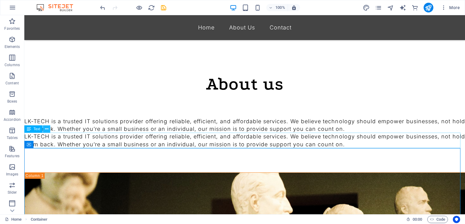
click at [47, 130] on icon at bounding box center [46, 129] width 3 height 6
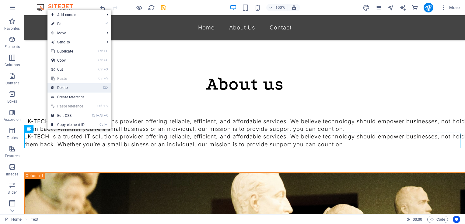
click at [61, 87] on link "⌦ Delete" at bounding box center [67, 87] width 41 height 9
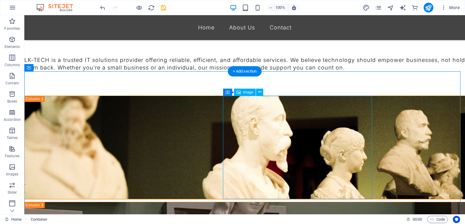
scroll to position [231, 0]
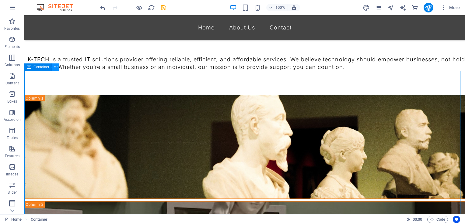
click at [57, 68] on icon at bounding box center [55, 67] width 3 height 6
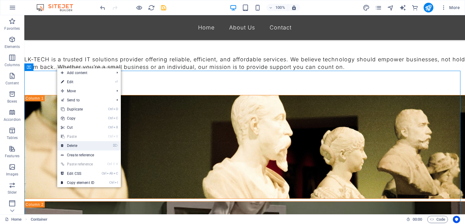
click at [76, 146] on link "⌦ Delete" at bounding box center [77, 145] width 41 height 9
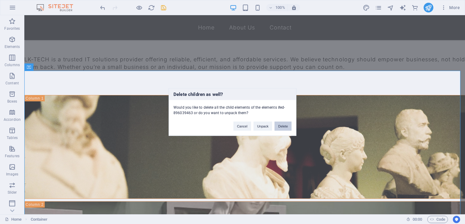
click at [280, 125] on button "Delete" at bounding box center [282, 126] width 17 height 9
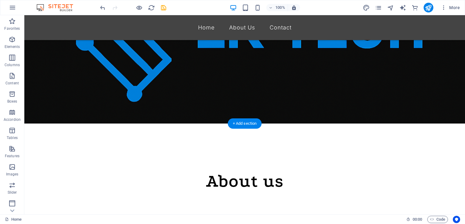
scroll to position [71, 0]
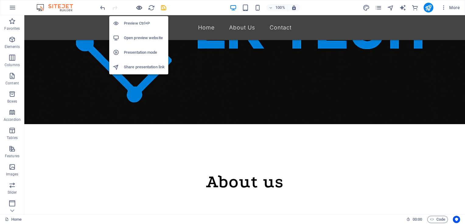
click at [140, 9] on icon "button" at bounding box center [139, 7] width 7 height 7
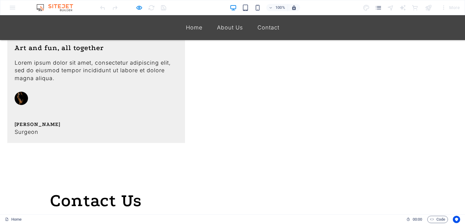
scroll to position [889, 0]
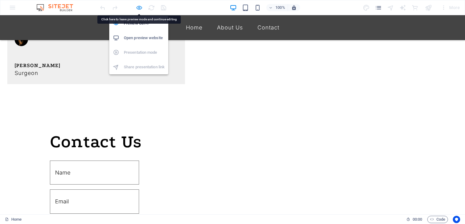
drag, startPoint x: 78, startPoint y: 91, endPoint x: 140, endPoint y: 8, distance: 103.7
click at [140, 8] on icon "button" at bounding box center [139, 7] width 7 height 7
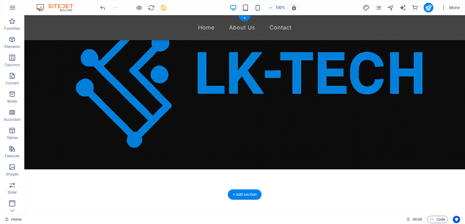
scroll to position [0, 0]
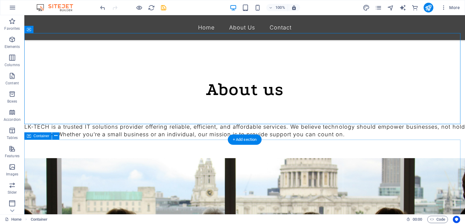
scroll to position [167, 0]
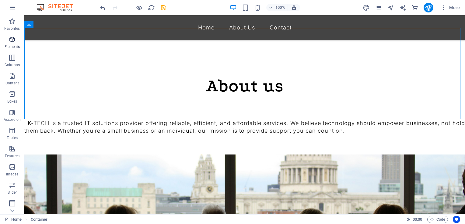
click at [11, 39] on icon "button" at bounding box center [12, 39] width 7 height 7
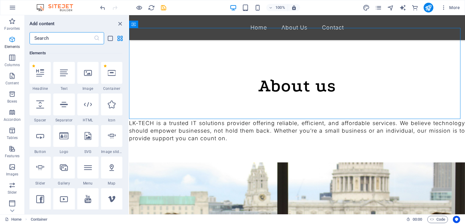
scroll to position [64, 0]
click at [70, 44] on input "text" at bounding box center [62, 38] width 64 height 12
click at [70, 40] on input "text" at bounding box center [62, 38] width 64 height 12
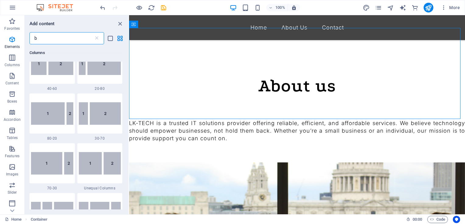
scroll to position [0, 0]
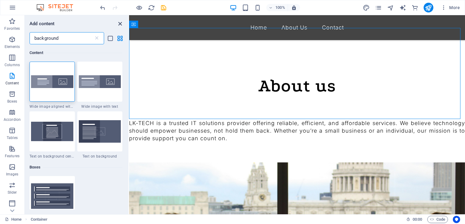
type input "background"
click at [120, 23] on icon "close panel" at bounding box center [120, 23] width 7 height 7
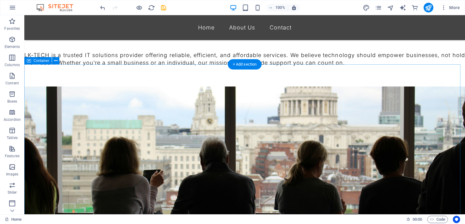
scroll to position [237, 0]
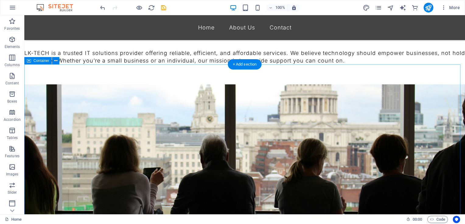
click at [243, 115] on figure at bounding box center [244, 170] width 440 height 170
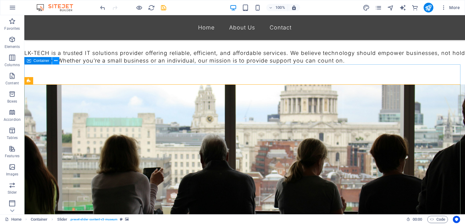
click at [55, 63] on icon at bounding box center [55, 61] width 3 height 6
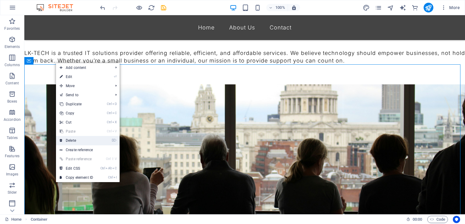
click at [72, 138] on link "⌦ Delete" at bounding box center [76, 140] width 41 height 9
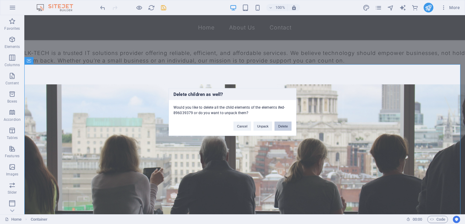
click at [288, 127] on button "Delete" at bounding box center [282, 126] width 17 height 9
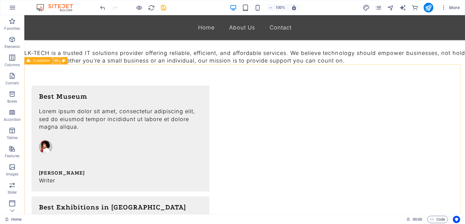
click at [56, 60] on icon at bounding box center [55, 61] width 3 height 6
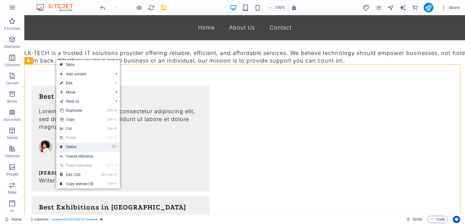
click at [79, 146] on link "⌦ Delete" at bounding box center [76, 147] width 41 height 9
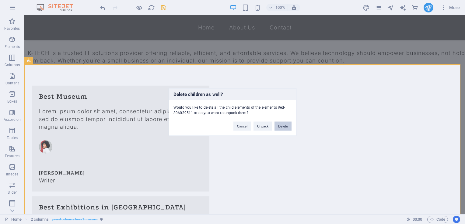
click at [282, 128] on button "Delete" at bounding box center [282, 126] width 17 height 9
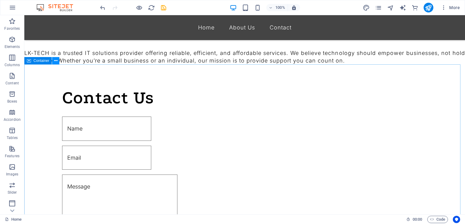
click at [55, 62] on icon at bounding box center [55, 61] width 3 height 6
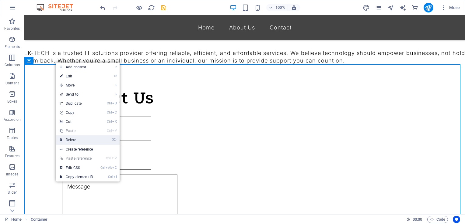
click at [78, 139] on link "⌦ Delete" at bounding box center [76, 140] width 41 height 9
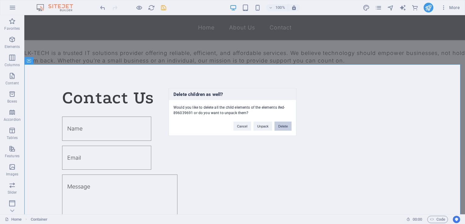
click at [284, 126] on button "Delete" at bounding box center [282, 126] width 17 height 9
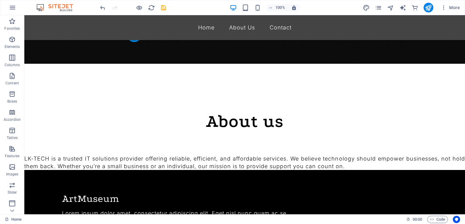
scroll to position [131, 0]
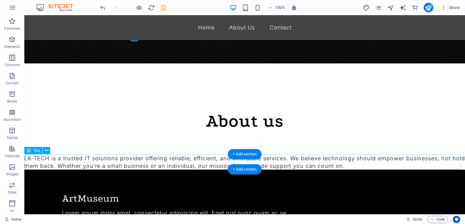
click at [369, 167] on div "LK-TECH is a trusted IT solutions provider offering reliable, efficient, and af…" at bounding box center [244, 162] width 440 height 15
click at [360, 165] on div "LK-TECH is a trusted IT solutions provider offering reliable, efficient, and af…" at bounding box center [244, 162] width 440 height 15
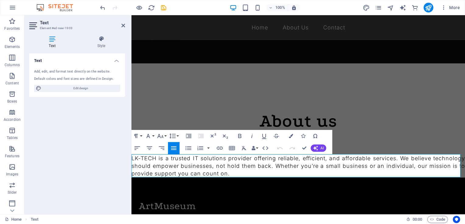
click at [290, 176] on p "LK-TECH is a trusted IT solutions provider offering reliable, efficient, and af…" at bounding box center [297, 166] width 333 height 23
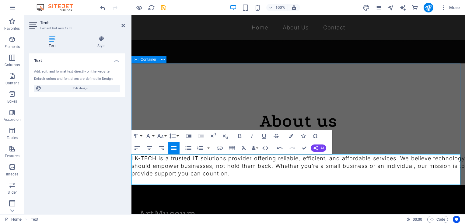
click at [414, 81] on div "About us" at bounding box center [297, 109] width 333 height 91
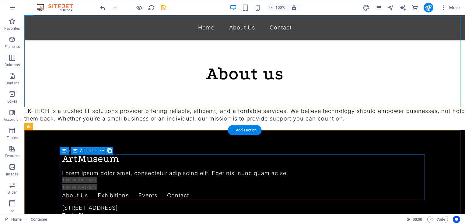
scroll to position [167, 0]
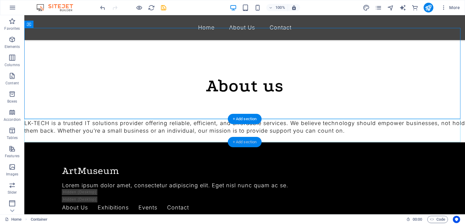
click at [241, 141] on div "+ Add section" at bounding box center [245, 142] width 34 height 10
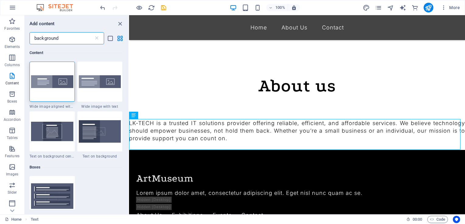
click at [75, 41] on input "background" at bounding box center [62, 38] width 64 height 12
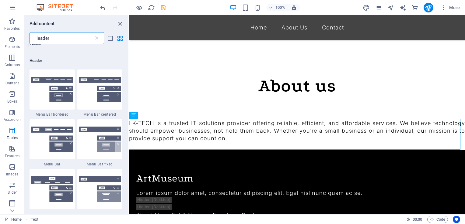
scroll to position [0, 0]
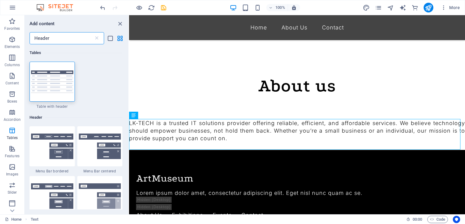
click at [62, 36] on input "Header" at bounding box center [62, 38] width 64 height 12
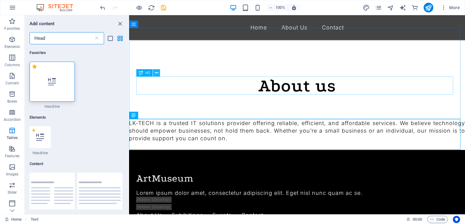
type input "Head"
click at [157, 75] on icon at bounding box center [156, 73] width 3 height 6
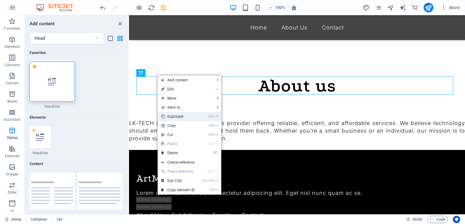
click at [177, 114] on link "Ctrl D Duplicate" at bounding box center [178, 116] width 41 height 9
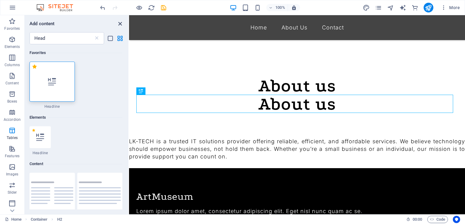
click at [119, 24] on icon "close panel" at bounding box center [120, 23] width 7 height 7
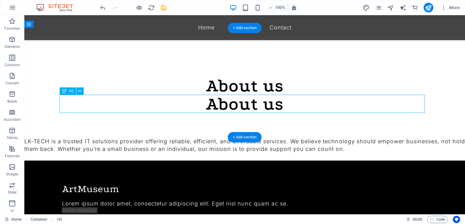
drag, startPoint x: 288, startPoint y: 108, endPoint x: 249, endPoint y: 106, distance: 39.3
click at [249, 106] on div "About us" at bounding box center [244, 104] width 365 height 18
drag, startPoint x: 229, startPoint y: 107, endPoint x: 218, endPoint y: 129, distance: 24.8
click at [218, 129] on div "About us About us" at bounding box center [244, 83] width 440 height 110
click at [79, 92] on icon at bounding box center [79, 91] width 3 height 6
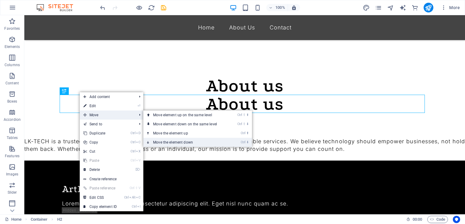
click at [170, 141] on link "Ctrl ⬇ Move the element down" at bounding box center [186, 142] width 86 height 9
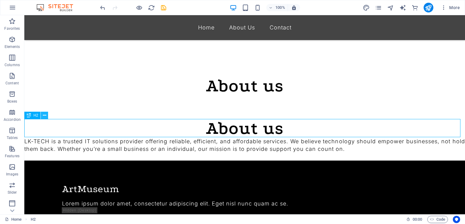
click at [45, 117] on icon at bounding box center [44, 116] width 3 height 6
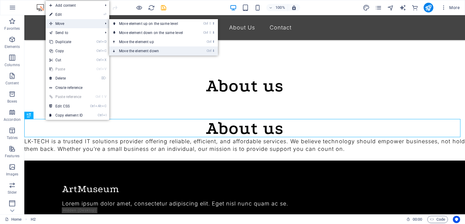
click at [139, 48] on link "Ctrl ⬇ Move the element down" at bounding box center [152, 51] width 86 height 9
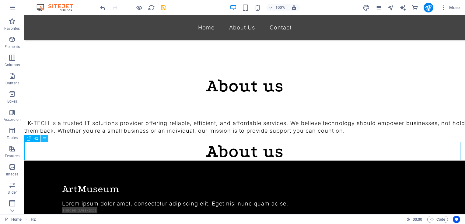
click at [46, 141] on icon at bounding box center [44, 138] width 3 height 6
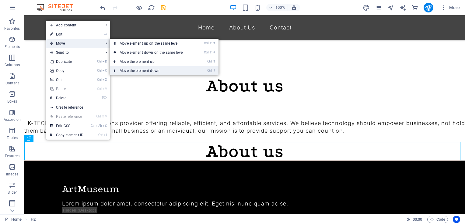
click at [127, 70] on link "Ctrl ⬇ Move the element down" at bounding box center [153, 70] width 86 height 9
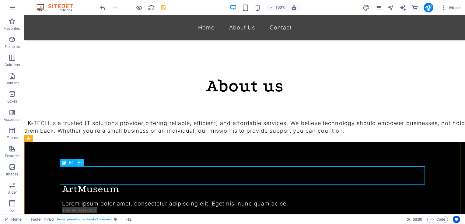
click at [80, 163] on icon at bounding box center [79, 163] width 3 height 6
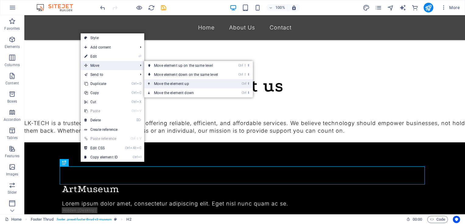
click at [179, 83] on link "Ctrl ⬆ Move the element up" at bounding box center [187, 83] width 86 height 9
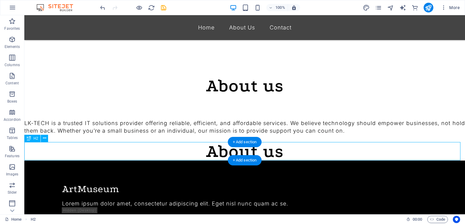
click at [263, 150] on div "About us" at bounding box center [244, 152] width 440 height 18
click at [287, 151] on div "About us" at bounding box center [244, 152] width 440 height 18
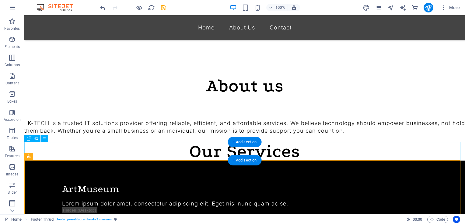
click at [300, 155] on div "Our Services" at bounding box center [244, 152] width 440 height 18
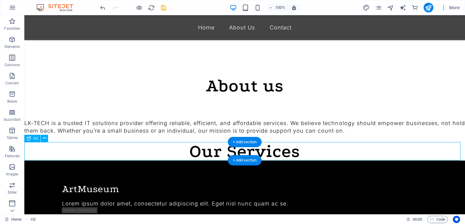
click at [298, 154] on div "Our Services" at bounding box center [244, 152] width 440 height 18
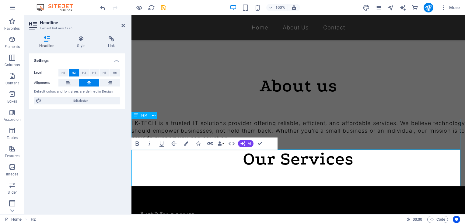
click at [383, 136] on div "LK-TECH is a trusted IT solutions provider offering reliable, efficient, and af…" at bounding box center [297, 135] width 333 height 31
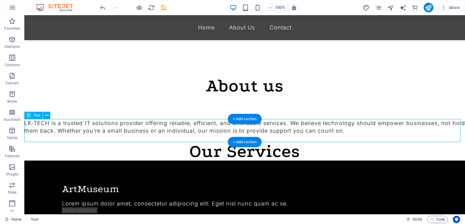
drag, startPoint x: 360, startPoint y: 131, endPoint x: 319, endPoint y: 134, distance: 40.9
click at [319, 134] on div "LK-TECH is a trusted IT solutions provider offering reliable, efficient, and af…" at bounding box center [244, 131] width 440 height 23
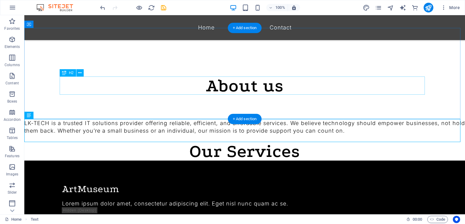
click at [283, 85] on div "About us" at bounding box center [244, 86] width 365 height 18
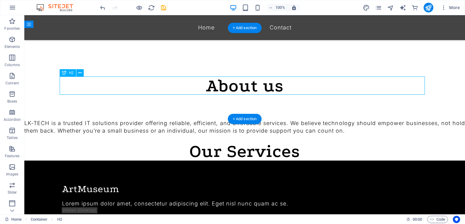
click at [283, 85] on div "About us" at bounding box center [244, 86] width 365 height 18
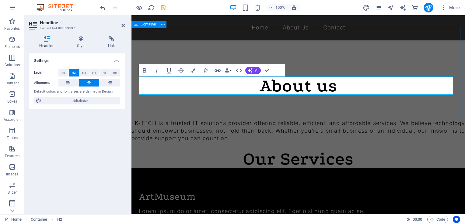
click at [381, 67] on div "About us" at bounding box center [297, 73] width 333 height 91
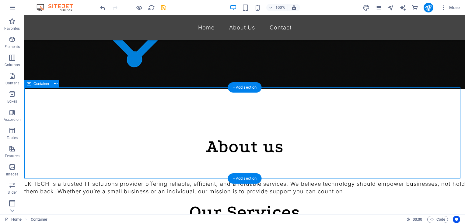
scroll to position [107, 0]
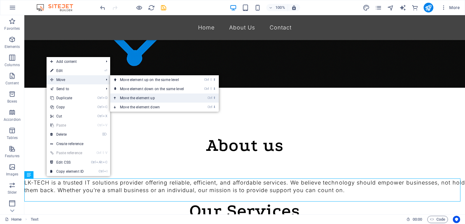
click at [130, 96] on link "Ctrl ⬆ Move the element up" at bounding box center [153, 98] width 86 height 9
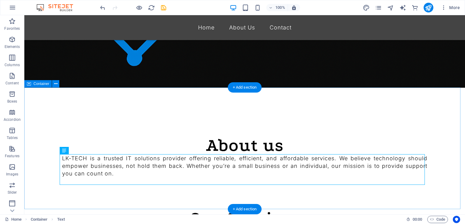
click at [398, 103] on div "About us LK-TECH is a trusted IT solutions provider offering reliable, efficien…" at bounding box center [244, 149] width 440 height 122
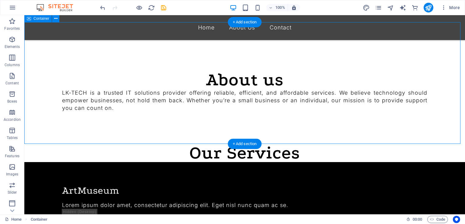
scroll to position [173, 0]
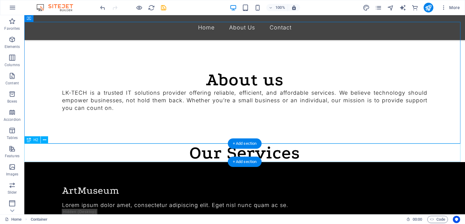
click at [301, 153] on div "Our Services" at bounding box center [244, 153] width 440 height 18
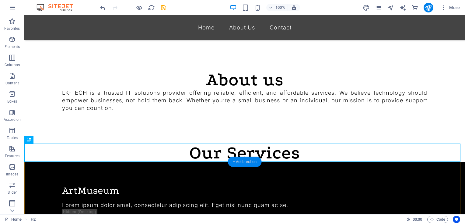
click at [251, 162] on div "+ Add section" at bounding box center [245, 162] width 34 height 10
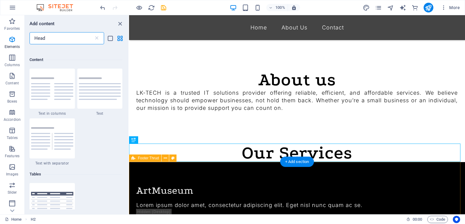
scroll to position [111, 0]
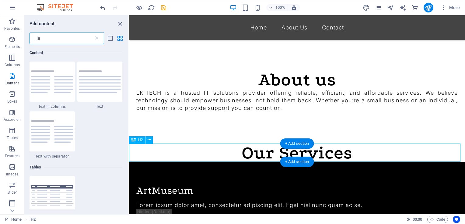
type input "H"
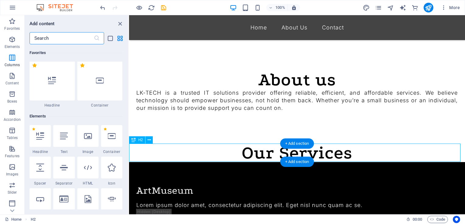
scroll to position [0, 0]
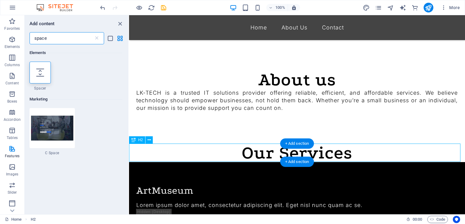
type input "spacer"
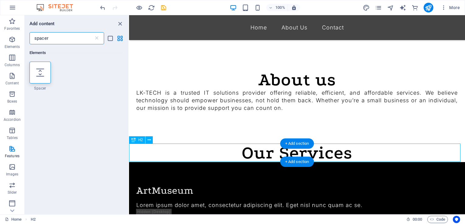
select select "px"
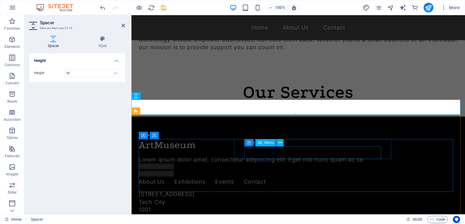
scroll to position [236, 0]
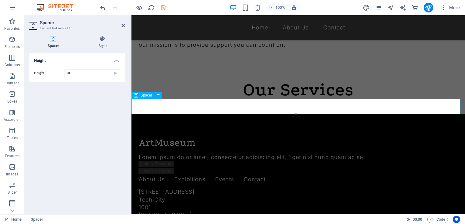
click at [266, 106] on div at bounding box center [297, 106] width 333 height 15
click at [272, 103] on div at bounding box center [297, 106] width 333 height 15
click at [159, 96] on icon at bounding box center [158, 95] width 3 height 6
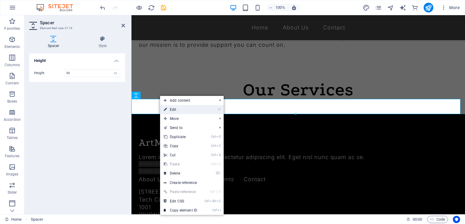
click at [177, 110] on link "⏎ Edit" at bounding box center [180, 109] width 41 height 9
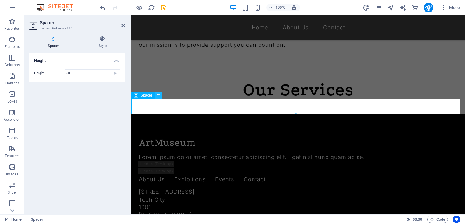
click at [159, 96] on icon at bounding box center [158, 95] width 3 height 6
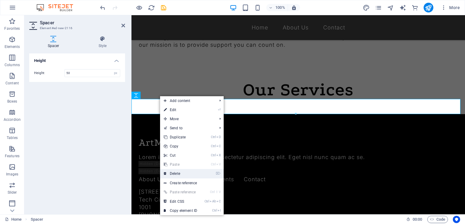
click at [181, 172] on link "⌦ Delete" at bounding box center [180, 173] width 41 height 9
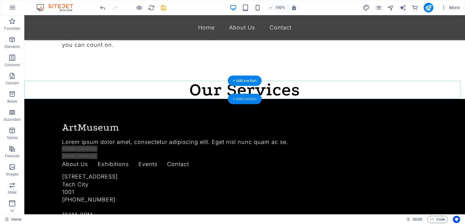
click at [247, 98] on div "+ Add section" at bounding box center [245, 99] width 34 height 10
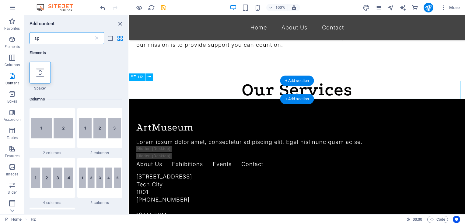
type input "s"
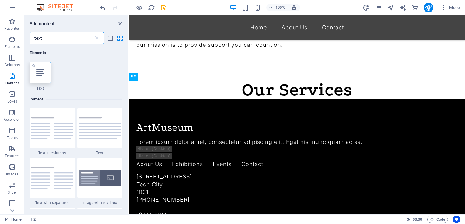
type input "text"
click at [34, 73] on div at bounding box center [40, 73] width 21 height 22
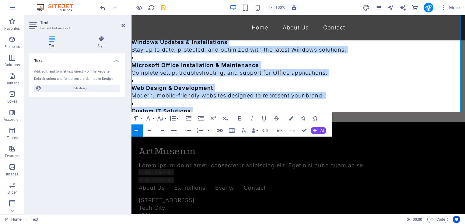
scroll to position [400, 0]
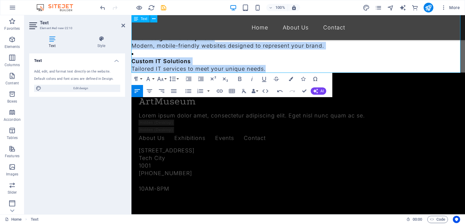
drag, startPoint x: 276, startPoint y: 129, endPoint x: 271, endPoint y: 69, distance: 60.1
click at [271, 69] on div "Remote IT Support Quick, professional assistance without the need for on-site v…" at bounding box center [297, 4] width 333 height 138
click at [172, 92] on icon "button" at bounding box center [173, 91] width 7 height 7
click at [375, 63] on p "Custom IT Solutions Tailored IT services to meet your unique needs." at bounding box center [297, 64] width 333 height 15
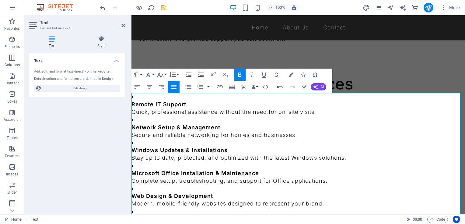
scroll to position [233, 0]
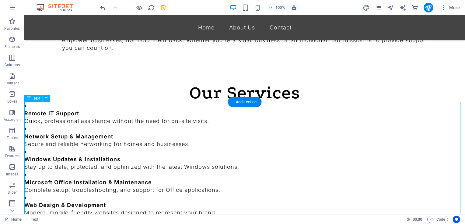
click at [314, 135] on div "Remote IT Support Quick, professional assistance without the need for on-site v…" at bounding box center [244, 171] width 440 height 138
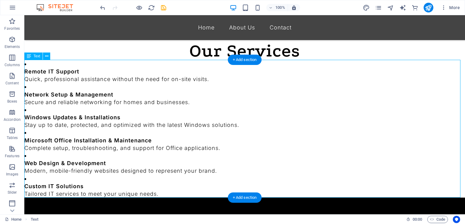
scroll to position [276, 0]
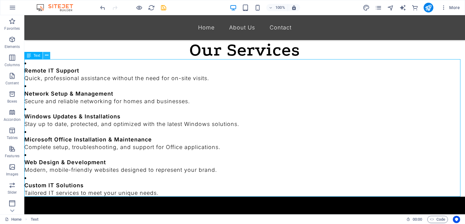
click at [46, 57] on icon at bounding box center [46, 55] width 3 height 6
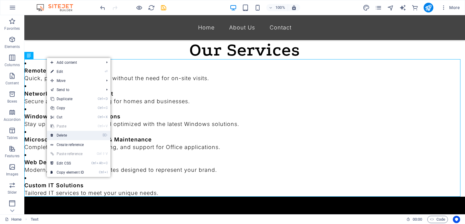
click at [65, 135] on link "⌦ Delete" at bounding box center [67, 135] width 41 height 9
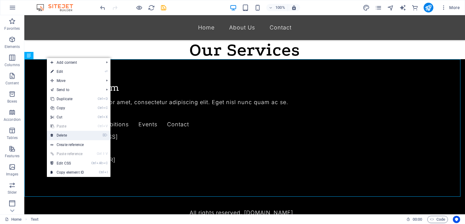
scroll to position [256, 0]
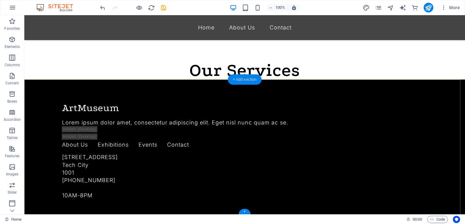
click at [246, 78] on div "+ Add section" at bounding box center [245, 80] width 34 height 10
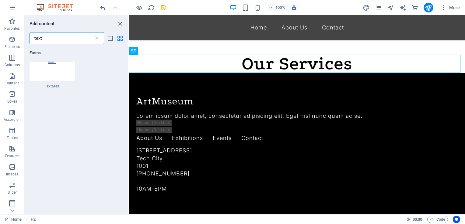
scroll to position [772, 0]
click at [13, 97] on icon "button" at bounding box center [12, 94] width 7 height 7
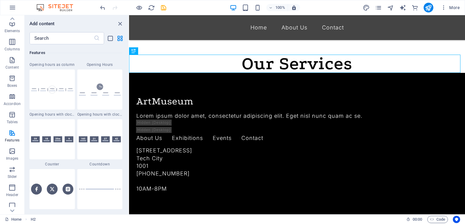
scroll to position [2663, 0]
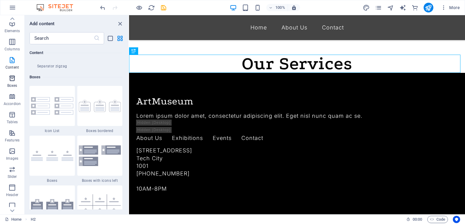
click at [14, 82] on span "Boxes" at bounding box center [12, 82] width 24 height 15
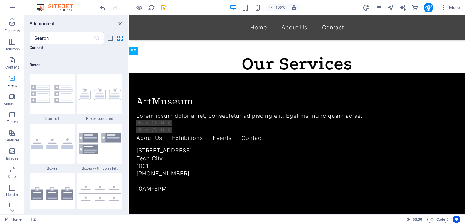
scroll to position [1678, 0]
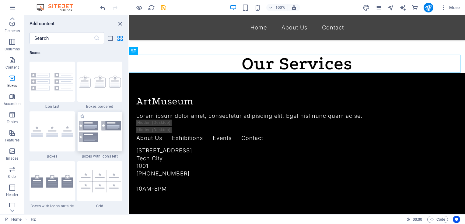
click at [96, 134] on img at bounding box center [100, 131] width 42 height 20
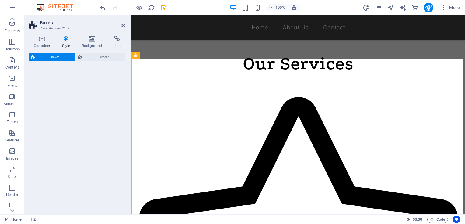
scroll to position [276, 0]
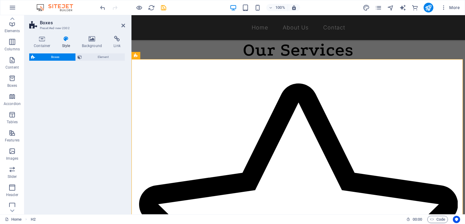
select select "rem"
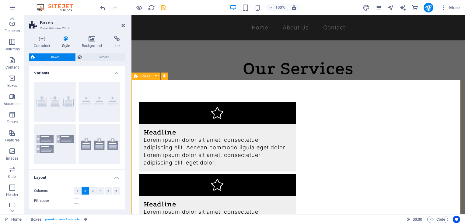
scroll to position [253, 0]
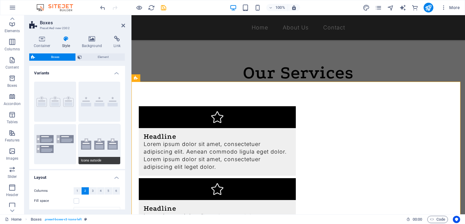
click at [104, 139] on button "Icons outside" at bounding box center [99, 144] width 42 height 40
type input "2"
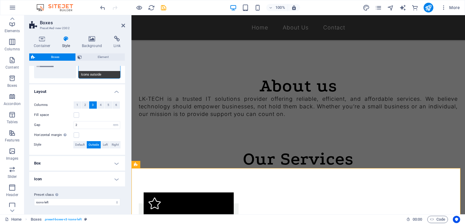
scroll to position [87, 0]
click at [114, 160] on h4 "Box" at bounding box center [77, 163] width 96 height 15
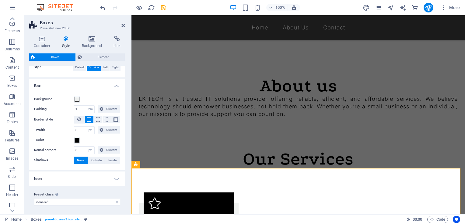
scroll to position [155, 0]
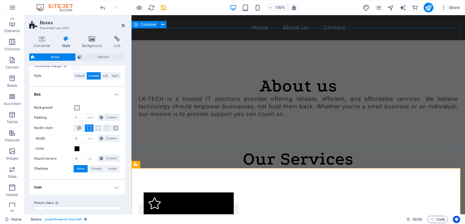
click at [400, 128] on div "About us LK-TECH is a trusted IT solutions provider offering reliable, efficien…" at bounding box center [297, 89] width 333 height 122
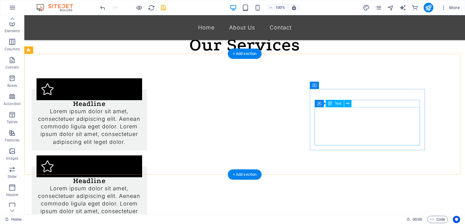
scroll to position [282, 0]
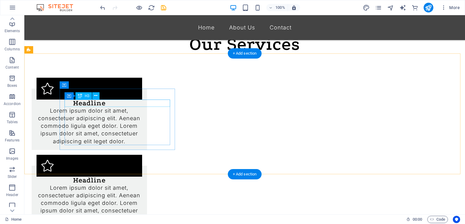
click at [136, 103] on div "Headline" at bounding box center [90, 103] width 106 height 7
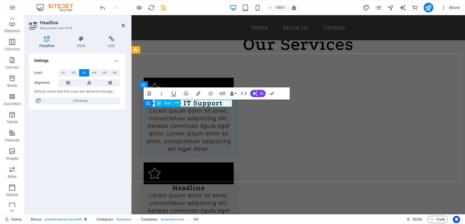
click at [213, 124] on div "Lorem ipsum dolor sit amet, consectetuer adipiscing elit. Aenean commodo ligula…" at bounding box center [189, 130] width 90 height 46
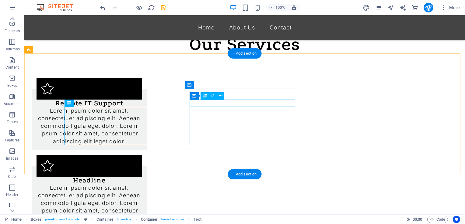
click at [142, 177] on div "Headline" at bounding box center [90, 180] width 106 height 7
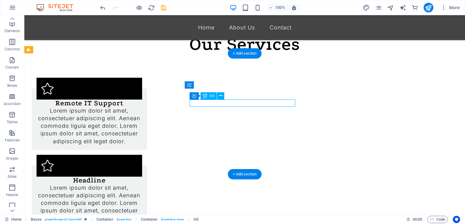
click at [142, 177] on div "Headline" at bounding box center [90, 180] width 106 height 7
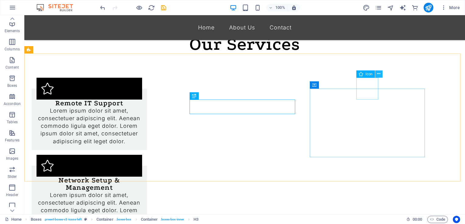
click at [380, 75] on icon at bounding box center [378, 74] width 3 height 6
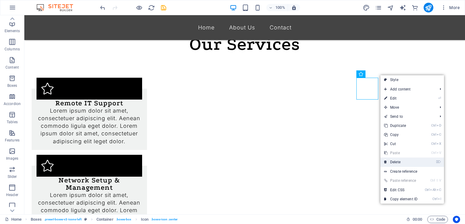
click at [397, 162] on link "⌦ Delete" at bounding box center [400, 162] width 41 height 9
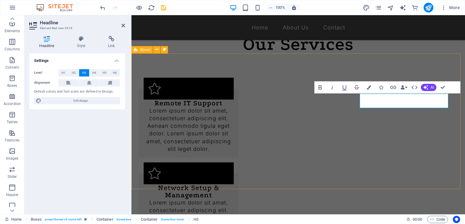
click at [423, 58] on div "Remote IT Support Lorem ipsum dolor sit amet, consectetuer adipiscing elit. Aen…" at bounding box center [297, 207] width 333 height 307
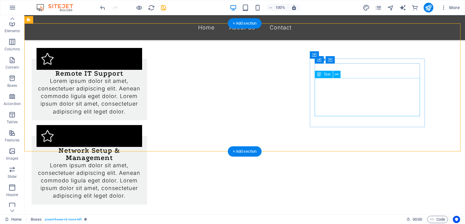
scroll to position [312, 0]
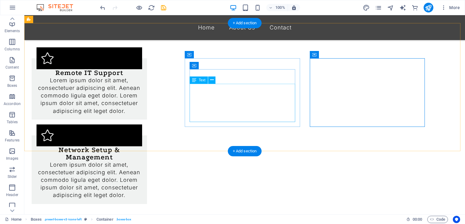
click at [142, 161] on div "Lorem ipsum dolor sit amet, consectetuer adipiscing elit. Aenean commodo ligula…" at bounding box center [90, 180] width 106 height 38
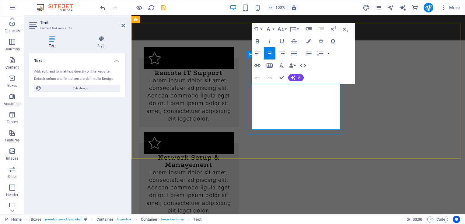
click at [234, 169] on p "Lorem ipsum dolor sit amet, consectetuer adipiscing elit. Aenean commodo ligula…" at bounding box center [189, 192] width 90 height 46
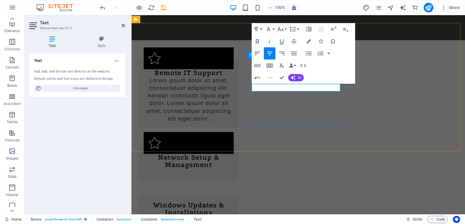
click at [234, 169] on p at bounding box center [189, 173] width 90 height 8
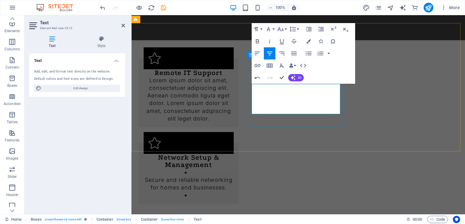
click at [234, 176] on p "Secure and reliable networking for homes and businesses." at bounding box center [189, 183] width 90 height 15
click at [234, 192] on li at bounding box center [189, 196] width 90 height 8
drag, startPoint x: 298, startPoint y: 111, endPoint x: 273, endPoint y: 100, distance: 27.4
click at [234, 169] on div "Secure and reliable networking for homes and businesses." at bounding box center [189, 184] width 90 height 31
click at [234, 192] on li at bounding box center [189, 196] width 90 height 8
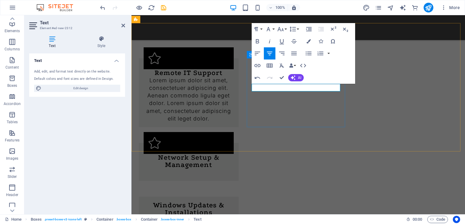
click at [234, 169] on p at bounding box center [189, 173] width 90 height 8
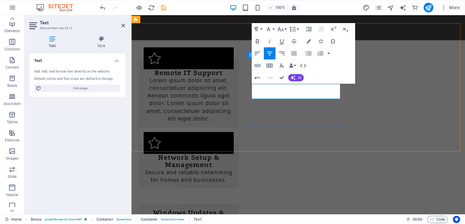
click at [238, 143] on div "Network Setup & Management Secure and reliable networking for homes and busines…" at bounding box center [189, 166] width 100 height 46
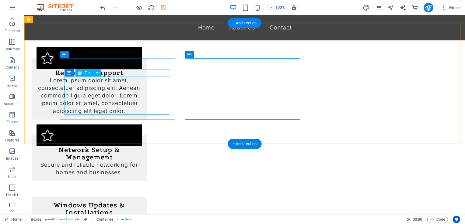
click at [141, 95] on div "Lorem ipsum dolor sit amet, consectetuer adipiscing elit. Aenean commodo ligula…" at bounding box center [90, 96] width 106 height 38
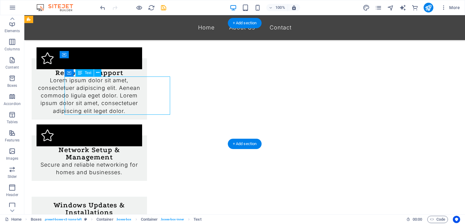
click at [141, 95] on div "Lorem ipsum dolor sit amet, consectetuer adipiscing elit. Aenean commodo ligula…" at bounding box center [90, 96] width 106 height 38
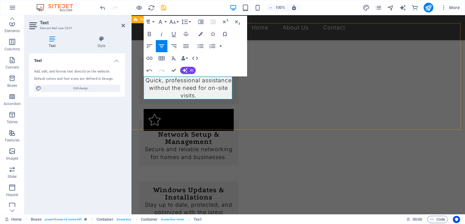
click at [246, 115] on div "Remote IT Support Quick, professional assistance without the need for on-site v…" at bounding box center [297, 138] width 333 height 231
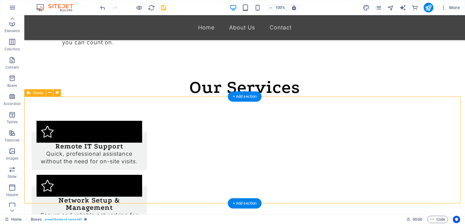
scroll to position [240, 0]
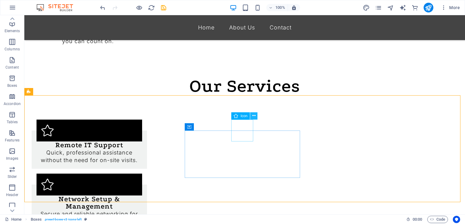
click at [253, 117] on icon at bounding box center [253, 116] width 3 height 6
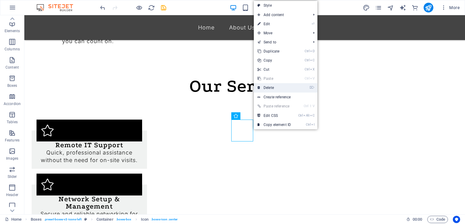
click at [271, 86] on link "⌦ Delete" at bounding box center [274, 87] width 41 height 9
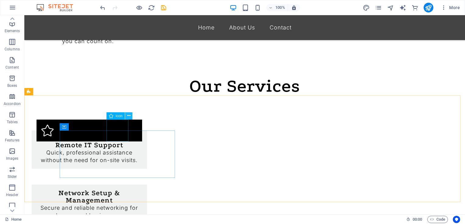
click at [130, 117] on icon at bounding box center [128, 116] width 3 height 6
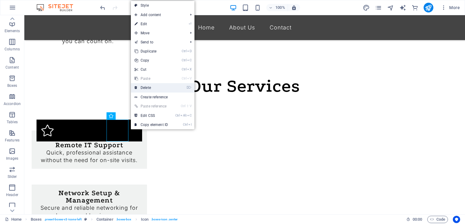
click at [152, 85] on link "⌦ Delete" at bounding box center [151, 87] width 41 height 9
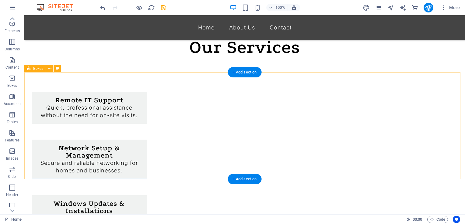
scroll to position [281, 0]
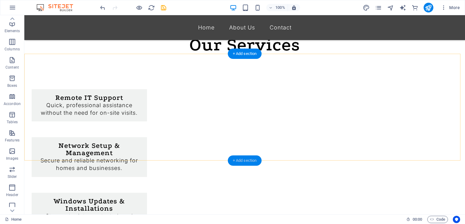
click at [249, 162] on div "+ Add section" at bounding box center [245, 161] width 34 height 10
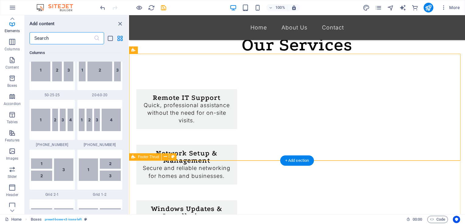
scroll to position [1064, 0]
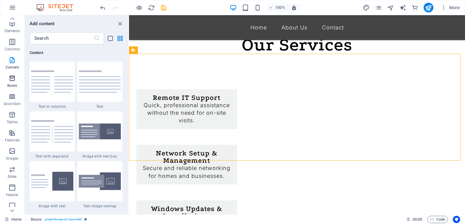
click at [12, 80] on icon "button" at bounding box center [12, 78] width 7 height 7
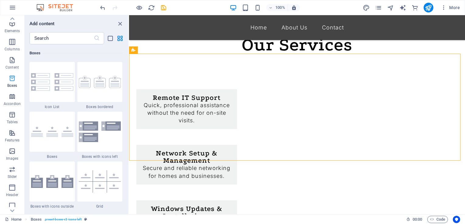
scroll to position [1678, 0]
click at [52, 183] on img at bounding box center [52, 181] width 42 height 13
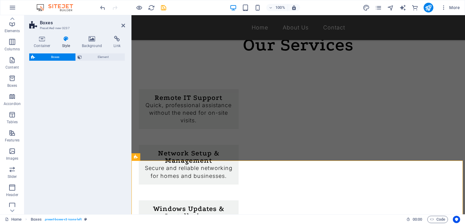
select select "rem"
select select "preset-boxes-v3-icons-outside"
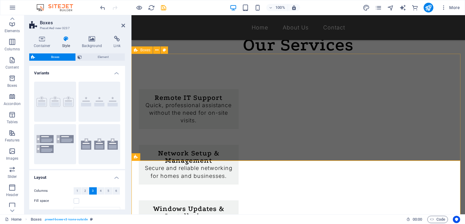
click at [318, 148] on div "Remote IT Support Quick, professional assistance without the need for on-site v…" at bounding box center [297, 163] width 333 height 218
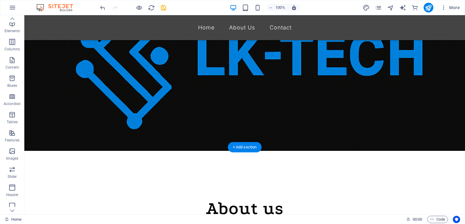
scroll to position [0, 0]
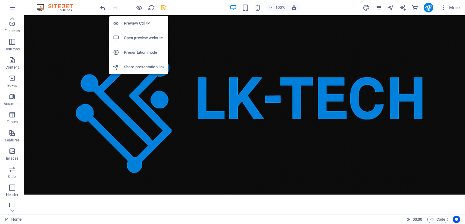
click at [133, 25] on h6 "Preview Ctrl+P" at bounding box center [144, 23] width 41 height 7
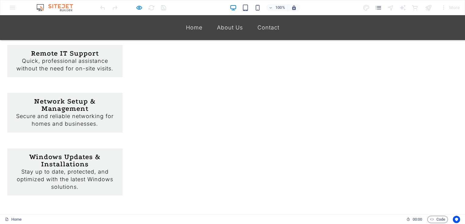
scroll to position [326, 0]
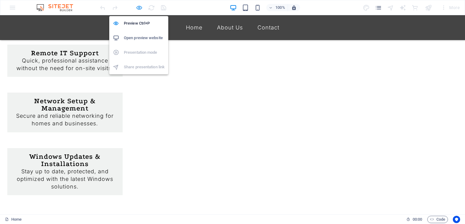
click at [137, 8] on icon "button" at bounding box center [139, 7] width 7 height 7
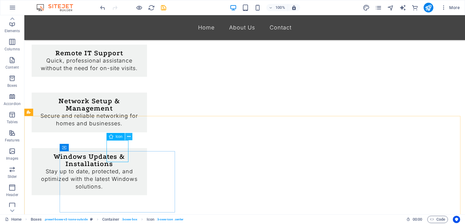
click at [129, 135] on icon at bounding box center [128, 137] width 3 height 6
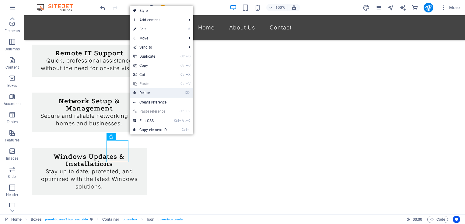
click at [150, 94] on link "⌦ Delete" at bounding box center [150, 93] width 41 height 9
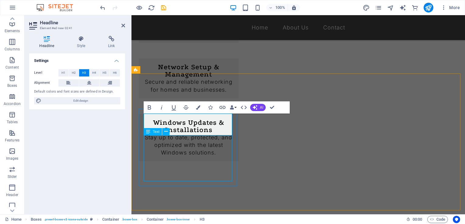
scroll to position [369, 0]
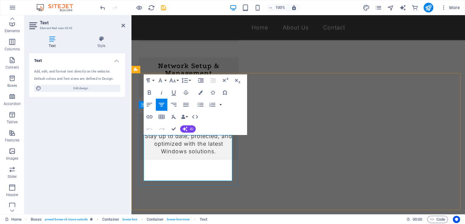
drag, startPoint x: 211, startPoint y: 177, endPoint x: 146, endPoint y: 139, distance: 75.1
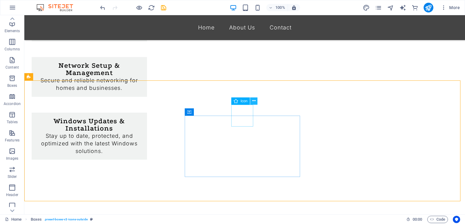
click at [253, 103] on icon at bounding box center [253, 101] width 3 height 6
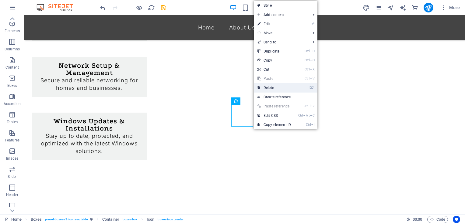
click at [273, 89] on link "⌦ Delete" at bounding box center [274, 87] width 41 height 9
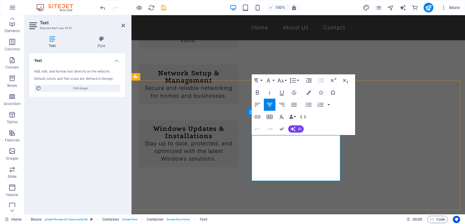
drag, startPoint x: 317, startPoint y: 178, endPoint x: 249, endPoint y: 137, distance: 79.7
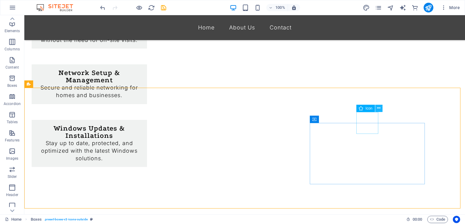
click at [380, 110] on icon at bounding box center [378, 108] width 3 height 6
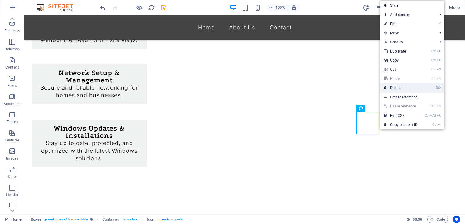
click at [395, 89] on link "⌦ Delete" at bounding box center [400, 87] width 41 height 9
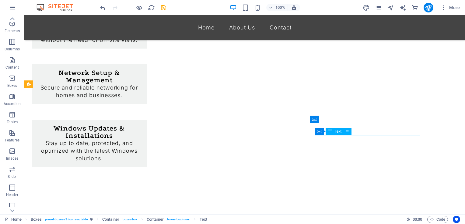
drag, startPoint x: 404, startPoint y: 169, endPoint x: 352, endPoint y: 160, distance: 52.8
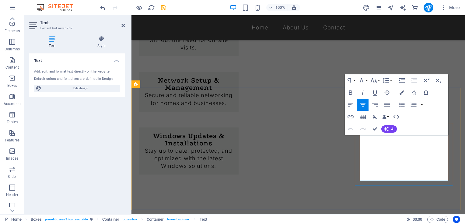
drag, startPoint x: 426, startPoint y: 178, endPoint x: 362, endPoint y: 136, distance: 76.1
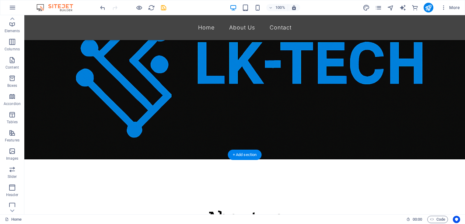
scroll to position [35, 0]
click at [229, 94] on figure at bounding box center [244, 70] width 440 height 180
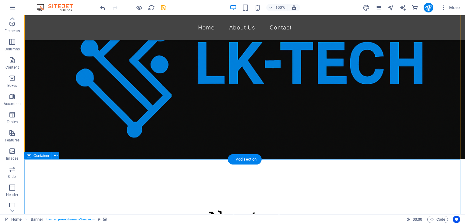
click at [129, 178] on div "About us LK-TECH is a trusted IT solutions provider offering reliable, efficien…" at bounding box center [244, 221] width 440 height 122
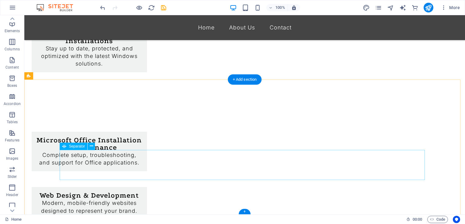
scroll to position [461, 0]
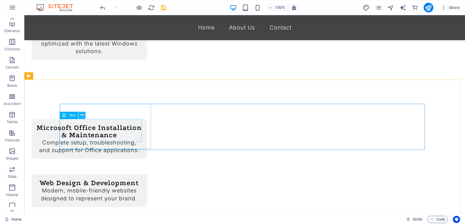
click at [83, 115] on icon at bounding box center [81, 115] width 3 height 6
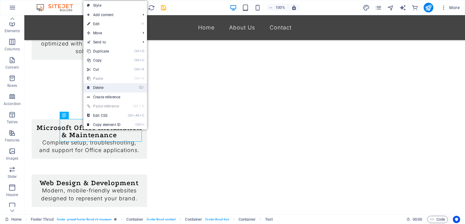
click at [111, 91] on link "⌦ Delete" at bounding box center [103, 87] width 41 height 9
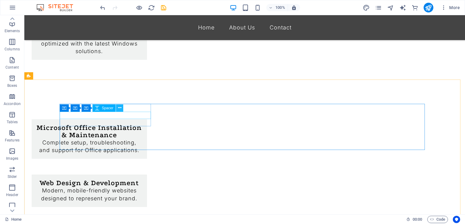
click at [120, 110] on icon at bounding box center [119, 108] width 3 height 6
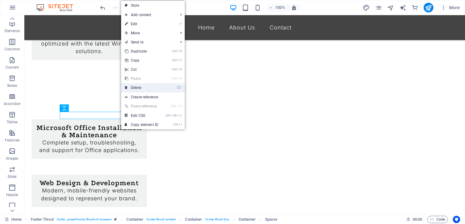
click at [144, 88] on link "⌦ Delete" at bounding box center [141, 87] width 41 height 9
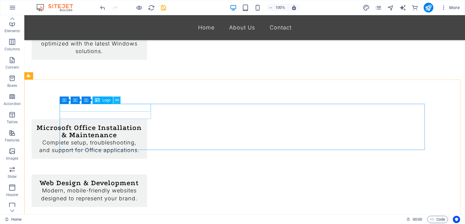
click at [116, 101] on icon at bounding box center [116, 100] width 3 height 6
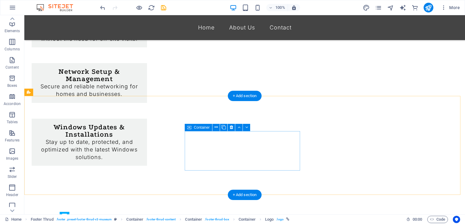
scroll to position [341, 0]
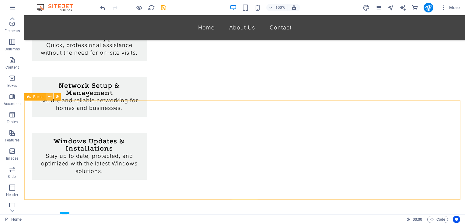
click at [49, 98] on icon at bounding box center [49, 97] width 3 height 6
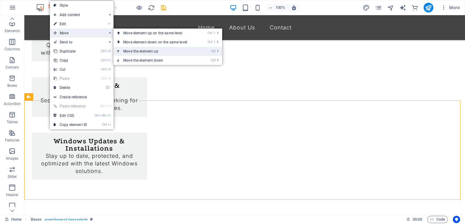
click at [139, 50] on link "Ctrl ⬆ Move the element up" at bounding box center [156, 51] width 86 height 9
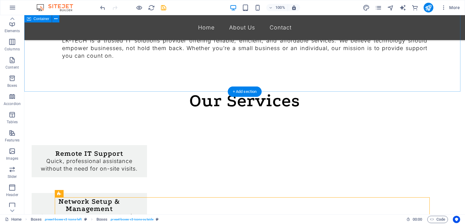
scroll to position [225, 0]
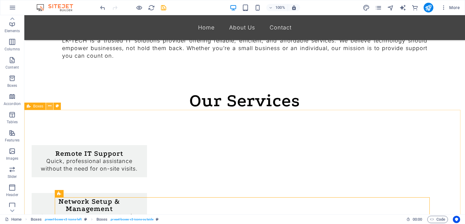
click at [49, 108] on icon at bounding box center [49, 106] width 3 height 6
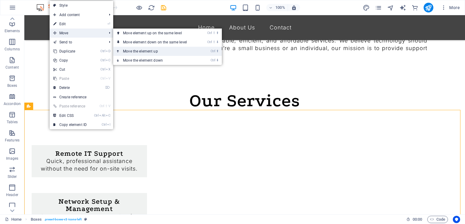
click at [133, 52] on link "Ctrl ⬆ Move the element up" at bounding box center [156, 51] width 86 height 9
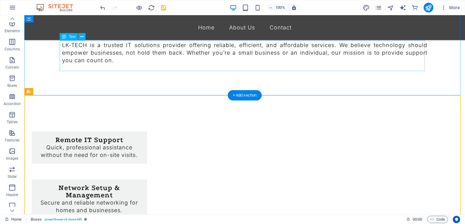
scroll to position [220, 0]
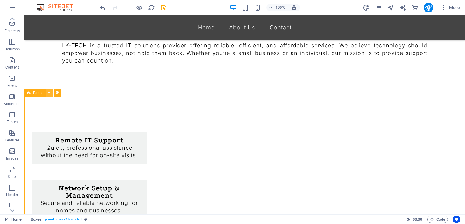
click at [49, 94] on icon at bounding box center [49, 93] width 3 height 6
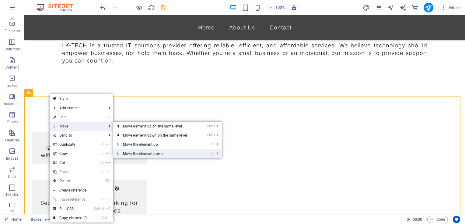
click at [137, 156] on link "Ctrl ⬇ Move the element down" at bounding box center [156, 153] width 86 height 9
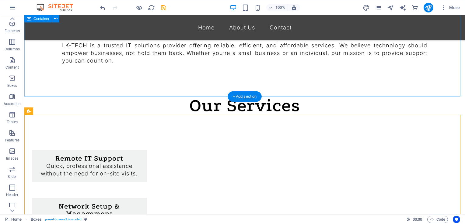
click at [416, 75] on div "About us LK-TECH is a trusted IT solutions provider offering reliable, efficien…" at bounding box center [244, 36] width 440 height 122
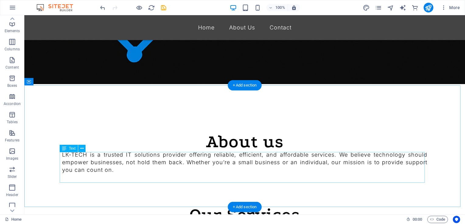
scroll to position [112, 0]
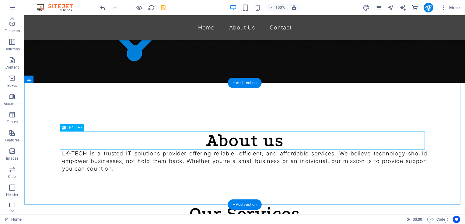
click at [232, 141] on div "About us" at bounding box center [244, 141] width 365 height 18
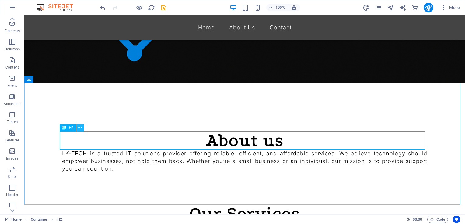
click at [80, 129] on icon at bounding box center [79, 128] width 3 height 6
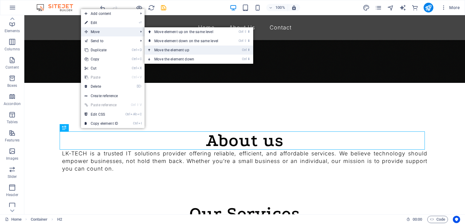
click at [178, 48] on link "Ctrl ⬆ Move the element up" at bounding box center [187, 50] width 86 height 9
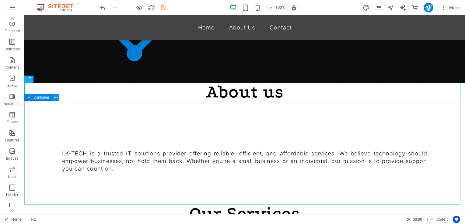
click at [56, 98] on icon at bounding box center [55, 98] width 3 height 6
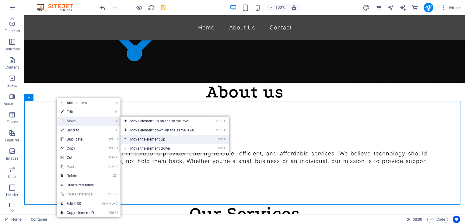
click at [141, 138] on link "Ctrl ⬆ Move the element up" at bounding box center [163, 139] width 86 height 9
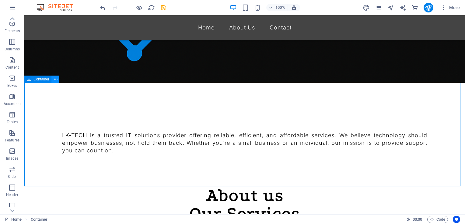
click at [56, 82] on icon at bounding box center [55, 79] width 3 height 6
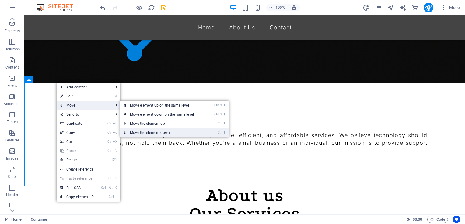
click at [146, 130] on link "Ctrl ⬇ Move the element down" at bounding box center [163, 132] width 86 height 9
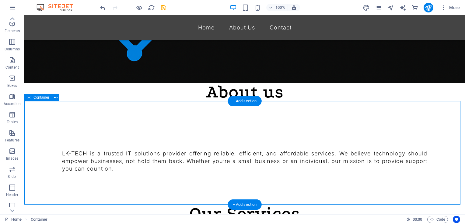
click at [310, 132] on div "LK-TECH is a trusted IT solutions provider offering reliable, efficient, and af…" at bounding box center [244, 153] width 440 height 104
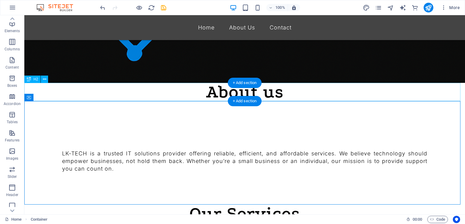
click at [282, 92] on div "About us" at bounding box center [244, 92] width 440 height 18
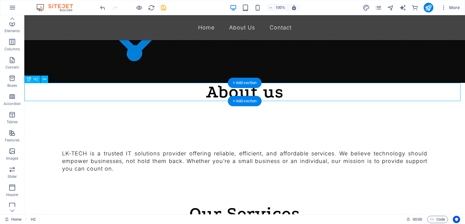
click at [275, 92] on div "About us" at bounding box center [244, 92] width 440 height 18
click at [268, 92] on div "About us" at bounding box center [244, 92] width 440 height 18
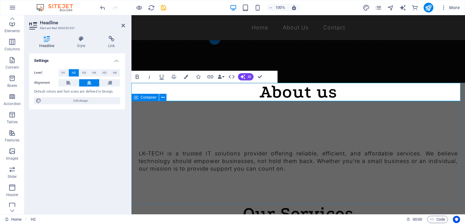
click at [339, 125] on div "LK-TECH is a trusted IT solutions provider offering reliable, efficient, and af…" at bounding box center [297, 153] width 333 height 104
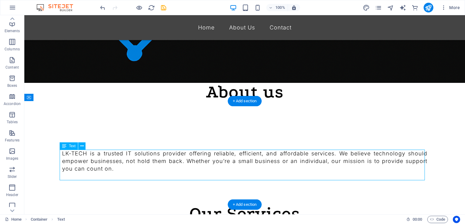
drag, startPoint x: 113, startPoint y: 170, endPoint x: 75, endPoint y: 164, distance: 38.3
click at [75, 164] on div "LK-TECH is a trusted IT solutions provider offering reliable, efficient, and af…" at bounding box center [244, 165] width 365 height 31
click at [103, 167] on div "LK-TECH is a trusted IT solutions provider offering reliable, efficient, and af…" at bounding box center [244, 165] width 365 height 31
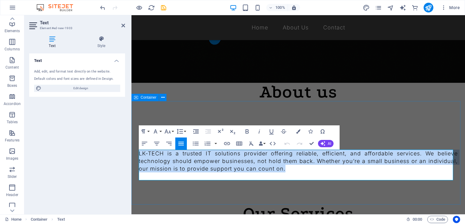
drag, startPoint x: 317, startPoint y: 169, endPoint x: 137, endPoint y: 152, distance: 180.0
click at [137, 152] on div "LK-TECH is a trusted IT solutions provider offering reliable, efficient, and af…" at bounding box center [297, 153] width 333 height 104
copy p "LK-TECH is a trusted IT solutions provider offering reliable, efficient, and af…"
click at [394, 119] on div "LK-TECH is a trusted IT solutions provider offering reliable, efficient, and af…" at bounding box center [297, 153] width 333 height 104
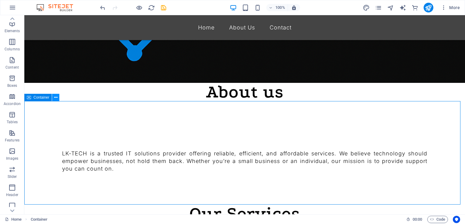
click at [57, 99] on icon at bounding box center [55, 98] width 3 height 6
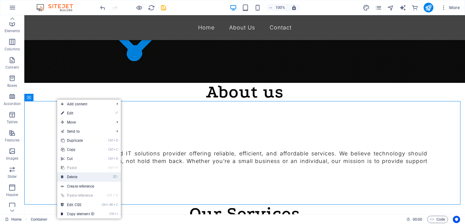
click at [74, 175] on link "⌦ Delete" at bounding box center [77, 177] width 41 height 9
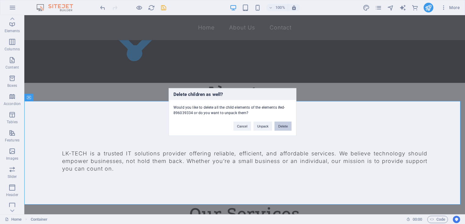
click at [286, 127] on button "Delete" at bounding box center [282, 126] width 17 height 9
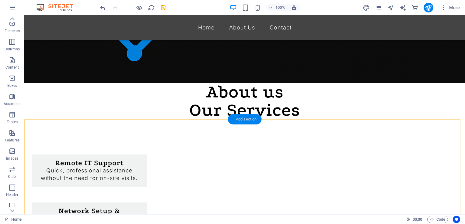
click at [236, 121] on div "+ Add section" at bounding box center [245, 119] width 34 height 10
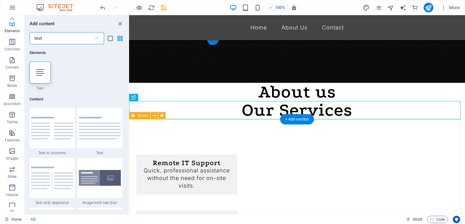
scroll to position [0, 0]
type input "text"
click at [39, 75] on icon at bounding box center [40, 73] width 8 height 8
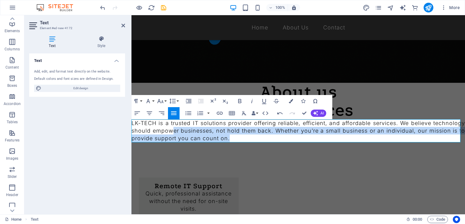
drag, startPoint x: 267, startPoint y: 139, endPoint x: 207, endPoint y: 132, distance: 60.0
click at [207, 132] on p "LK-TECH is a trusted IT solutions provider offering reliable, efficient, and af…" at bounding box center [297, 131] width 333 height 23
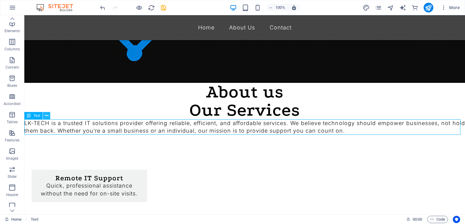
click at [48, 117] on icon at bounding box center [46, 116] width 3 height 6
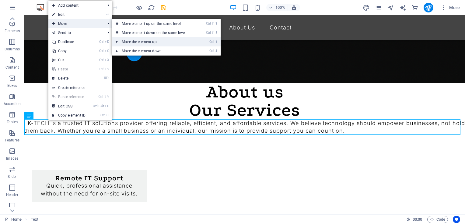
click at [137, 41] on link "Ctrl ⬆ Move the element up" at bounding box center [155, 41] width 86 height 9
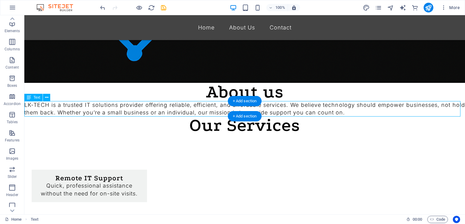
click at [365, 113] on div "LK-TECH is a trusted IT solutions provider offering reliable, efficient, and af…" at bounding box center [244, 108] width 440 height 15
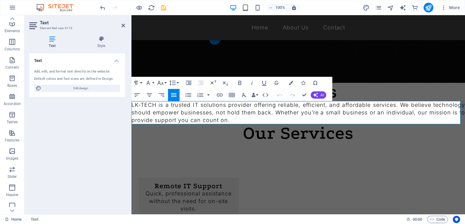
click at [300, 120] on p "LK-TECH is a trusted IT solutions provider offering reliable, efficient, and af…" at bounding box center [297, 112] width 333 height 23
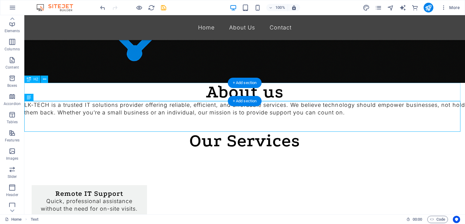
click at [288, 94] on div "About us" at bounding box center [244, 92] width 440 height 18
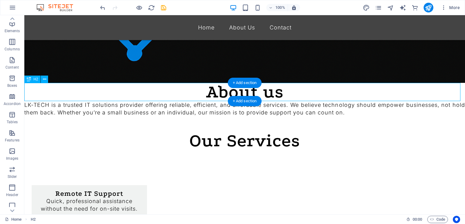
click at [288, 94] on div "About us" at bounding box center [244, 92] width 440 height 18
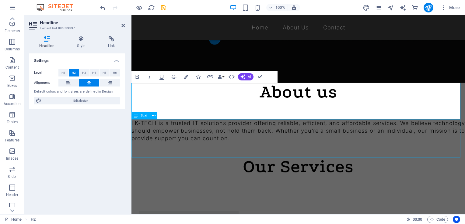
click at [390, 153] on div "LK-TECH is a trusted IT solutions provider offering reliable, efficient, and af…" at bounding box center [297, 139] width 333 height 38
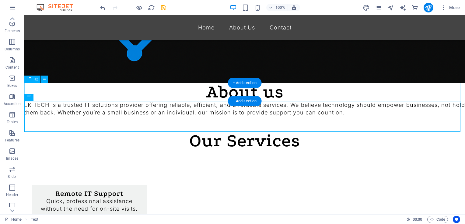
click at [286, 93] on div "About us" at bounding box center [244, 92] width 440 height 18
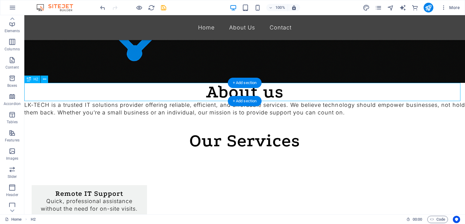
click at [272, 91] on div "About us" at bounding box center [244, 92] width 440 height 18
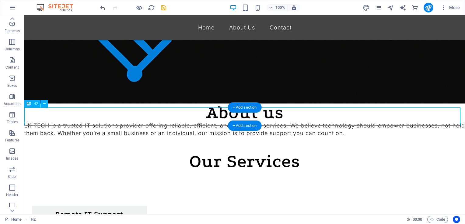
scroll to position [86, 0]
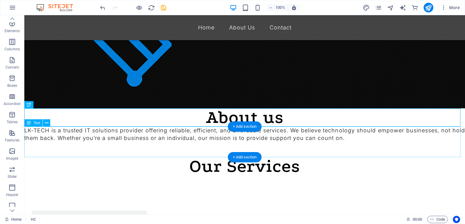
click at [61, 128] on div "LK-TECH is a trusted IT solutions provider offering reliable, efficient, and af…" at bounding box center [244, 142] width 440 height 31
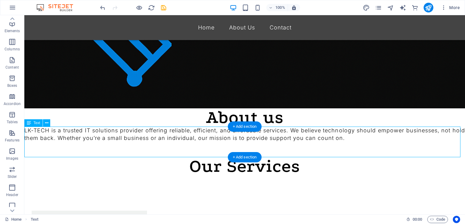
click at [61, 128] on div "LK-TECH is a trusted IT solutions provider offering reliable, efficient, and af…" at bounding box center [244, 142] width 440 height 31
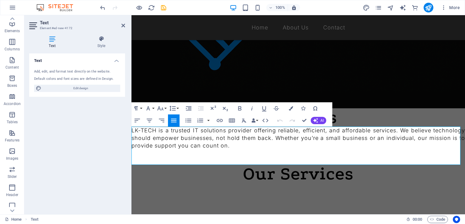
click at [132, 131] on p "LK-TECH is a trusted IT solutions provider offering reliable, efficient, and af…" at bounding box center [297, 138] width 333 height 23
click at [134, 129] on p "LK-TECH is a trusted IT solutions provider offering reliable, efficient, and af…" at bounding box center [297, 138] width 333 height 23
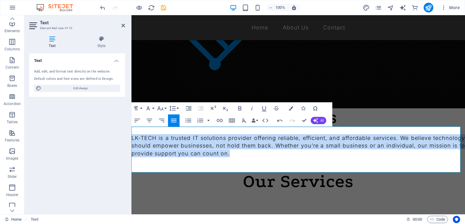
drag, startPoint x: 270, startPoint y: 154, endPoint x: 131, endPoint y: 140, distance: 139.4
click at [131, 140] on p "LK-TECH is a trusted IT solutions provider offering reliable, efficient, and af…" at bounding box center [297, 145] width 333 height 23
click at [172, 120] on icon "button" at bounding box center [173, 120] width 7 height 7
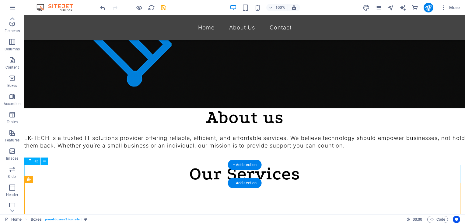
click at [390, 168] on div "Our Services" at bounding box center [244, 174] width 440 height 18
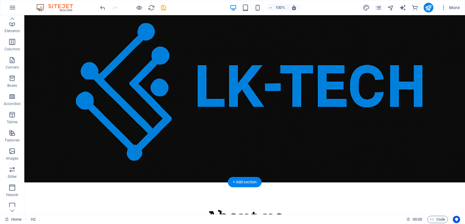
scroll to position [0, 0]
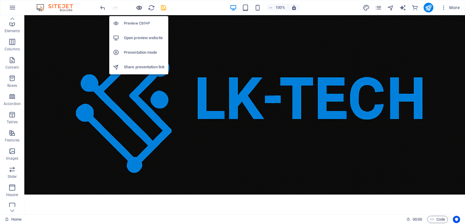
click at [142, 7] on icon "button" at bounding box center [139, 7] width 7 height 7
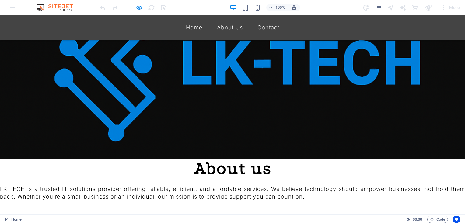
scroll to position [36, 0]
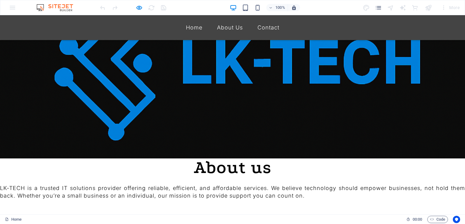
click at [235, 159] on header "Home About Us Contact" at bounding box center [232, 159] width 465 height 0
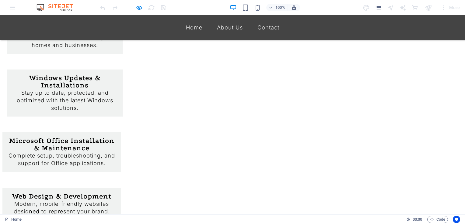
scroll to position [348, 0]
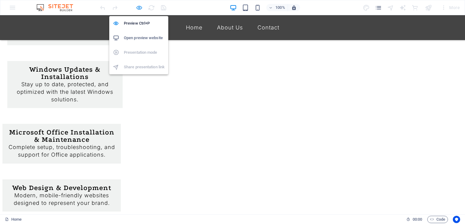
click at [140, 5] on icon "button" at bounding box center [139, 7] width 7 height 7
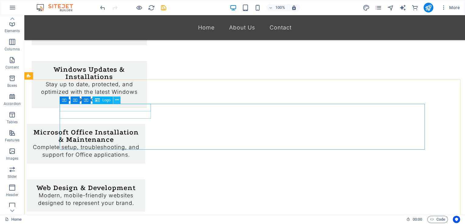
click at [117, 102] on icon at bounding box center [116, 100] width 3 height 6
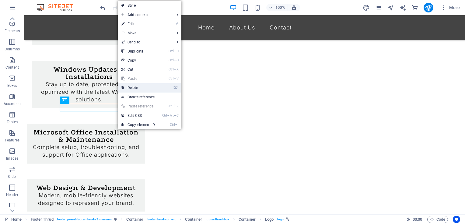
click at [134, 84] on link "⌦ Delete" at bounding box center [138, 87] width 41 height 9
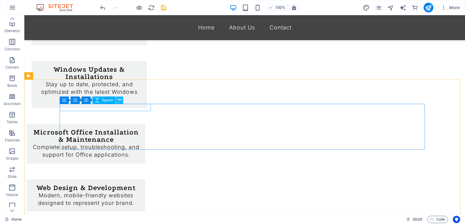
click at [119, 100] on icon at bounding box center [119, 100] width 3 height 6
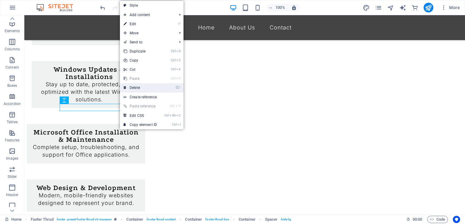
click at [140, 86] on link "⌦ Delete" at bounding box center [140, 87] width 41 height 9
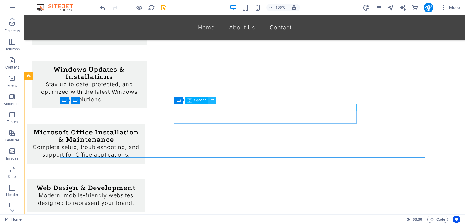
click at [213, 102] on icon at bounding box center [212, 100] width 3 height 6
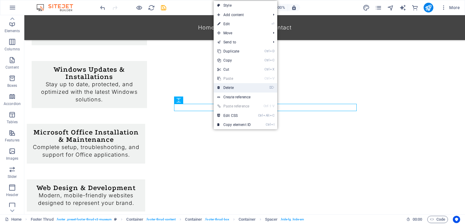
click at [229, 87] on link "⌦ Delete" at bounding box center [234, 87] width 41 height 9
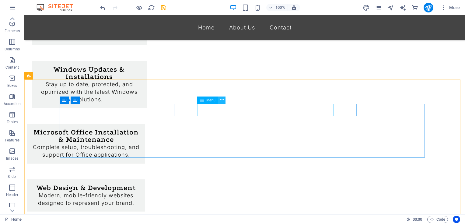
click at [222, 101] on icon at bounding box center [221, 100] width 3 height 6
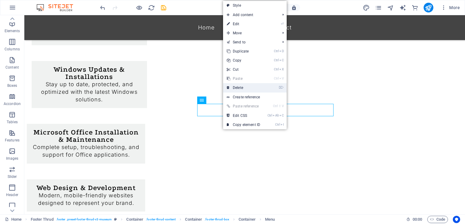
click at [238, 89] on link "⌦ Delete" at bounding box center [243, 87] width 41 height 9
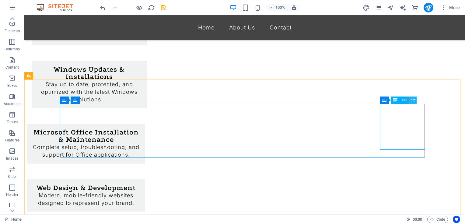
click at [414, 100] on icon at bounding box center [412, 100] width 3 height 6
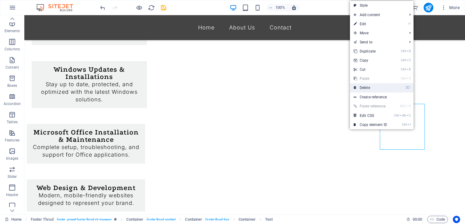
click at [385, 88] on link "⌦ Delete" at bounding box center [370, 87] width 41 height 9
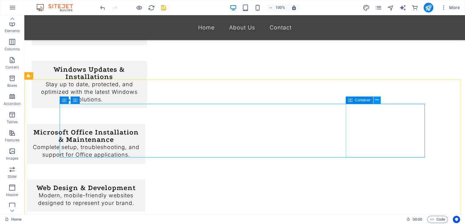
click at [378, 101] on icon at bounding box center [376, 100] width 3 height 6
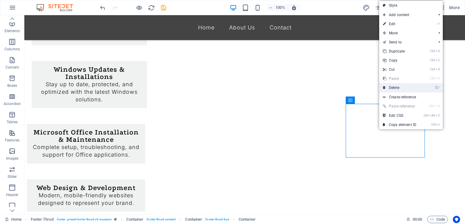
click at [397, 87] on link "⌦ Delete" at bounding box center [399, 87] width 41 height 9
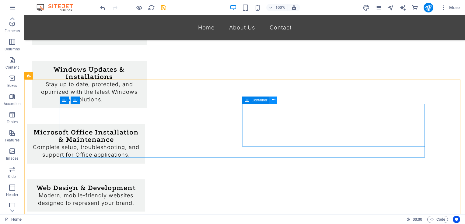
click at [273, 102] on icon at bounding box center [273, 100] width 3 height 6
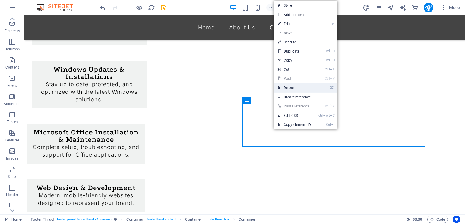
click at [295, 87] on link "⌦ Delete" at bounding box center [294, 87] width 41 height 9
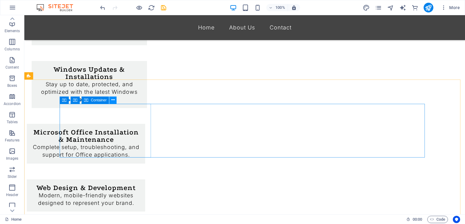
click at [113, 100] on icon at bounding box center [112, 100] width 3 height 6
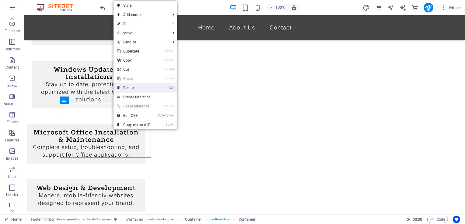
click at [126, 89] on link "⌦ Delete" at bounding box center [133, 87] width 41 height 9
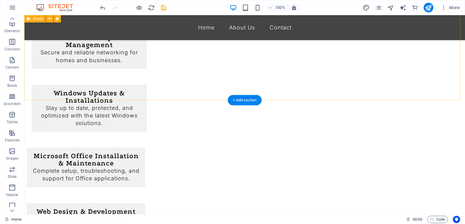
scroll to position [324, 0]
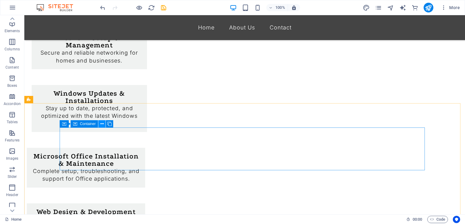
click at [101, 125] on icon at bounding box center [101, 124] width 3 height 6
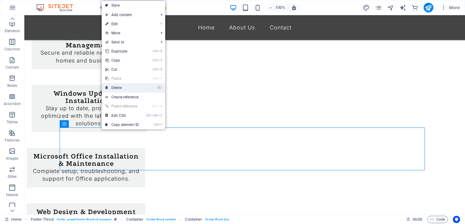
click at [127, 87] on link "⌦ Delete" at bounding box center [122, 87] width 41 height 9
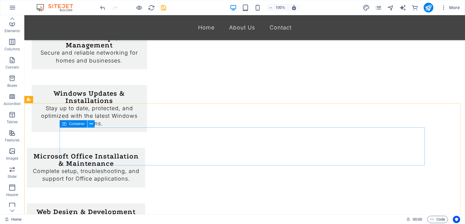
click at [92, 125] on icon at bounding box center [90, 124] width 3 height 6
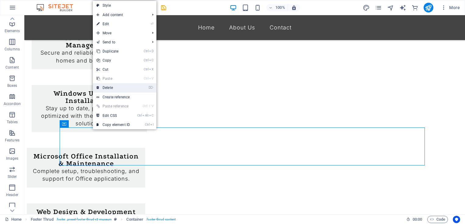
click at [120, 89] on link "⌦ Delete" at bounding box center [113, 87] width 41 height 9
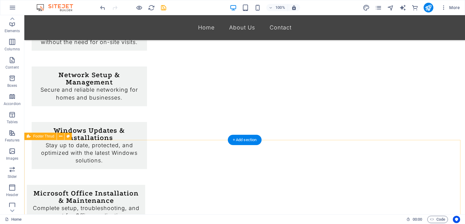
scroll to position [294, 0]
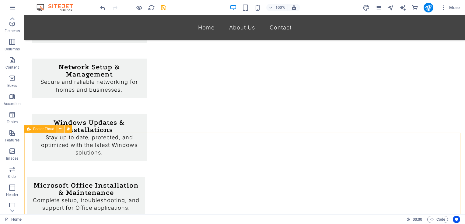
click at [61, 130] on icon at bounding box center [60, 129] width 3 height 6
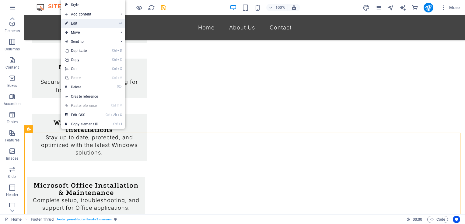
click at [86, 22] on link "⏎ Edit" at bounding box center [81, 23] width 41 height 9
select select "footer"
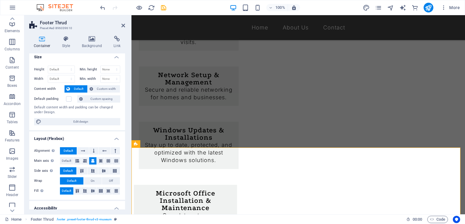
scroll to position [0, 0]
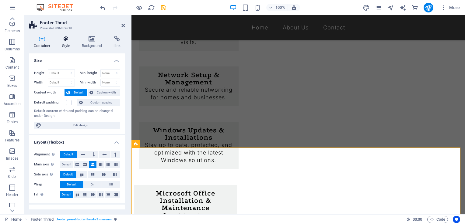
click at [66, 41] on icon at bounding box center [65, 39] width 17 height 6
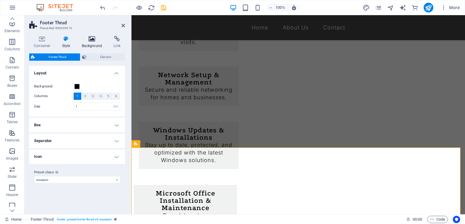
click at [91, 40] on icon at bounding box center [92, 39] width 30 height 6
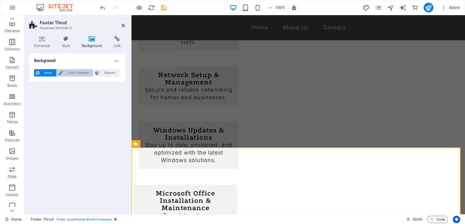
click at [77, 71] on span "Color / Gradient" at bounding box center [77, 72] width 27 height 7
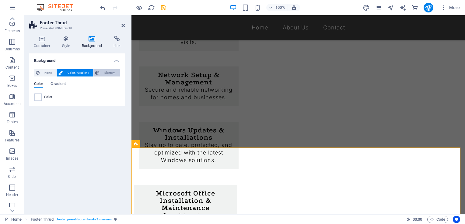
click at [106, 73] on span "Element" at bounding box center [109, 72] width 17 height 7
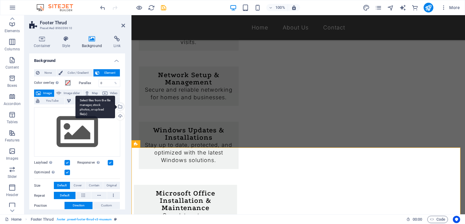
click at [119, 107] on div "Select files from the file manager, stock photos, or upload file(s)" at bounding box center [119, 107] width 9 height 9
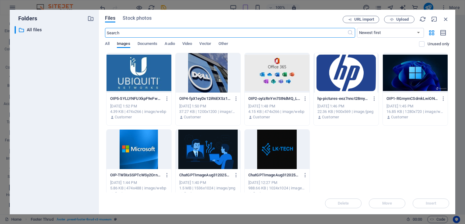
scroll to position [382, 0]
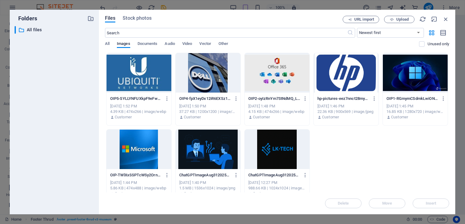
click at [202, 147] on div at bounding box center [208, 150] width 65 height 40
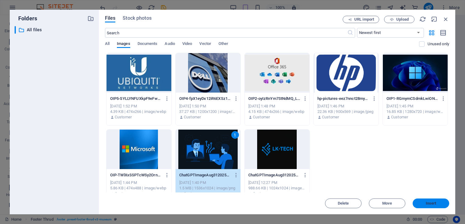
click at [433, 203] on span "Insert" at bounding box center [431, 204] width 11 height 4
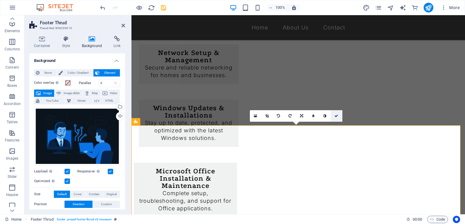
click at [337, 115] on icon at bounding box center [336, 116] width 4 height 4
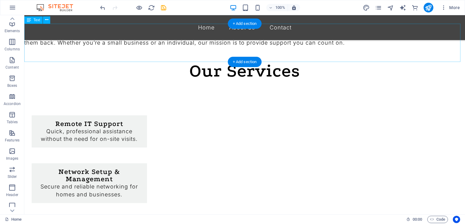
scroll to position [302, 0]
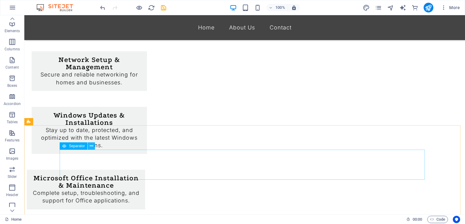
click at [90, 144] on icon at bounding box center [91, 146] width 3 height 6
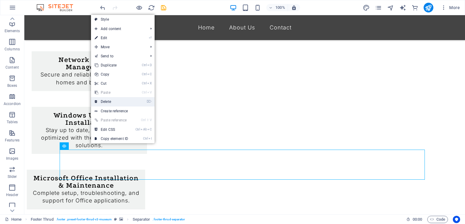
click at [114, 103] on link "⌦ Delete" at bounding box center [111, 101] width 41 height 9
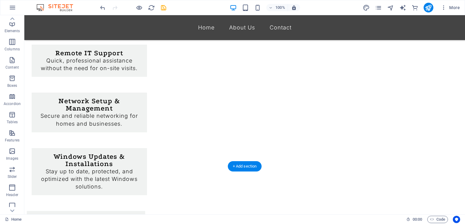
scroll to position [271, 0]
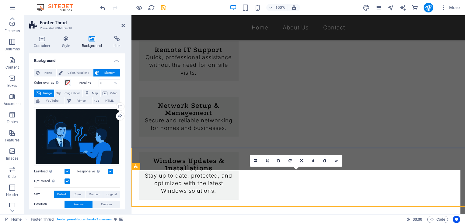
scroll to position [279, 0]
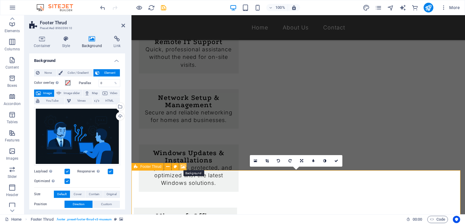
click at [182, 167] on icon at bounding box center [183, 167] width 5 height 6
click at [77, 75] on span "Color / Gradient" at bounding box center [77, 72] width 27 height 7
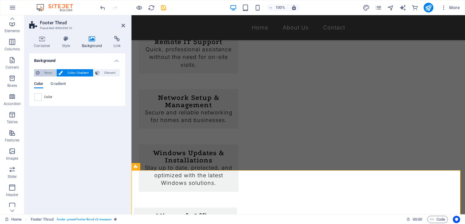
click at [48, 71] on span "None" at bounding box center [47, 72] width 13 height 7
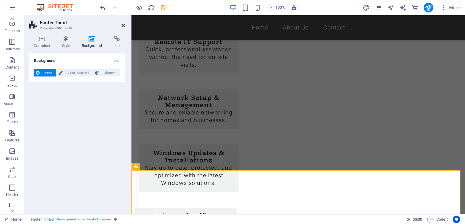
click at [124, 27] on icon at bounding box center [123, 25] width 4 height 5
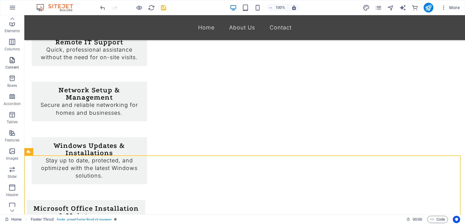
click at [10, 62] on icon "button" at bounding box center [12, 60] width 7 height 7
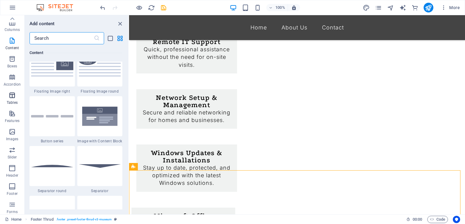
scroll to position [0, 0]
click at [56, 40] on input "text" at bounding box center [62, 38] width 64 height 12
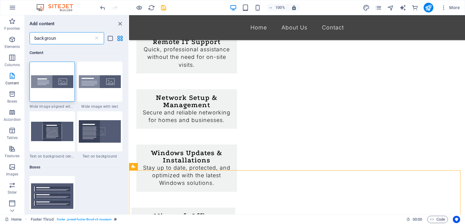
type input "background"
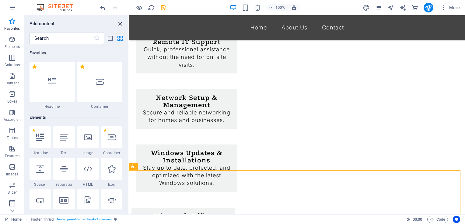
click at [120, 24] on icon "close panel" at bounding box center [120, 23] width 7 height 7
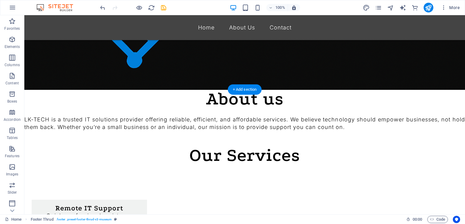
scroll to position [105, 0]
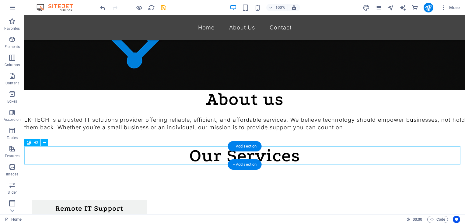
click at [441, 151] on div "Our Services" at bounding box center [244, 156] width 440 height 18
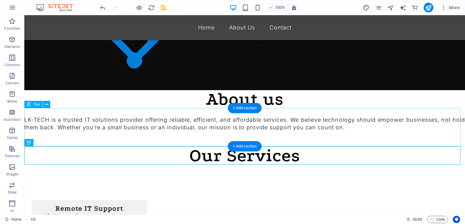
click at [295, 120] on div "LK-TECH is a trusted IT solutions provider offering reliable, efficient, and af…" at bounding box center [244, 128] width 440 height 38
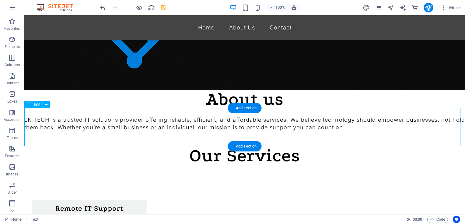
click at [295, 120] on div "LK-TECH is a trusted IT solutions provider offering reliable, efficient, and af…" at bounding box center [244, 128] width 440 height 38
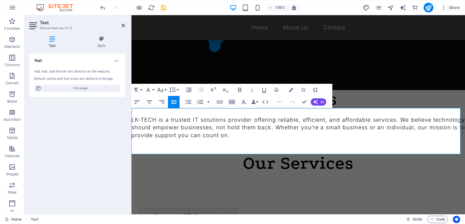
click at [427, 121] on p "LK-TECH is a trusted IT solutions provider offering reliable, efficient, and af…" at bounding box center [297, 127] width 333 height 23
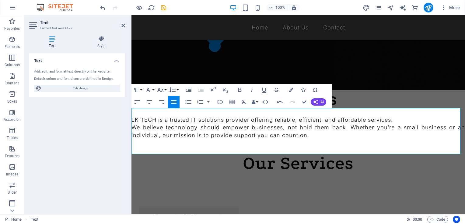
click at [345, 128] on p "We believe technology should empower businesses, not hold them back. Whether yo…" at bounding box center [297, 131] width 333 height 15
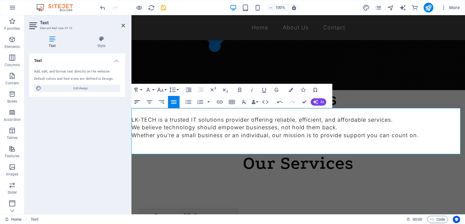
click at [137, 101] on icon "button" at bounding box center [137, 102] width 7 height 7
click at [172, 102] on icon "button" at bounding box center [173, 102] width 5 height 4
click at [131, 120] on p "LK-TECH is a trusted IT solutions provider offering reliable, efficient, and af…" at bounding box center [297, 120] width 333 height 8
click at [132, 129] on p "We believe technology should empower businesses, not hold them back." at bounding box center [297, 128] width 333 height 8
click at [132, 135] on p "Whether you’re a small business or an individual, our mission is to provide sup…" at bounding box center [297, 136] width 333 height 8
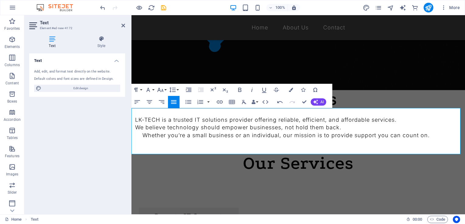
click at [134, 126] on p "We believe technology should empower businesses, not hold them back." at bounding box center [297, 128] width 333 height 8
click at [133, 120] on p "LK-TECH is a trusted IT solutions provider offering reliable, efficient, and af…" at bounding box center [297, 120] width 333 height 8
click at [142, 127] on p "We believe technology should empower businesses, not hold them back." at bounding box center [297, 128] width 333 height 8
click at [142, 133] on p "Whether you’re a small business or an individual, our mission is to provide sup…" at bounding box center [297, 136] width 333 height 8
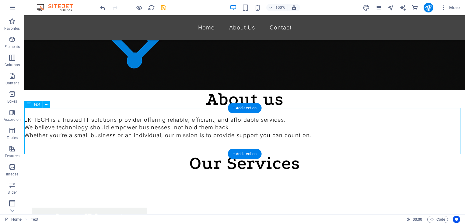
click at [54, 119] on div "LK-TECH is a trusted IT solutions provider offering reliable, efficient, and af…" at bounding box center [244, 132] width 440 height 46
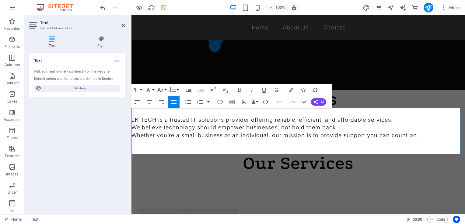
drag, startPoint x: 453, startPoint y: 137, endPoint x: 162, endPoint y: 116, distance: 291.9
click at [162, 116] on div "LK-TECH is a trusted IT solutions provider offering reliable, efficient, and af…" at bounding box center [297, 132] width 333 height 46
click at [190, 98] on button "Unordered List" at bounding box center [189, 102] width 12 height 12
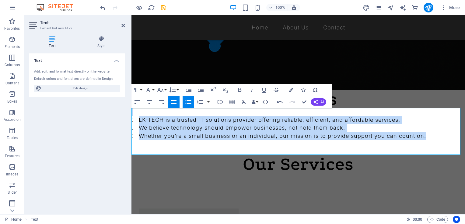
click at [183, 99] on button "Unordered List" at bounding box center [189, 102] width 12 height 12
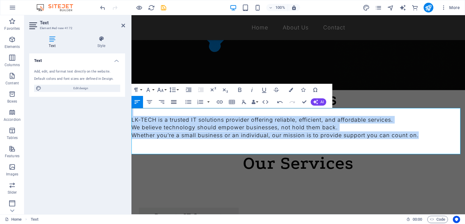
click at [172, 102] on icon "button" at bounding box center [173, 102] width 5 height 4
click at [429, 128] on p "We believe technology should empower businesses, not hold them back." at bounding box center [297, 128] width 333 height 8
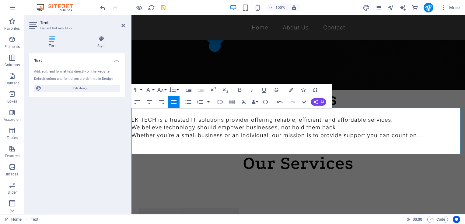
click at [162, 119] on p "LK-TECH is a trusted IT solutions provider offering reliable, efficient, and af…" at bounding box center [297, 120] width 333 height 8
click at [161, 125] on p "We believe technology should empower businesses, not hold them back." at bounding box center [297, 128] width 333 height 8
click at [161, 135] on p "Whether you’re a small business or an individual, our mission is to provide sup…" at bounding box center [297, 136] width 333 height 8
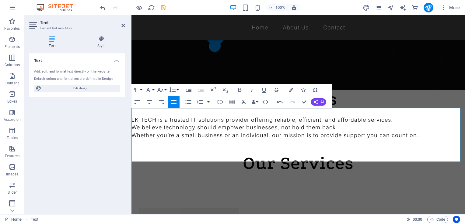
click at [188, 125] on p "We believe technology should empower businesses, not hold them back." at bounding box center [297, 128] width 333 height 8
click at [190, 121] on p "LK-TECH is a trusted IT solutions provider offering reliable, efficient, and af…" at bounding box center [297, 120] width 333 height 8
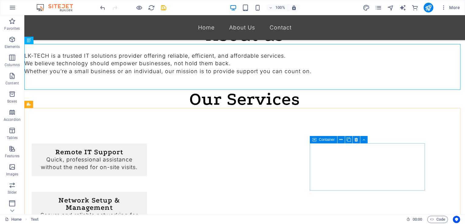
scroll to position [169, 0]
click at [14, 6] on icon "button" at bounding box center [12, 7] width 7 height 7
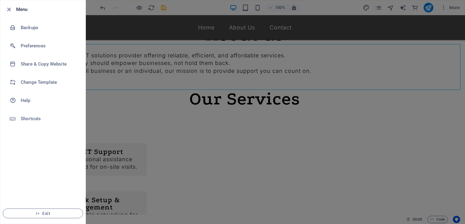
click at [170, 120] on div at bounding box center [232, 112] width 465 height 224
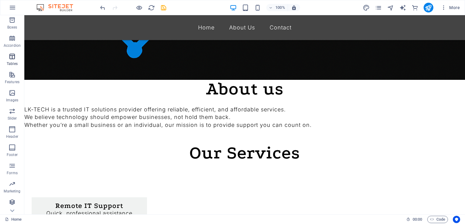
scroll to position [77, 0]
click at [11, 95] on span "Images" at bounding box center [12, 94] width 24 height 15
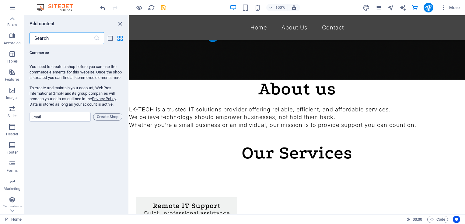
scroll to position [5875, 0]
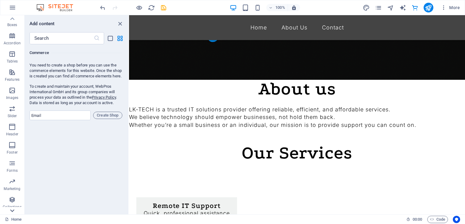
click at [11, 207] on icon at bounding box center [12, 211] width 9 height 9
click at [14, 35] on button "Elements" at bounding box center [12, 42] width 24 height 18
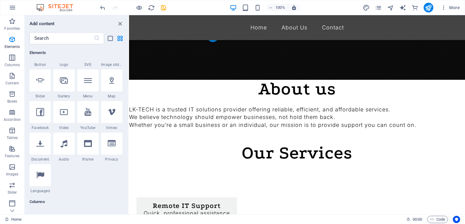
scroll to position [151, 0]
click at [66, 85] on div at bounding box center [63, 81] width 21 height 22
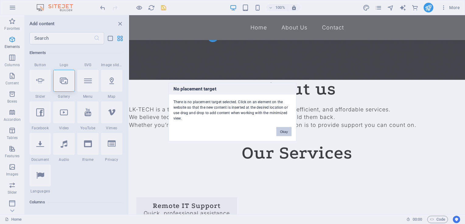
click at [281, 131] on button "Okay" at bounding box center [283, 131] width 15 height 9
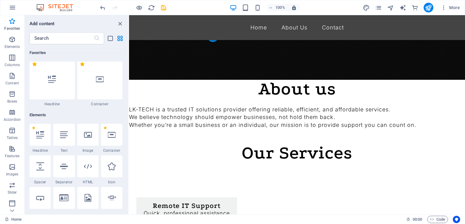
scroll to position [0, 0]
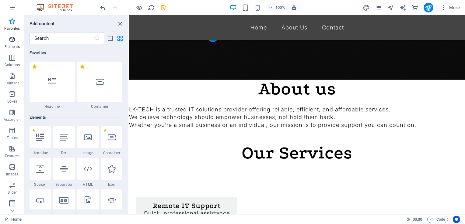
click at [15, 44] on p "Elements" at bounding box center [13, 46] width 16 height 5
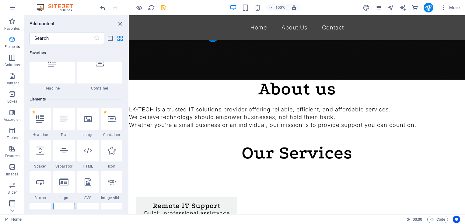
scroll to position [64, 0]
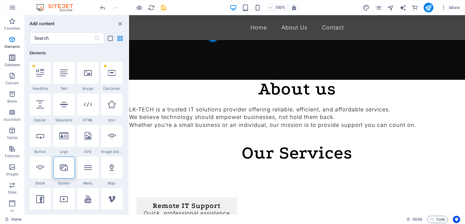
click at [14, 57] on icon "button" at bounding box center [12, 57] width 7 height 7
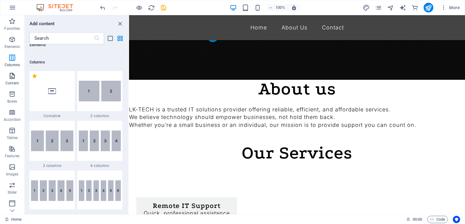
scroll to position [301, 0]
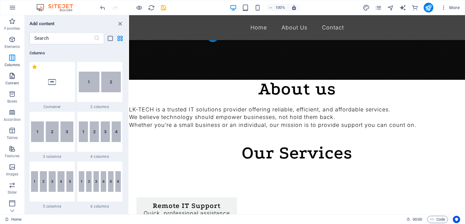
click at [13, 74] on icon "button" at bounding box center [12, 75] width 7 height 7
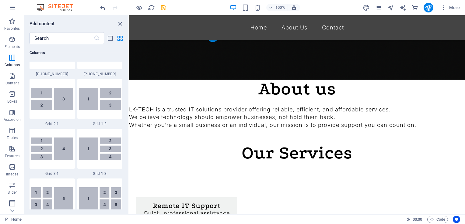
scroll to position [705, 0]
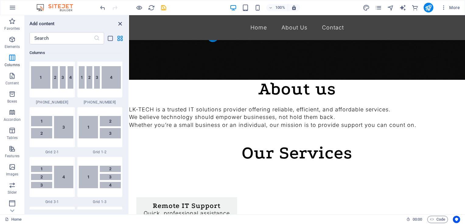
click at [119, 24] on icon "close panel" at bounding box center [120, 23] width 7 height 7
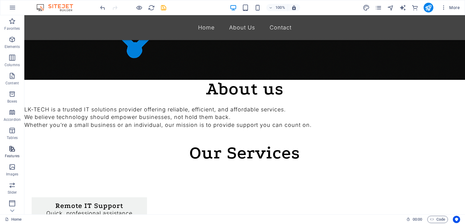
click at [13, 154] on p "Features" at bounding box center [12, 156] width 15 height 5
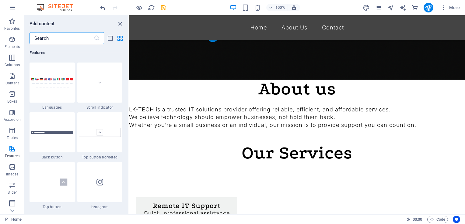
scroll to position [2818, 0]
click at [11, 174] on p "Images" at bounding box center [12, 174] width 12 height 5
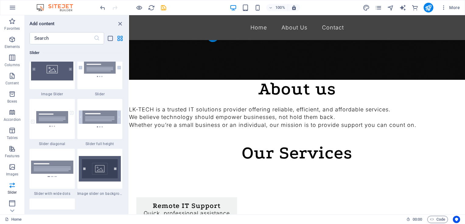
scroll to position [3461, 0]
click at [365, 7] on icon "design" at bounding box center [366, 7] width 7 height 7
select select "px"
select select "300"
select select "px"
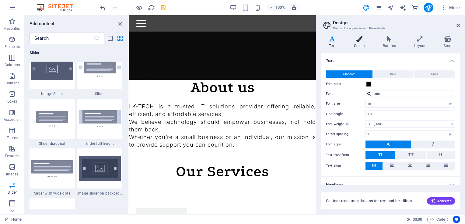
click at [358, 41] on icon at bounding box center [359, 39] width 26 height 6
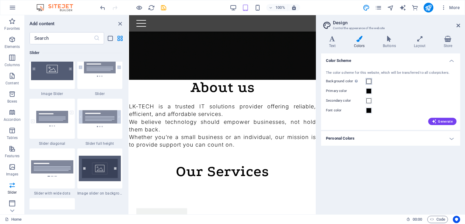
click at [369, 82] on span at bounding box center [368, 81] width 5 height 5
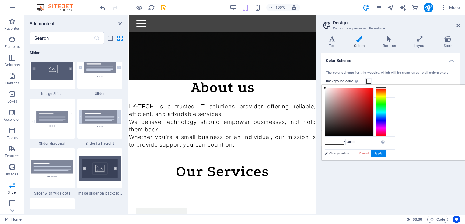
click at [360, 43] on h4 "Colors" at bounding box center [360, 42] width 29 height 13
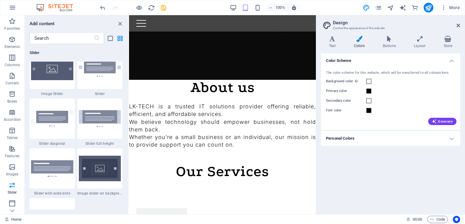
click at [377, 133] on h4 "Personal Colors" at bounding box center [390, 138] width 139 height 15
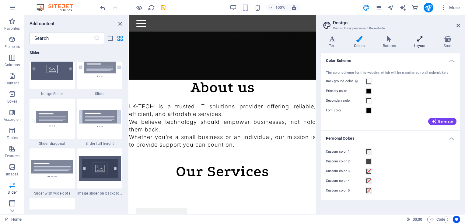
click at [416, 44] on h4 "Layout" at bounding box center [421, 42] width 30 height 13
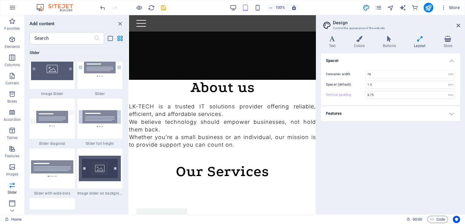
click at [393, 118] on h4 "Features" at bounding box center [390, 113] width 139 height 15
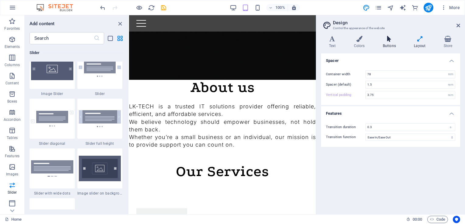
click at [389, 39] on icon at bounding box center [389, 39] width 29 height 6
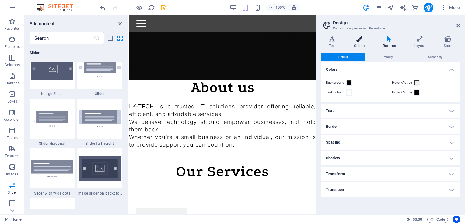
click at [356, 40] on icon at bounding box center [359, 39] width 26 height 6
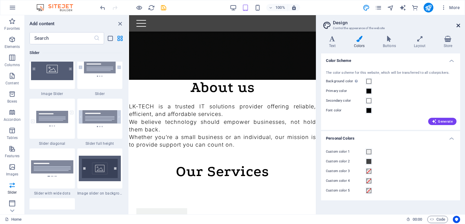
click at [458, 24] on icon at bounding box center [458, 25] width 4 height 5
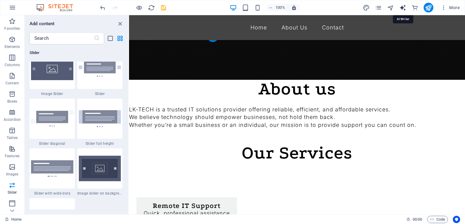
click at [402, 9] on icon "text_generator" at bounding box center [402, 7] width 7 height 7
select select "English"
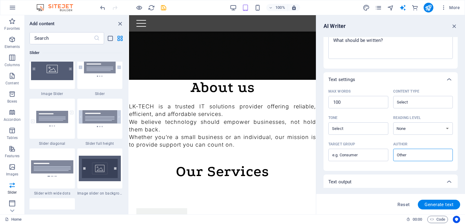
scroll to position [127, 0]
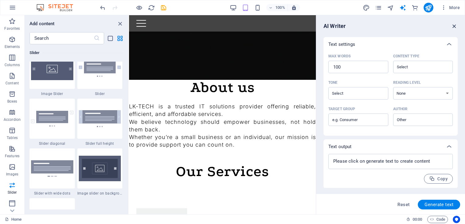
click at [454, 26] on icon "button" at bounding box center [454, 26] width 7 height 7
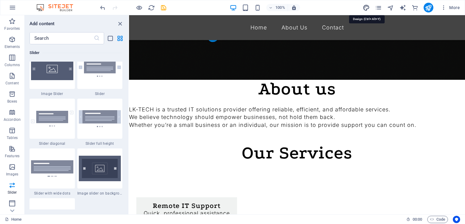
click at [368, 6] on icon "design" at bounding box center [366, 7] width 7 height 7
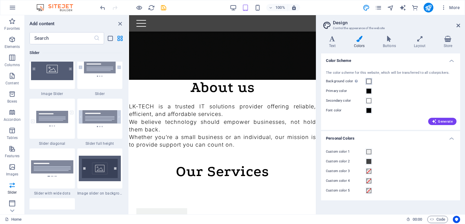
click at [369, 83] on span at bounding box center [368, 81] width 5 height 5
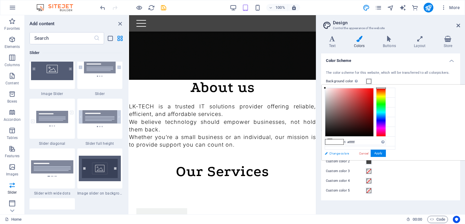
click at [342, 153] on link "Change colors" at bounding box center [357, 154] width 71 height 8
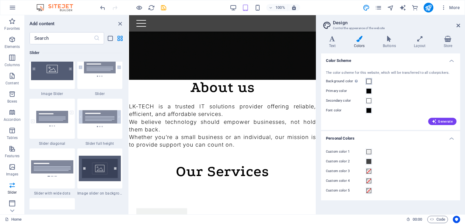
click at [369, 81] on span at bounding box center [368, 81] width 5 height 5
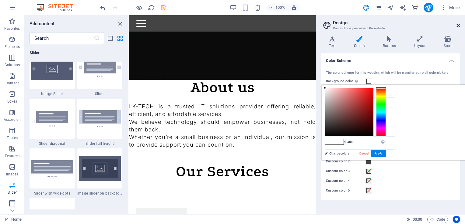
click at [458, 26] on icon at bounding box center [458, 25] width 4 height 5
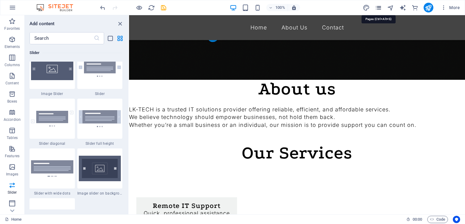
click at [377, 5] on icon "pages" at bounding box center [378, 7] width 7 height 7
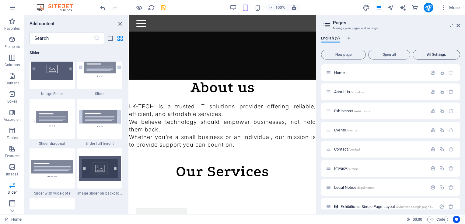
click at [431, 56] on span "All Settings" at bounding box center [436, 55] width 42 height 4
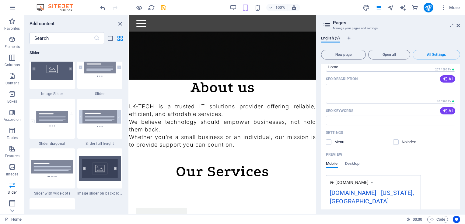
scroll to position [0, 0]
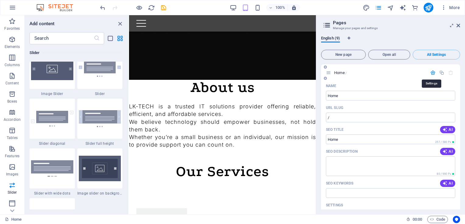
click at [431, 72] on icon "button" at bounding box center [432, 72] width 5 height 5
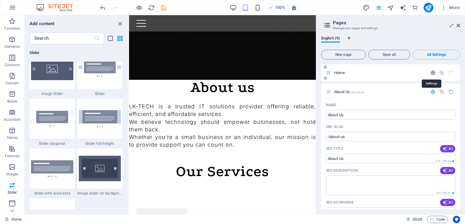
click at [431, 72] on icon "button" at bounding box center [432, 72] width 5 height 5
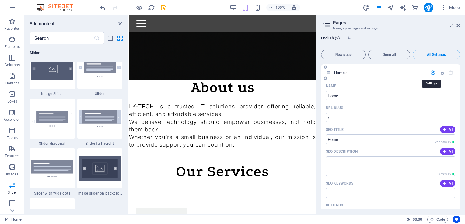
click at [431, 72] on icon "button" at bounding box center [432, 72] width 5 height 5
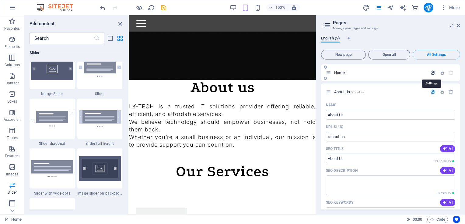
click at [431, 72] on icon "button" at bounding box center [432, 72] width 5 height 5
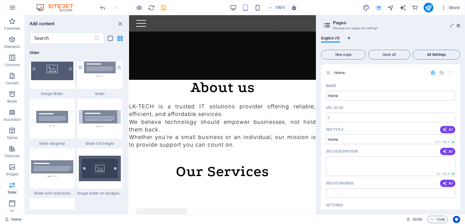
click at [434, 53] on span "All Settings" at bounding box center [436, 55] width 42 height 4
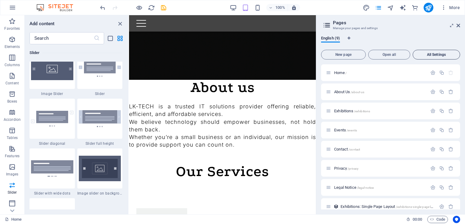
click at [431, 53] on span "All Settings" at bounding box center [436, 55] width 42 height 4
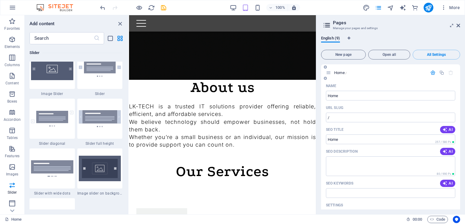
click at [430, 71] on icon "button" at bounding box center [432, 72] width 5 height 5
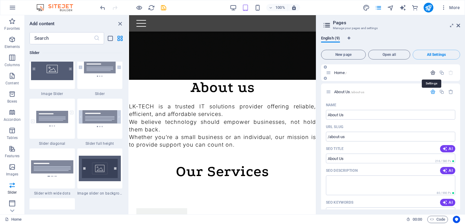
click at [430, 71] on icon "button" at bounding box center [432, 72] width 5 height 5
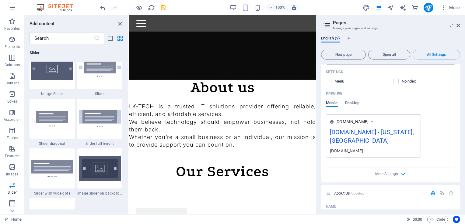
scroll to position [134, 0]
click at [353, 102] on span "Desktop" at bounding box center [352, 103] width 15 height 9
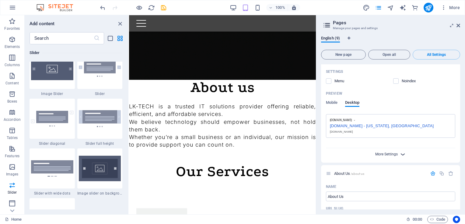
click at [385, 152] on span "More Settings" at bounding box center [386, 154] width 23 height 4
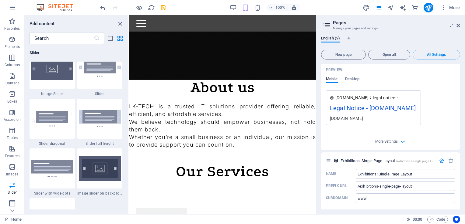
scroll to position [1772, 0]
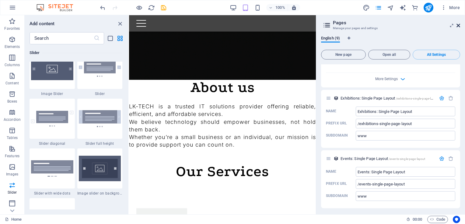
click at [458, 26] on icon at bounding box center [458, 25] width 4 height 5
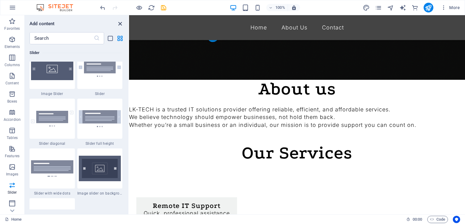
click at [120, 23] on icon "close panel" at bounding box center [120, 23] width 7 height 7
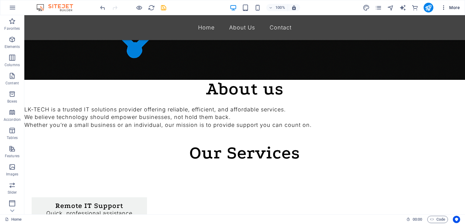
click at [454, 7] on span "More" at bounding box center [449, 8] width 19 height 6
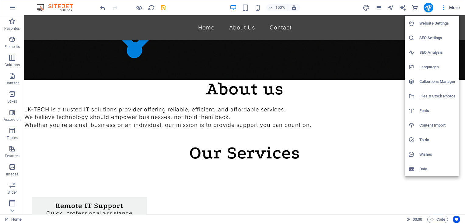
click at [435, 23] on h6 "Website Settings" at bounding box center [437, 23] width 36 height 7
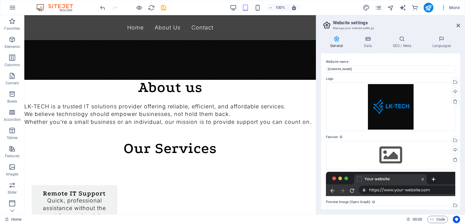
click at [333, 42] on h4 "General" at bounding box center [337, 42] width 33 height 13
click at [371, 37] on icon at bounding box center [367, 39] width 26 height 6
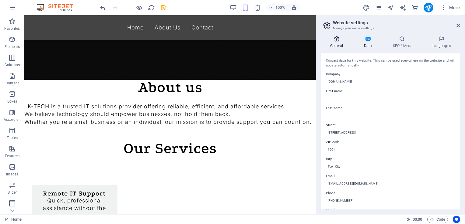
click at [338, 38] on icon at bounding box center [336, 39] width 31 height 6
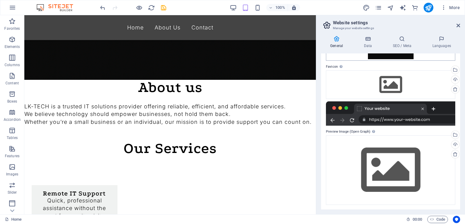
scroll to position [0, 0]
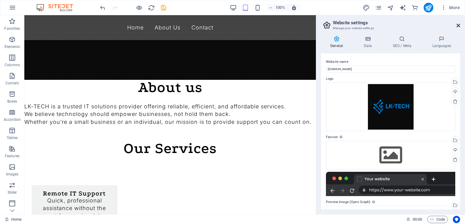
click at [457, 25] on icon at bounding box center [458, 25] width 4 height 5
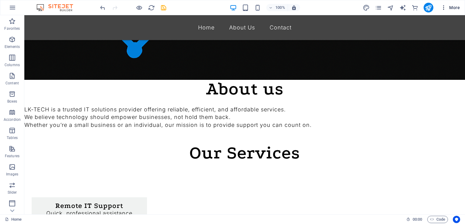
click at [452, 9] on span "More" at bounding box center [449, 8] width 19 height 6
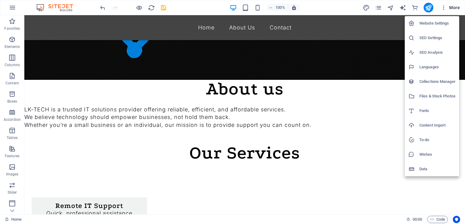
click at [431, 129] on h6 "Content Import" at bounding box center [437, 125] width 36 height 7
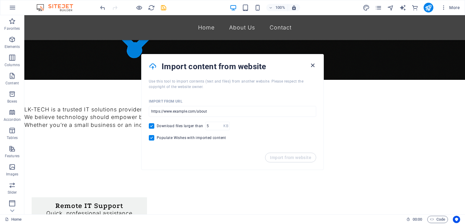
click at [311, 65] on icon "button" at bounding box center [312, 65] width 7 height 7
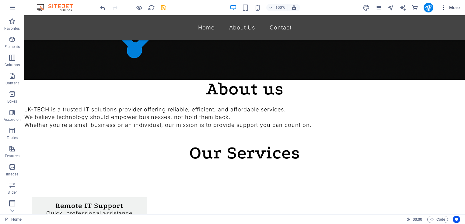
click at [443, 9] on icon "button" at bounding box center [443, 8] width 6 height 6
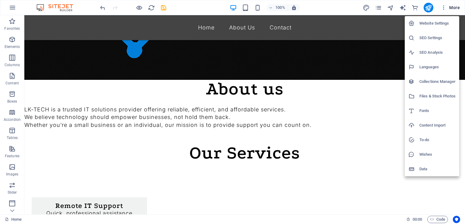
click at [419, 106] on li "Fonts" at bounding box center [432, 111] width 54 height 15
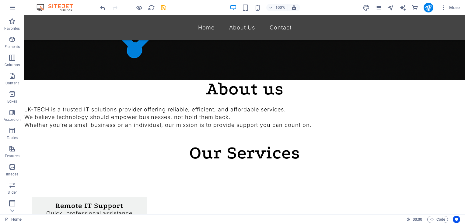
select select "popularity"
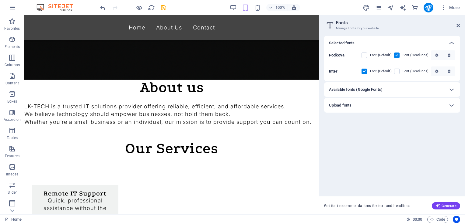
click at [404, 89] on div "Available fonts (Google Fonts)" at bounding box center [386, 89] width 115 height 7
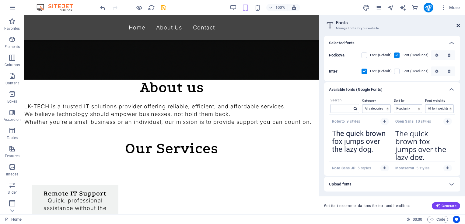
click at [456, 26] on icon at bounding box center [458, 25] width 4 height 5
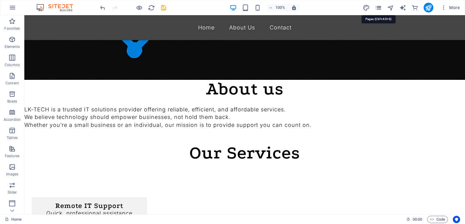
click at [378, 10] on icon "pages" at bounding box center [378, 7] width 7 height 7
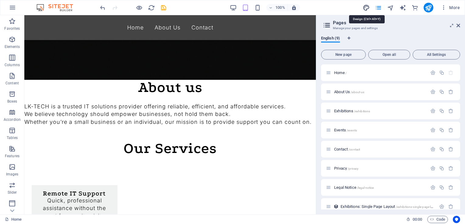
click at [369, 8] on icon "design" at bounding box center [366, 7] width 7 height 7
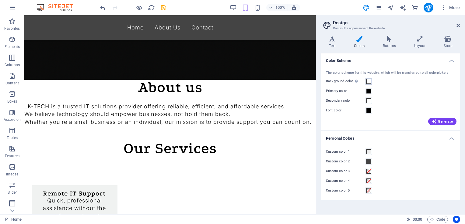
click at [370, 81] on span at bounding box center [368, 81] width 5 height 5
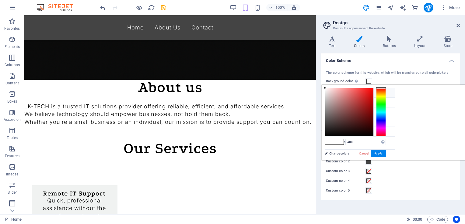
click at [329, 93] on icon at bounding box center [330, 93] width 4 height 4
click at [331, 100] on icon at bounding box center [330, 102] width 4 height 4
type input "#000000"
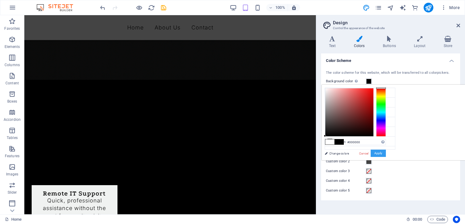
click at [386, 154] on button "Apply" at bounding box center [378, 153] width 15 height 7
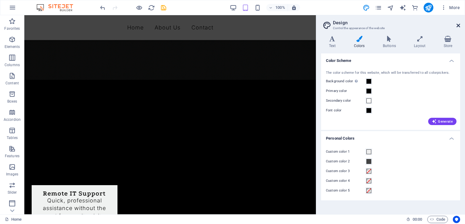
click at [457, 25] on icon at bounding box center [458, 25] width 4 height 5
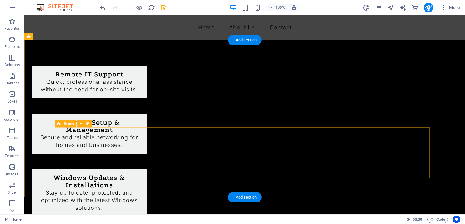
scroll to position [279, 0]
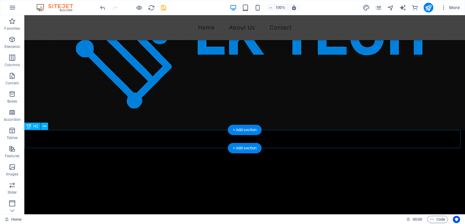
click at [378, 134] on div "About us" at bounding box center [244, 140] width 440 height 18
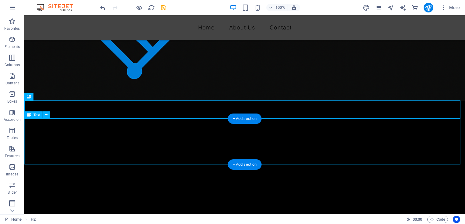
scroll to position [94, 0]
click at [251, 140] on div "LK-TECH is a trusted IT solutions provider offering reliable, efficient, and af…" at bounding box center [244, 142] width 440 height 46
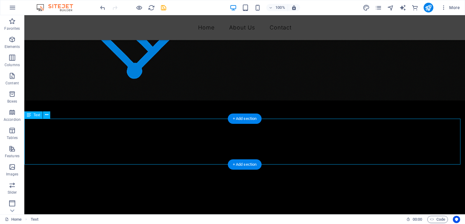
click at [251, 140] on div "LK-TECH is a trusted IT solutions provider offering reliable, efficient, and af…" at bounding box center [244, 142] width 440 height 46
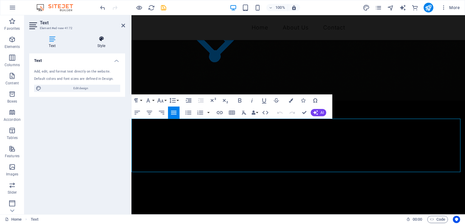
click at [100, 42] on h4 "Style" at bounding box center [101, 42] width 47 height 13
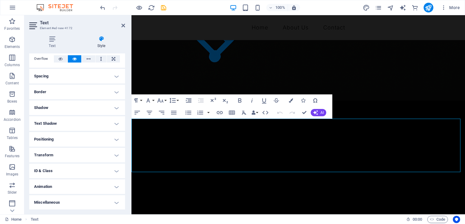
scroll to position [0, 0]
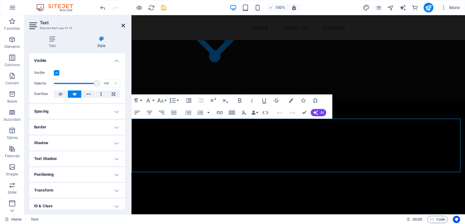
click at [123, 26] on icon at bounding box center [123, 25] width 4 height 5
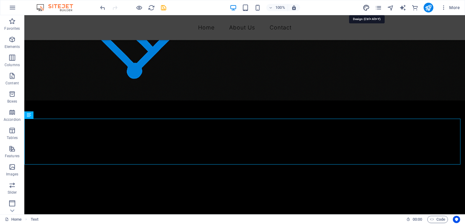
click at [366, 7] on icon "design" at bounding box center [366, 7] width 7 height 7
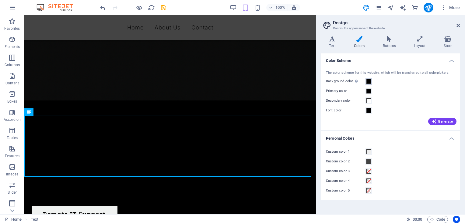
click at [369, 82] on span at bounding box center [368, 81] width 5 height 5
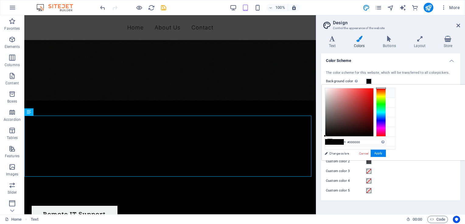
click at [330, 93] on icon at bounding box center [330, 93] width 4 height 4
click at [366, 82] on span at bounding box center [368, 81] width 5 height 5
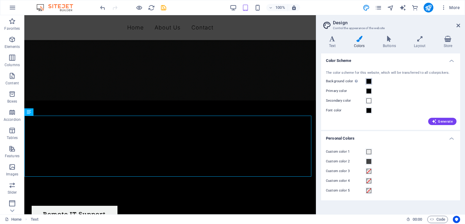
click at [366, 82] on span at bounding box center [368, 81] width 5 height 5
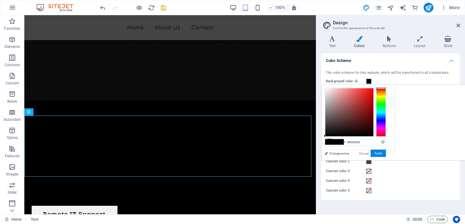
click at [330, 101] on icon at bounding box center [330, 102] width 4 height 4
click at [331, 92] on icon at bounding box center [330, 93] width 4 height 4
click at [334, 143] on span at bounding box center [329, 142] width 9 height 5
click at [369, 153] on link "Cancel" at bounding box center [363, 153] width 11 height 5
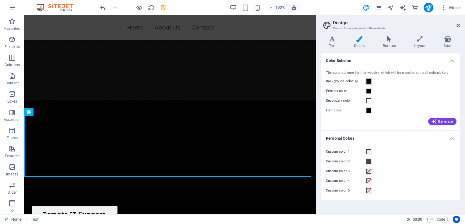
click at [369, 80] on span at bounding box center [368, 81] width 5 height 5
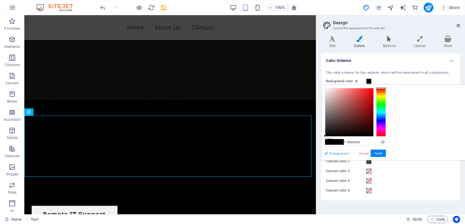
click at [339, 153] on link "Change colors" at bounding box center [357, 154] width 71 height 8
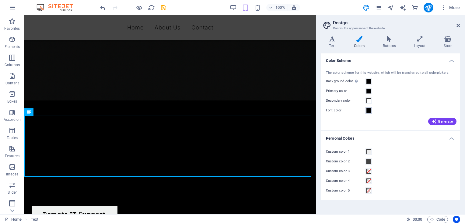
click at [369, 111] on span at bounding box center [368, 110] width 5 height 5
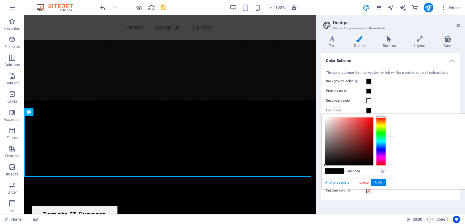
click at [344, 183] on link "Change colors" at bounding box center [357, 183] width 71 height 8
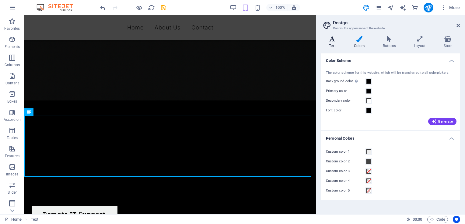
click at [333, 46] on h4 "Text" at bounding box center [333, 42] width 25 height 13
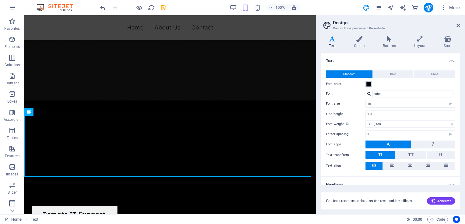
click at [368, 86] on span at bounding box center [368, 84] width 5 height 5
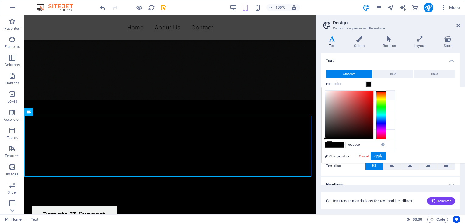
click at [343, 144] on span at bounding box center [338, 144] width 9 height 5
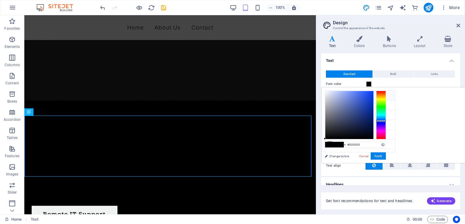
click at [386, 121] on div at bounding box center [381, 115] width 10 height 49
click at [386, 121] on div at bounding box center [381, 122] width 10 height 2
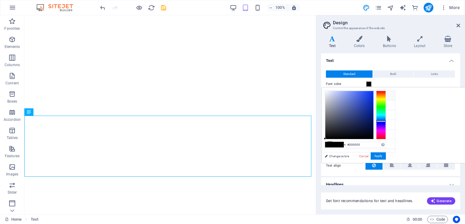
select select "px"
select select "300"
select select "px"
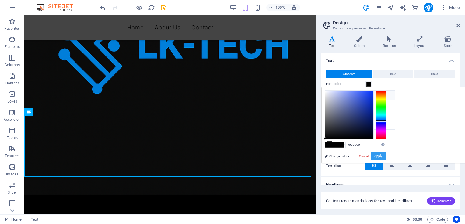
scroll to position [94, 0]
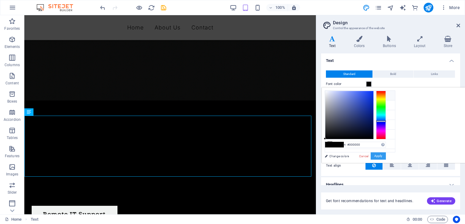
click at [386, 156] on button "Apply" at bounding box center [378, 156] width 15 height 7
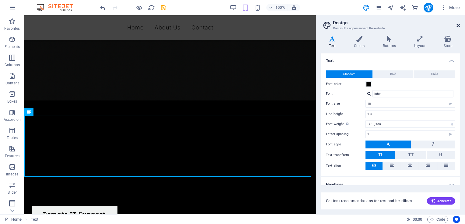
click at [458, 23] on icon at bounding box center [458, 25] width 4 height 5
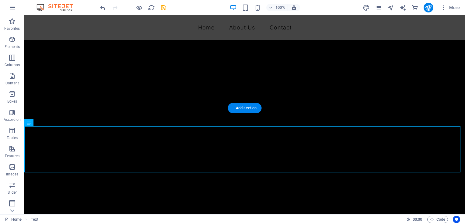
scroll to position [85, 0]
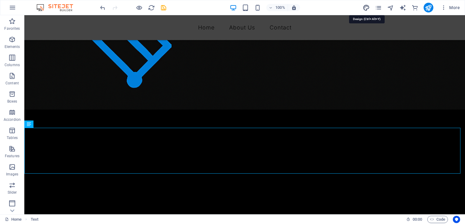
click at [368, 8] on icon "design" at bounding box center [366, 7] width 7 height 7
select select "px"
select select "300"
select select "px"
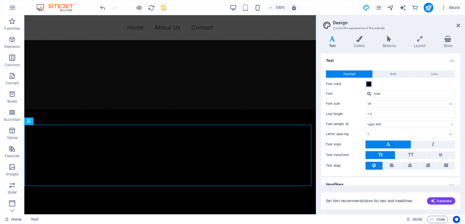
click at [367, 83] on span at bounding box center [368, 84] width 5 height 5
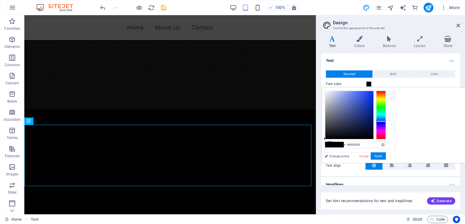
click at [354, 125] on small "#000000" at bounding box center [355, 126] width 9 height 4
click at [341, 158] on link "Change colors" at bounding box center [357, 157] width 71 height 8
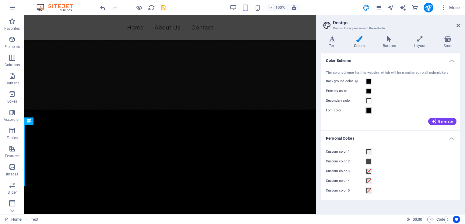
click at [367, 111] on span at bounding box center [368, 110] width 5 height 5
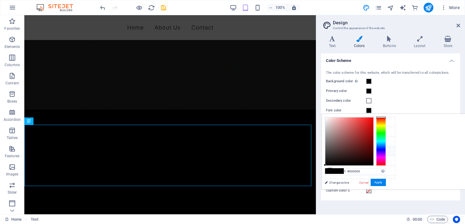
click at [352, 152] on li "Font color #000000" at bounding box center [360, 152] width 70 height 10
click at [334, 170] on span at bounding box center [329, 171] width 9 height 5
click at [386, 149] on div at bounding box center [381, 141] width 10 height 49
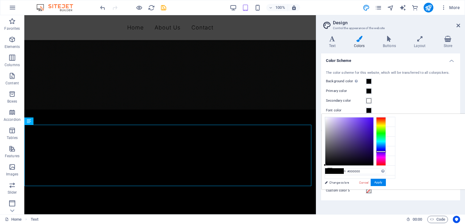
click at [386, 151] on div at bounding box center [381, 141] width 10 height 49
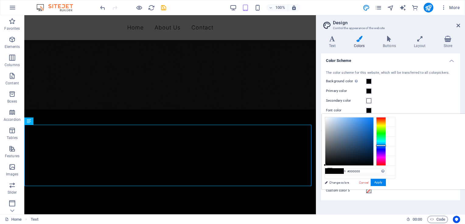
click at [386, 145] on div at bounding box center [381, 141] width 10 height 49
click at [386, 147] on div at bounding box center [381, 141] width 10 height 49
click at [386, 181] on button "Apply" at bounding box center [378, 182] width 15 height 7
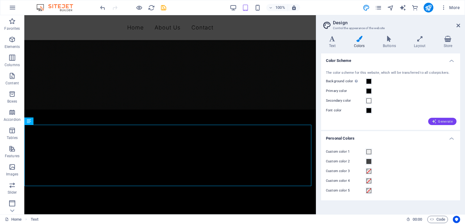
click at [438, 122] on span "Generate" at bounding box center [442, 121] width 21 height 5
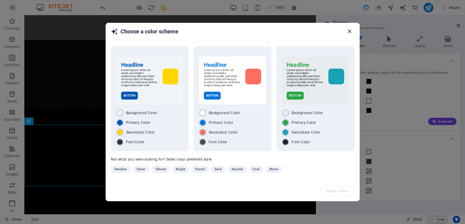
click at [348, 33] on icon "button" at bounding box center [349, 31] width 7 height 7
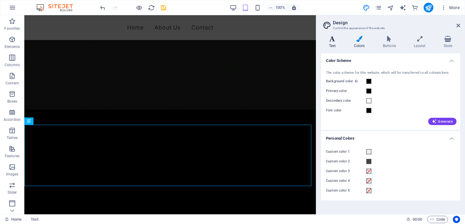
click at [333, 42] on h4 "Text" at bounding box center [333, 42] width 25 height 13
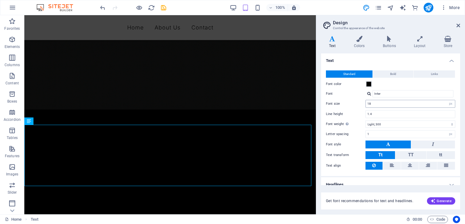
scroll to position [5, 0]
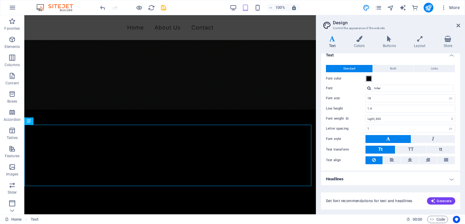
click at [369, 80] on span at bounding box center [368, 78] width 5 height 5
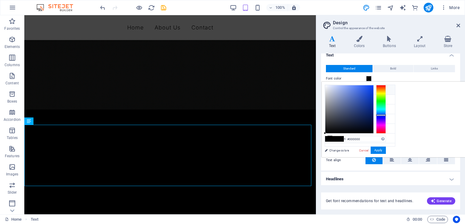
click at [381, 115] on div at bounding box center [381, 116] width 10 height 2
click at [378, 151] on button "Apply" at bounding box center [378, 150] width 15 height 7
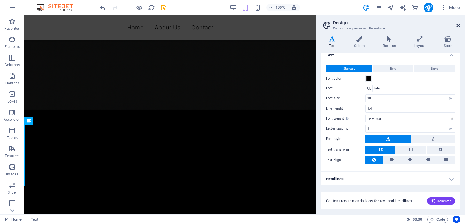
click at [459, 28] on icon at bounding box center [458, 25] width 4 height 5
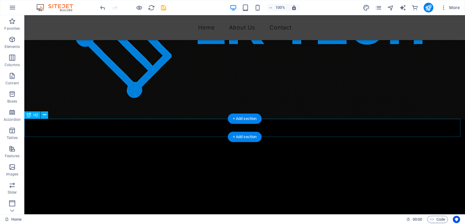
scroll to position [76, 0]
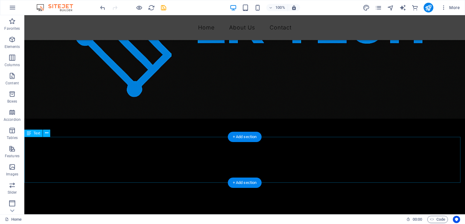
click at [185, 147] on div "LK-TECH is a trusted IT solutions provider offering reliable, efficient, and af…" at bounding box center [244, 160] width 440 height 46
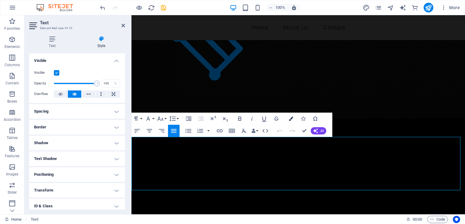
click at [291, 121] on icon "button" at bounding box center [291, 119] width 4 height 4
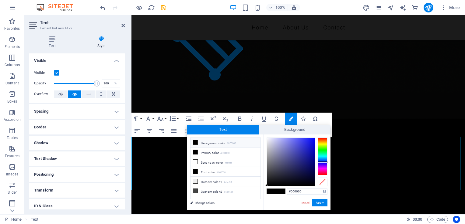
click at [321, 162] on div at bounding box center [323, 157] width 10 height 38
click at [317, 205] on button "Apply" at bounding box center [319, 203] width 15 height 7
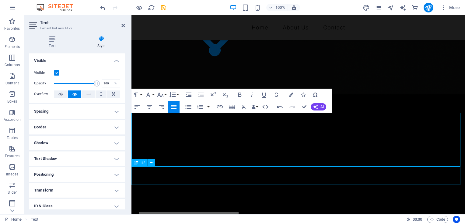
scroll to position [100, 0]
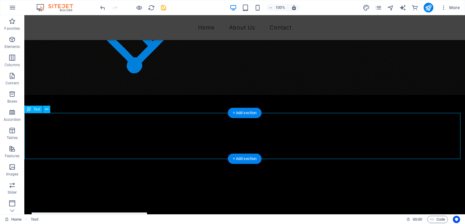
click at [261, 130] on div "LK-TECH is a trusted IT solutions provider offering reliable, efficient, and af…" at bounding box center [244, 136] width 440 height 46
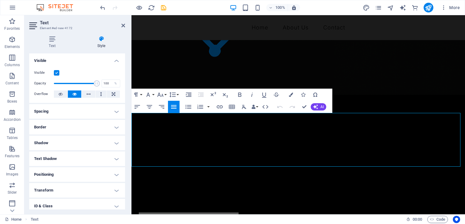
click at [109, 141] on h4 "Shadow" at bounding box center [77, 143] width 96 height 15
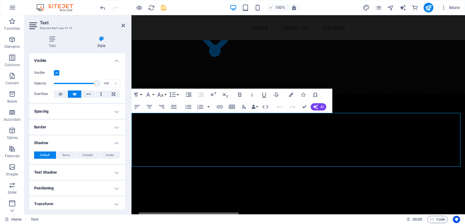
click at [105, 172] on h4 "Text Shadow" at bounding box center [77, 172] width 96 height 15
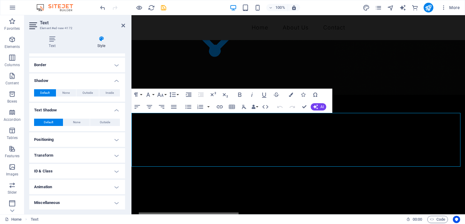
scroll to position [0, 0]
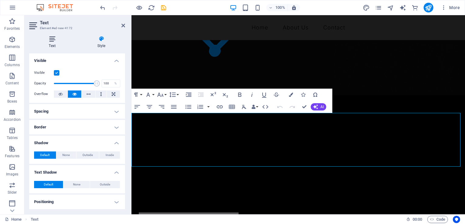
click at [52, 40] on icon at bounding box center [52, 39] width 46 height 6
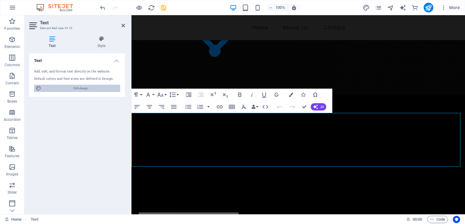
click at [63, 85] on span "Edit design" at bounding box center [80, 88] width 75 height 7
select select "px"
select select "300"
select select "px"
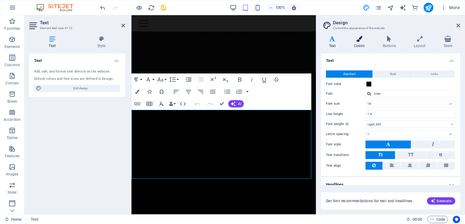
click at [358, 44] on h4 "Colors" at bounding box center [360, 42] width 29 height 13
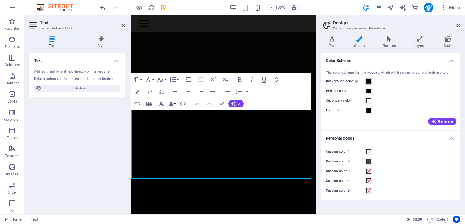
click at [369, 83] on span at bounding box center [368, 81] width 5 height 5
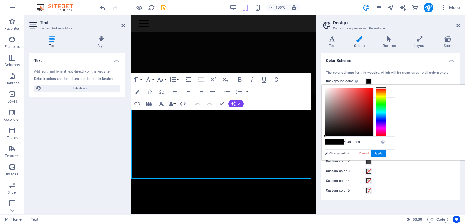
click at [369, 154] on link "Cancel" at bounding box center [363, 153] width 11 height 5
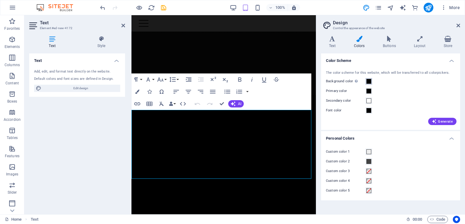
click at [369, 82] on span at bounding box center [368, 81] width 5 height 5
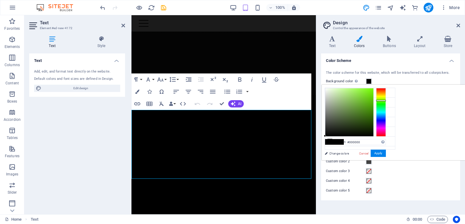
click at [386, 100] on div at bounding box center [381, 112] width 10 height 49
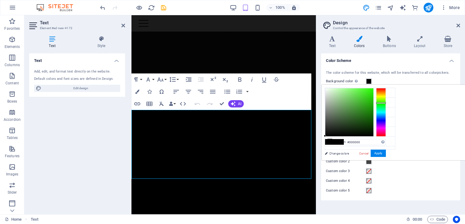
click at [386, 103] on div at bounding box center [381, 104] width 10 height 2
click at [386, 153] on button "Apply" at bounding box center [378, 153] width 15 height 7
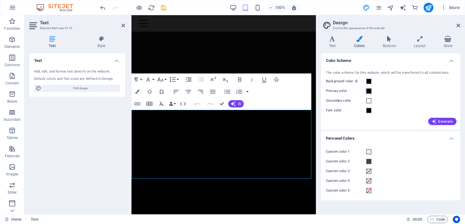
click at [366, 89] on span at bounding box center [368, 91] width 5 height 5
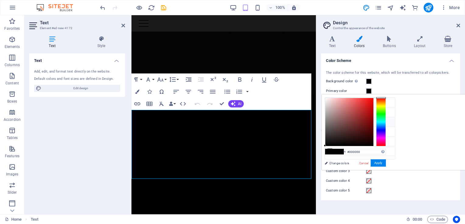
click at [330, 120] on icon at bounding box center [330, 122] width 4 height 4
type input "#ffffff"
click at [416, 77] on div "The color scheme for this website, which will be transferred to all colorpicker…" at bounding box center [390, 97] width 141 height 66
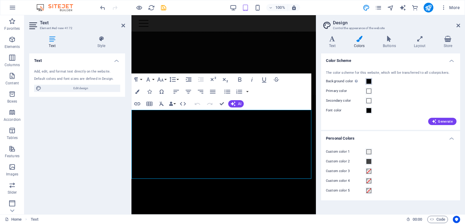
click at [369, 83] on span at bounding box center [368, 81] width 5 height 5
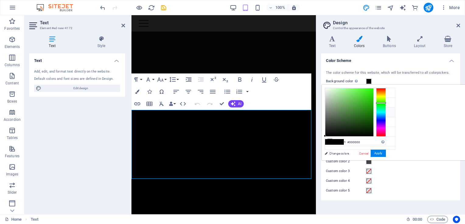
click at [329, 111] on icon at bounding box center [330, 112] width 4 height 4
type input "#ffffff"
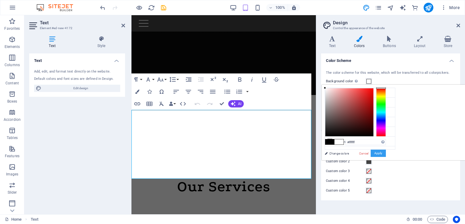
click at [386, 153] on button "Apply" at bounding box center [378, 153] width 15 height 7
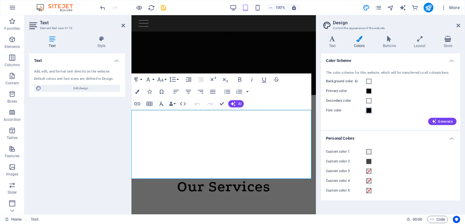
click at [369, 114] on button "Font color" at bounding box center [368, 110] width 7 height 7
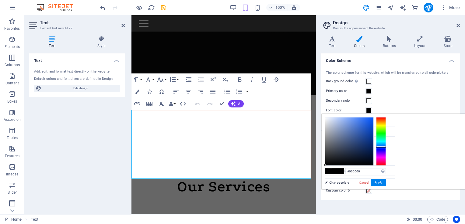
click at [364, 181] on link "Cancel" at bounding box center [363, 183] width 11 height 5
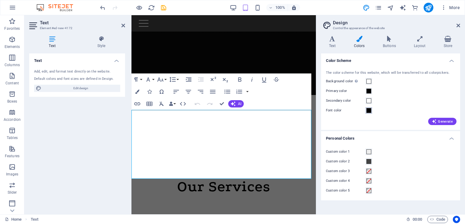
click at [367, 110] on span at bounding box center [368, 110] width 5 height 5
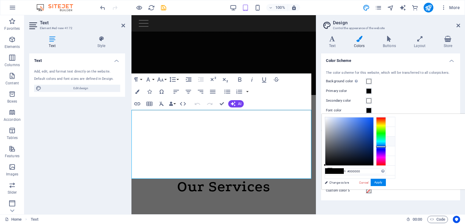
click at [330, 141] on icon at bounding box center [330, 141] width 4 height 4
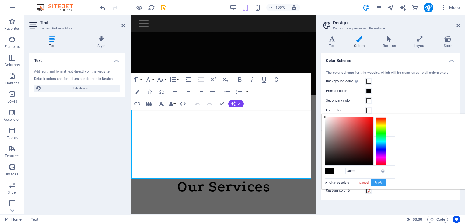
click at [386, 180] on button "Apply" at bounding box center [378, 182] width 15 height 7
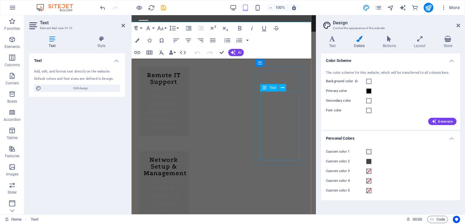
scroll to position [275, 0]
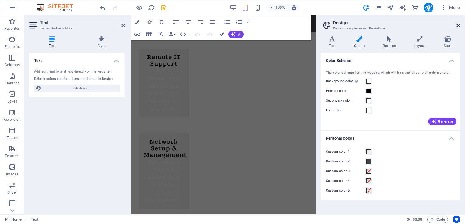
click at [457, 25] on icon at bounding box center [458, 25] width 4 height 5
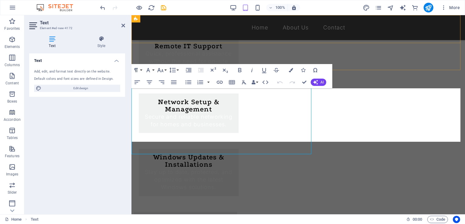
scroll to position [125, 0]
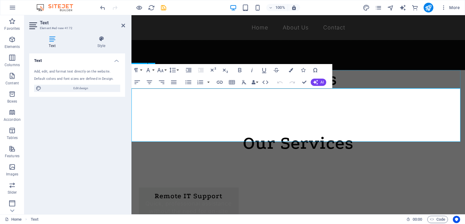
click at [414, 72] on div "About us" at bounding box center [297, 79] width 333 height 18
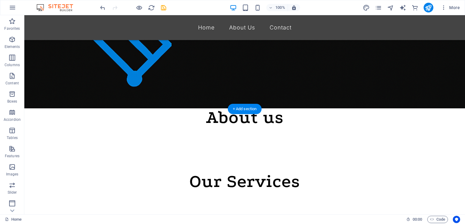
scroll to position [86, 0]
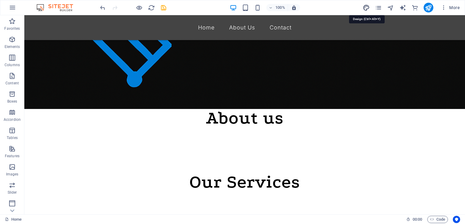
click at [367, 10] on icon "design" at bounding box center [366, 7] width 7 height 7
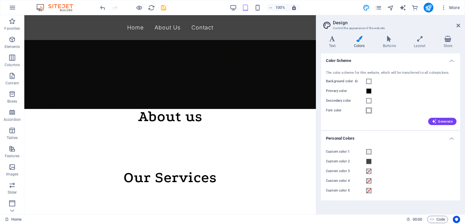
click at [370, 110] on span at bounding box center [368, 110] width 5 height 5
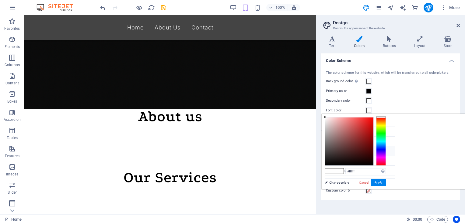
click at [330, 149] on icon at bounding box center [330, 151] width 4 height 4
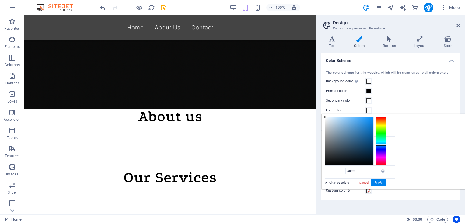
click at [386, 145] on div at bounding box center [381, 141] width 10 height 49
click at [386, 147] on div at bounding box center [381, 141] width 10 height 49
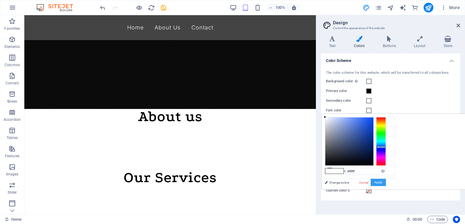
click at [386, 184] on button "Apply" at bounding box center [378, 182] width 15 height 7
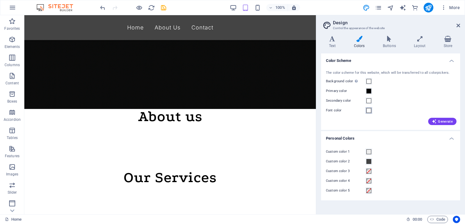
click at [367, 112] on span at bounding box center [368, 110] width 5 height 5
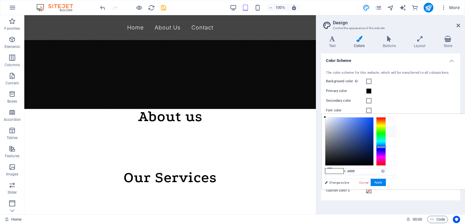
click at [345, 132] on li "Primary color #000000" at bounding box center [360, 132] width 70 height 10
type input "#000000"
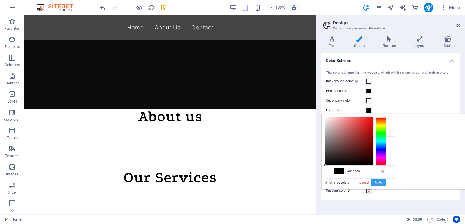
click at [386, 181] on button "Apply" at bounding box center [378, 182] width 15 height 7
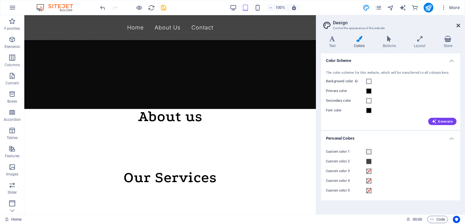
click at [458, 25] on icon at bounding box center [458, 25] width 4 height 5
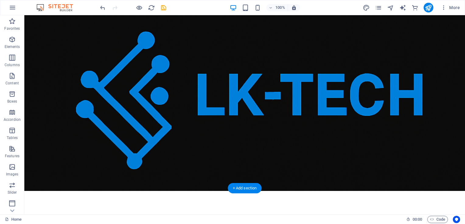
scroll to position [0, 0]
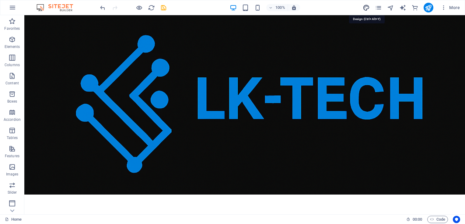
click at [365, 8] on icon "design" at bounding box center [366, 7] width 7 height 7
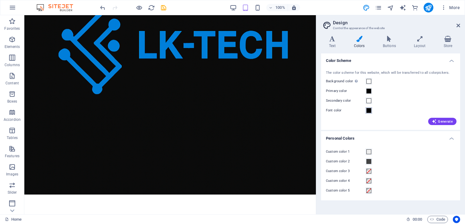
click at [369, 110] on span at bounding box center [368, 110] width 5 height 5
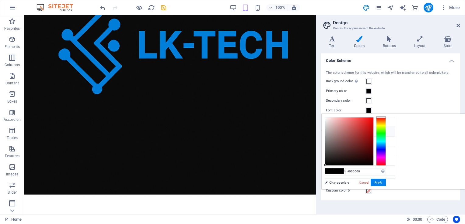
click at [332, 131] on li "Primary color #000000" at bounding box center [360, 132] width 70 height 10
click at [386, 182] on button "Apply" at bounding box center [378, 182] width 15 height 7
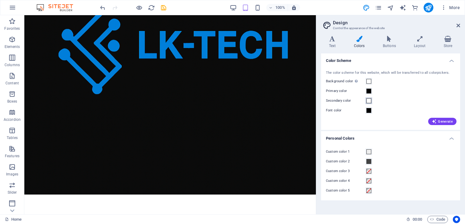
click at [370, 103] on span at bounding box center [368, 101] width 5 height 5
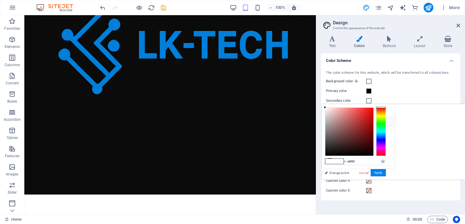
click at [342, 122] on li "Primary color #000000" at bounding box center [360, 122] width 70 height 10
type input "#000000"
click at [386, 173] on button "Apply" at bounding box center [378, 172] width 15 height 7
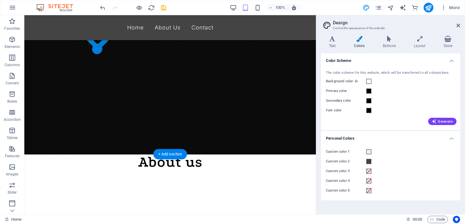
scroll to position [38, 0]
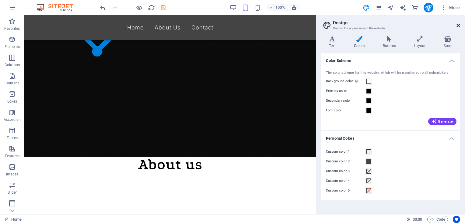
click at [458, 26] on icon at bounding box center [458, 25] width 4 height 5
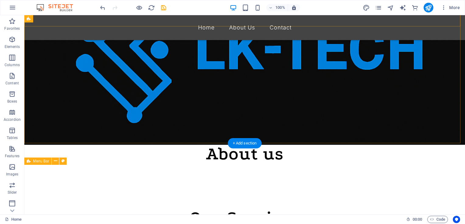
scroll to position [0, 0]
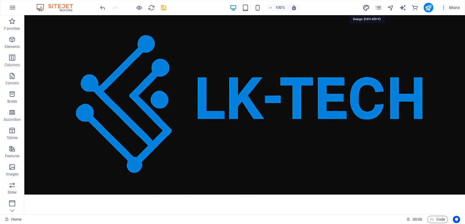
click at [368, 6] on icon "design" at bounding box center [366, 7] width 7 height 7
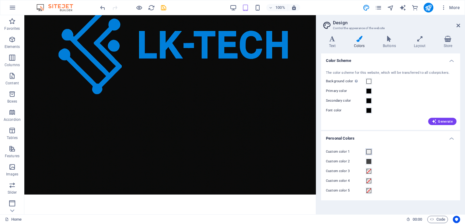
click at [371, 153] on span at bounding box center [368, 152] width 5 height 5
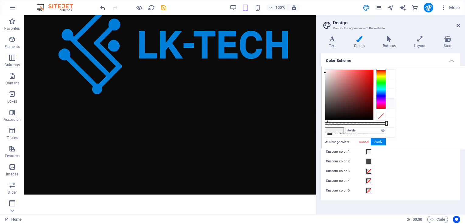
click at [336, 104] on li "Font color #000000" at bounding box center [360, 104] width 70 height 10
type input "#000000"
click at [386, 141] on button "Apply" at bounding box center [378, 141] width 15 height 7
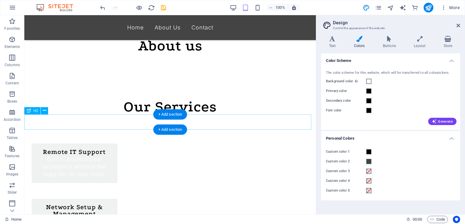
scroll to position [157, 0]
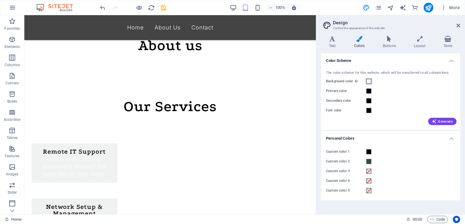
click at [370, 83] on span at bounding box center [368, 81] width 5 height 5
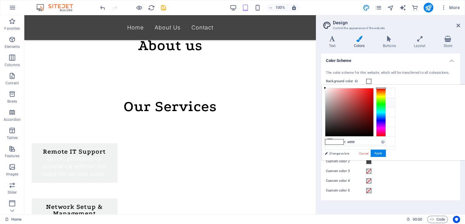
click at [330, 102] on icon at bounding box center [330, 102] width 4 height 4
type input "#000000"
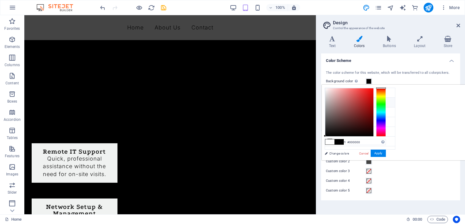
click at [331, 103] on icon at bounding box center [330, 102] width 4 height 4
click at [329, 91] on icon at bounding box center [330, 93] width 4 height 4
click at [330, 102] on icon at bounding box center [330, 102] width 4 height 4
click at [330, 110] on icon at bounding box center [330, 112] width 4 height 4
click at [370, 80] on span at bounding box center [368, 81] width 5 height 5
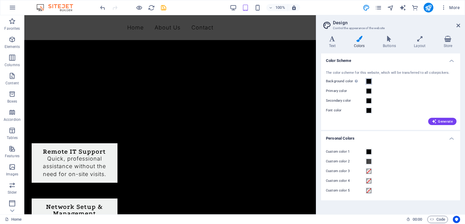
click at [370, 81] on span at bounding box center [368, 81] width 5 height 5
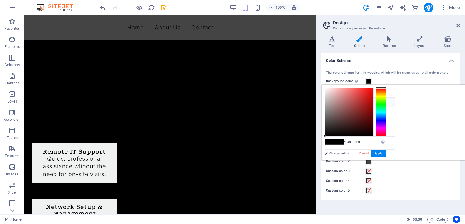
click at [330, 104] on icon at bounding box center [330, 102] width 4 height 4
click at [331, 103] on icon at bounding box center [330, 102] width 4 height 4
click at [329, 110] on icon at bounding box center [330, 112] width 4 height 4
click at [329, 102] on icon at bounding box center [330, 102] width 4 height 4
click at [330, 91] on icon at bounding box center [330, 93] width 4 height 4
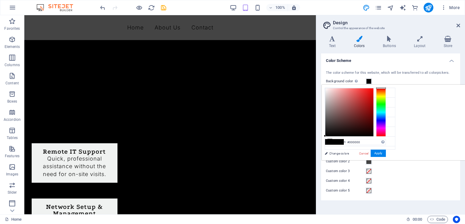
click at [368, 81] on span at bounding box center [368, 81] width 5 height 5
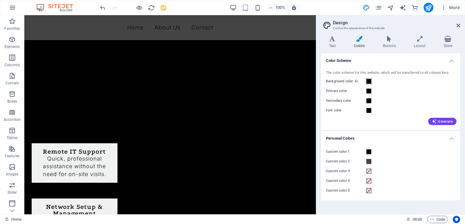
click at [368, 81] on span at bounding box center [368, 81] width 5 height 5
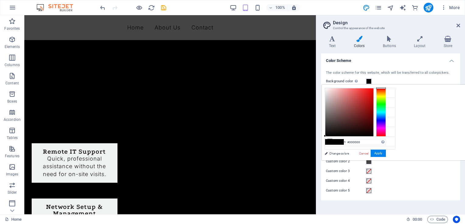
click at [343, 143] on span at bounding box center [338, 142] width 9 height 5
click at [369, 153] on link "Cancel" at bounding box center [363, 153] width 11 height 5
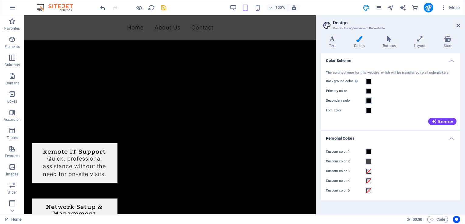
click at [368, 100] on span at bounding box center [368, 101] width 5 height 5
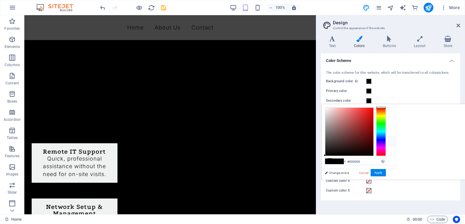
click at [329, 137] on li "Font color #000000" at bounding box center [360, 142] width 70 height 10
click at [456, 25] on icon at bounding box center [458, 25] width 4 height 5
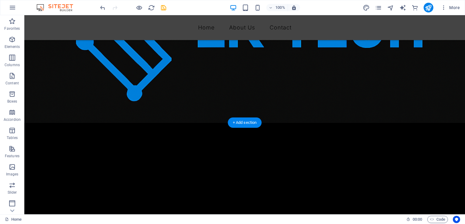
scroll to position [0, 0]
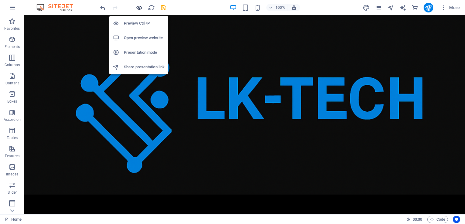
click at [142, 9] on icon "button" at bounding box center [139, 7] width 7 height 7
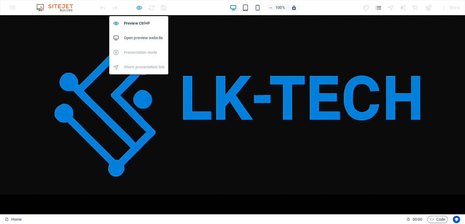
click at [137, 8] on icon "button" at bounding box center [139, 7] width 7 height 7
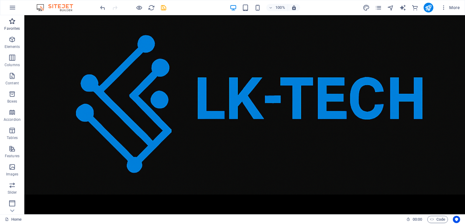
click at [14, 22] on icon "button" at bounding box center [12, 21] width 7 height 7
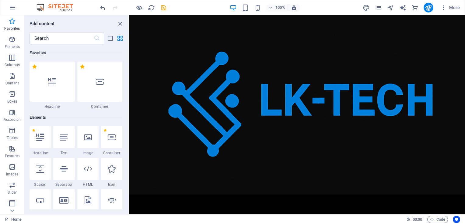
click at [14, 22] on icon "button" at bounding box center [12, 21] width 7 height 7
click at [15, 10] on icon "button" at bounding box center [12, 7] width 7 height 7
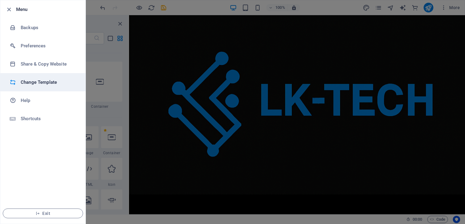
click at [29, 81] on h6 "Change Template" at bounding box center [49, 82] width 56 height 7
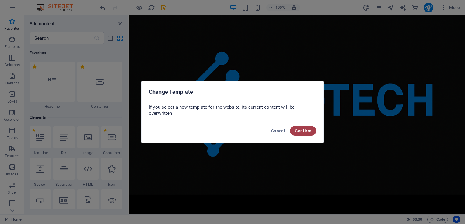
click at [302, 133] on span "Confirm" at bounding box center [303, 131] width 16 height 5
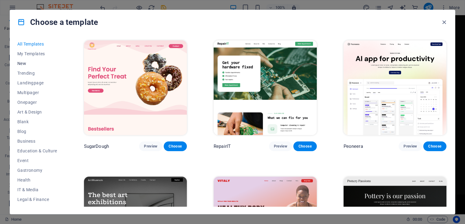
click at [33, 61] on span "New" at bounding box center [37, 63] width 40 height 5
click at [20, 62] on span "New" at bounding box center [37, 63] width 40 height 5
click at [26, 54] on span "My Templates" at bounding box center [37, 53] width 40 height 5
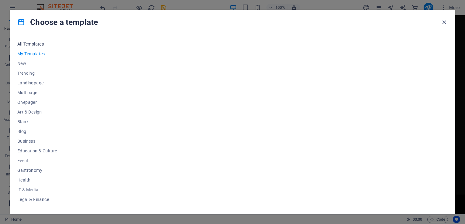
click at [36, 41] on button "All Templates" at bounding box center [37, 44] width 40 height 10
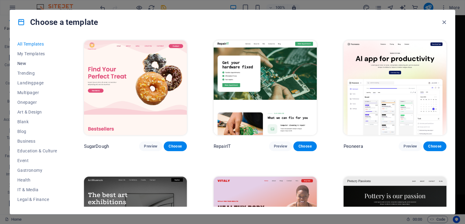
click at [30, 64] on span "New" at bounding box center [37, 63] width 40 height 5
click at [23, 62] on span "New" at bounding box center [37, 63] width 40 height 5
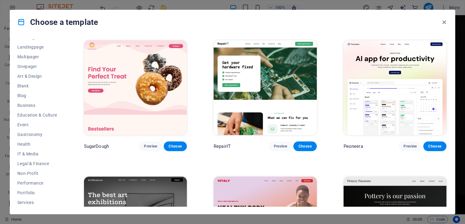
scroll to position [36, 0]
click at [22, 89] on button "Blank" at bounding box center [37, 86] width 40 height 10
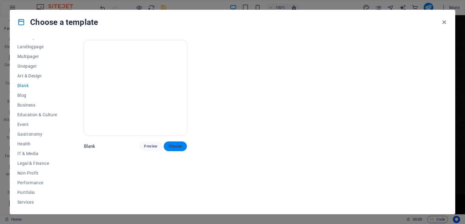
click at [172, 147] on span "Choose" at bounding box center [175, 146] width 13 height 5
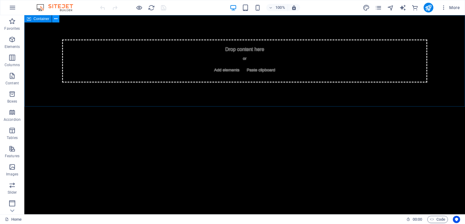
click at [57, 19] on icon at bounding box center [55, 19] width 3 height 6
click at [56, 21] on icon at bounding box center [55, 19] width 3 height 6
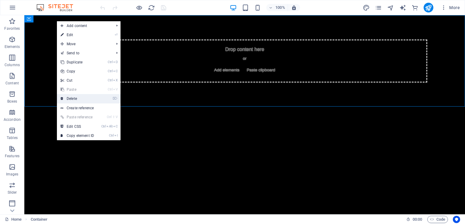
click at [77, 99] on link "⌦ Delete" at bounding box center [77, 98] width 41 height 9
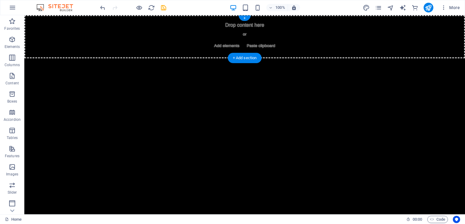
click at [228, 45] on span "Add elements" at bounding box center [227, 46] width 30 height 9
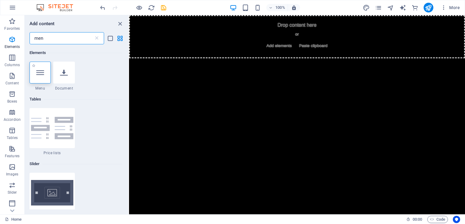
type input "men"
click at [40, 73] on icon at bounding box center [40, 73] width 8 height 8
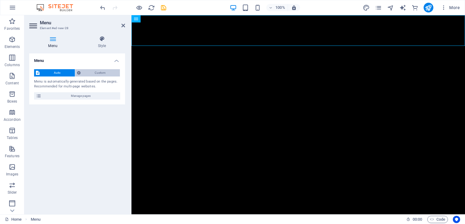
click at [95, 71] on span "Custom" at bounding box center [100, 72] width 36 height 7
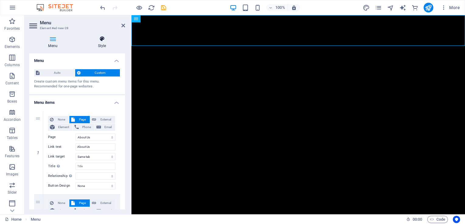
click at [100, 43] on h4 "Style" at bounding box center [102, 42] width 46 height 13
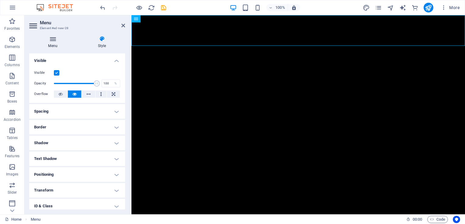
click at [57, 40] on icon at bounding box center [52, 39] width 47 height 6
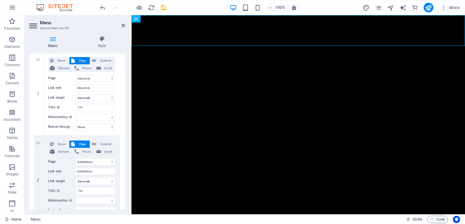
scroll to position [56, 0]
